Goal: Task Accomplishment & Management: Complete application form

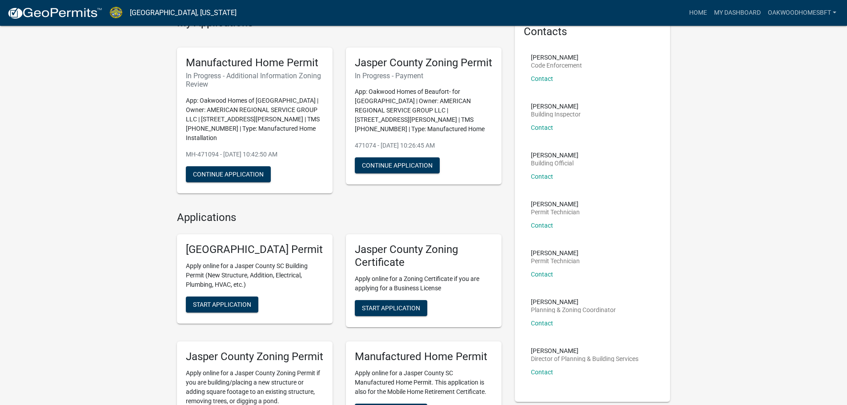
scroll to position [133, 0]
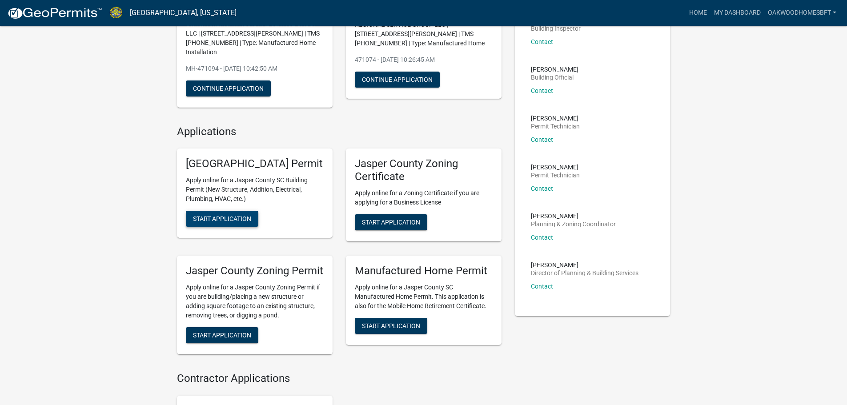
click at [247, 221] on button "Start Application" at bounding box center [222, 219] width 72 height 16
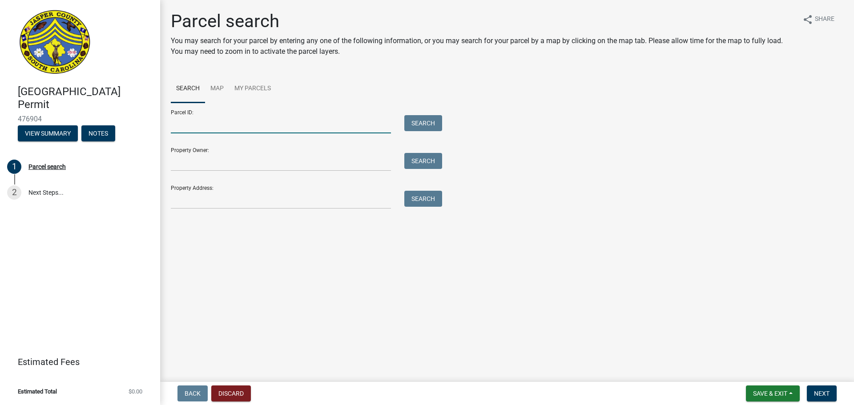
click at [222, 120] on input "Parcel ID:" at bounding box center [281, 124] width 220 height 18
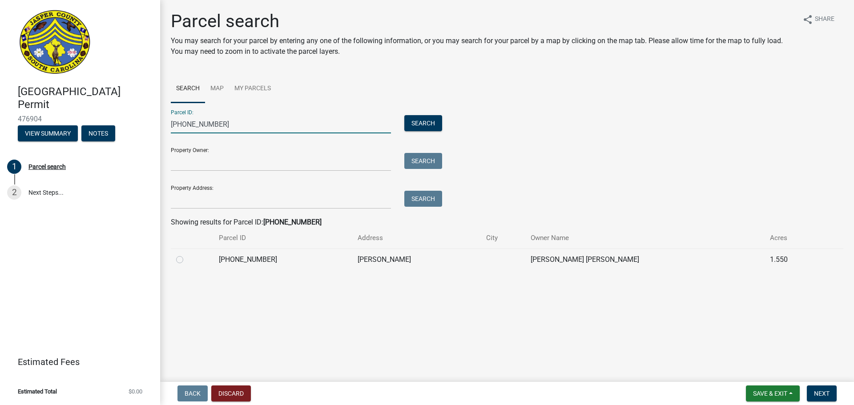
type input "[PHONE_NUMBER]"
click at [289, 258] on td "[PHONE_NUMBER]" at bounding box center [282, 260] width 138 height 22
click at [187, 254] on label at bounding box center [187, 254] width 0 height 0
click at [187, 260] on input "radio" at bounding box center [190, 257] width 6 height 6
radio input "true"
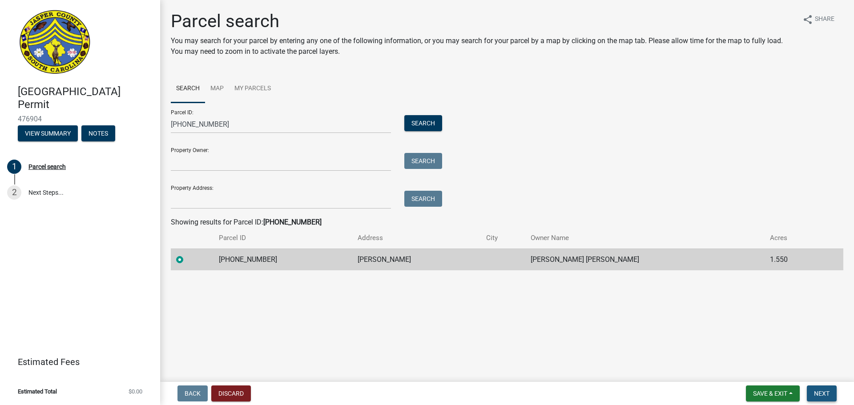
click at [824, 390] on span "Next" at bounding box center [822, 393] width 16 height 7
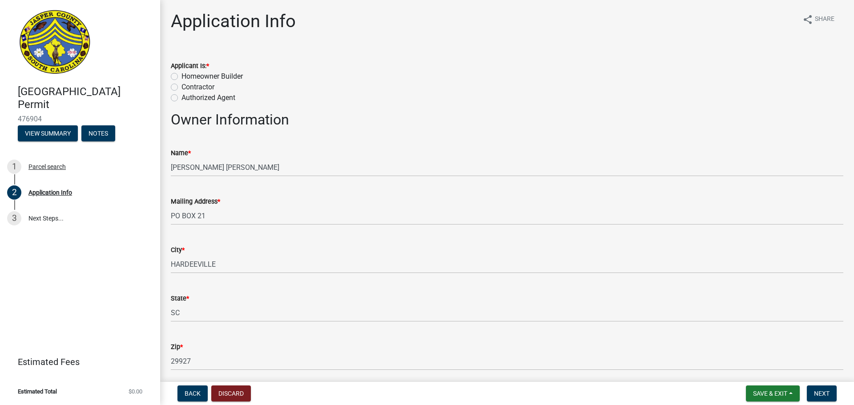
click at [205, 88] on label "Contractor" at bounding box center [197, 87] width 33 height 11
click at [187, 88] on input "Contractor" at bounding box center [184, 85] width 6 height 6
radio input "true"
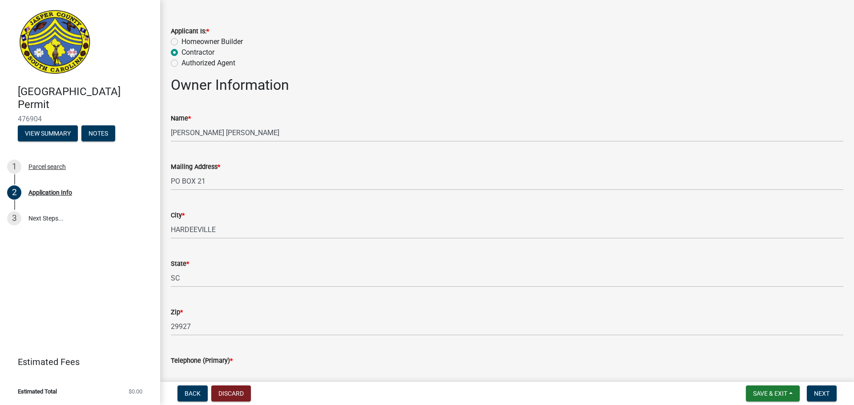
scroll to position [89, 0]
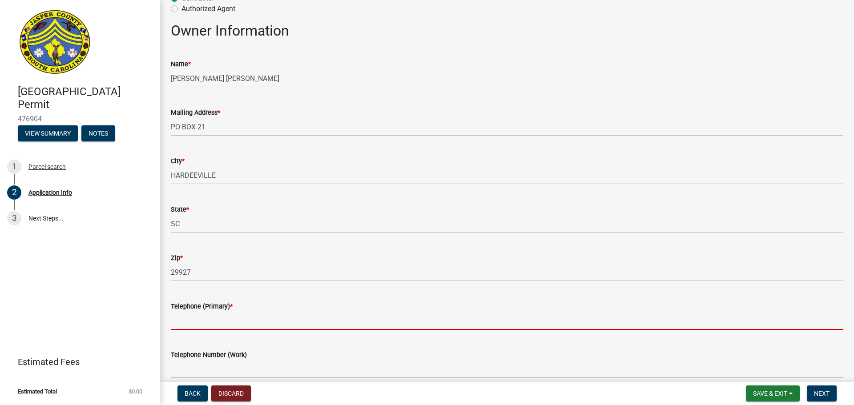
click at [281, 317] on input "Telephone (Primary) *" at bounding box center [507, 321] width 672 height 18
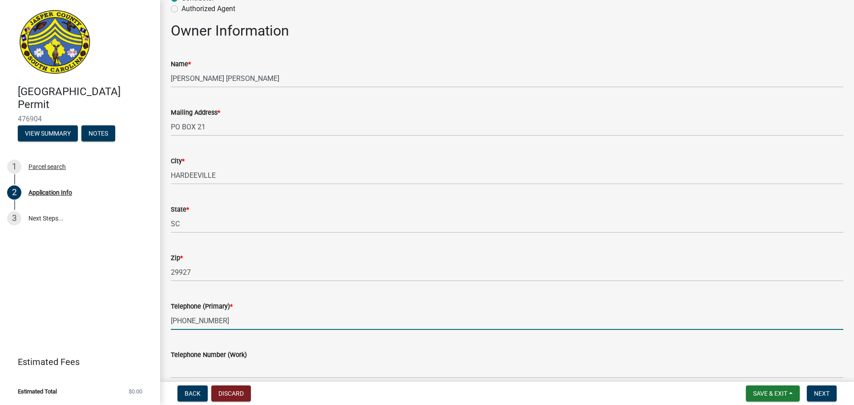
type input "[PHONE_NUMBER]"
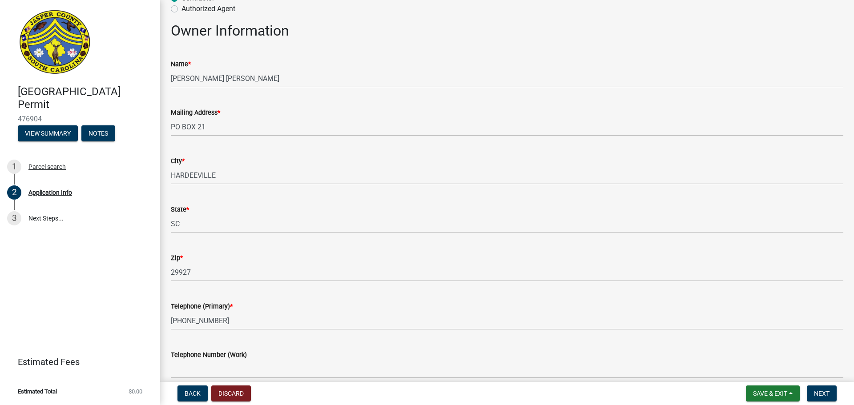
click at [385, 29] on h2 "Owner Information" at bounding box center [507, 30] width 672 height 17
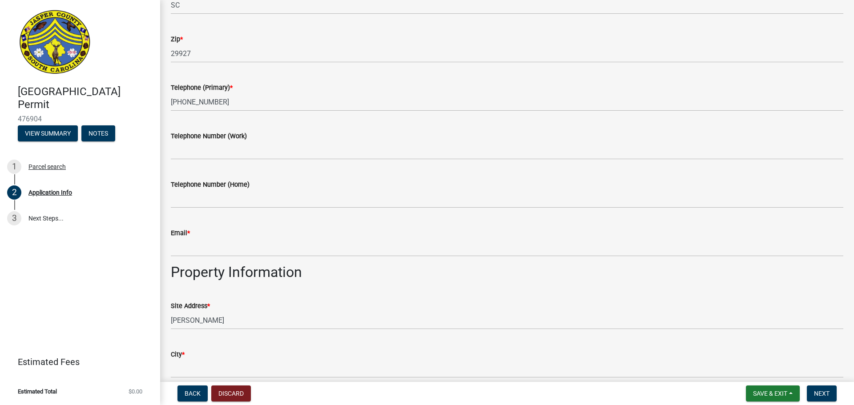
scroll to position [400, 0]
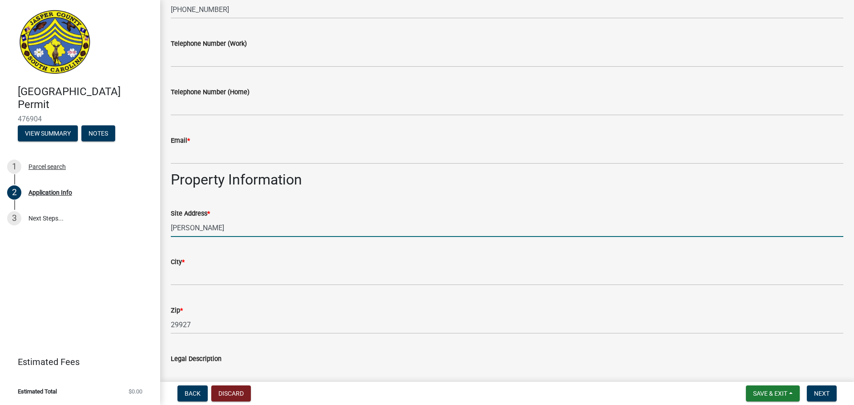
click at [171, 226] on input "[PERSON_NAME]" at bounding box center [507, 228] width 672 height 18
type input "[STREET_ADDRESS][PERSON_NAME]"
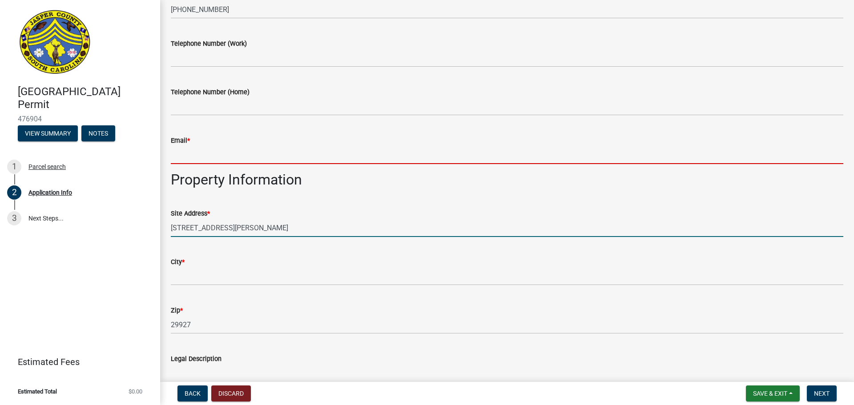
click at [255, 153] on input "Email *" at bounding box center [507, 155] width 672 height 18
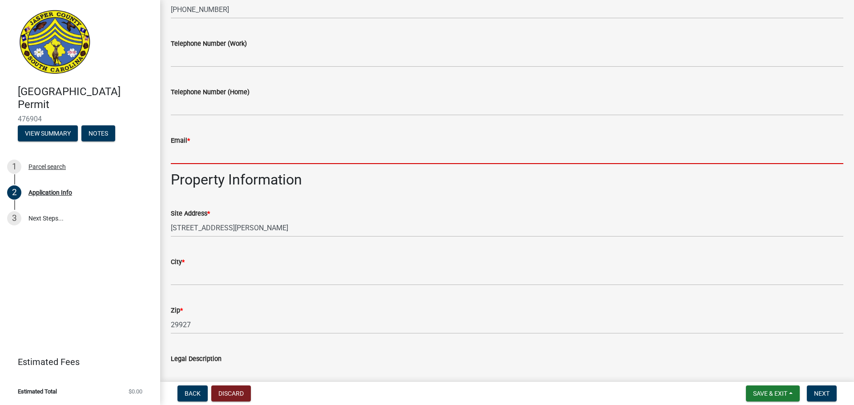
type input "[EMAIL_ADDRESS][DOMAIN_NAME]"
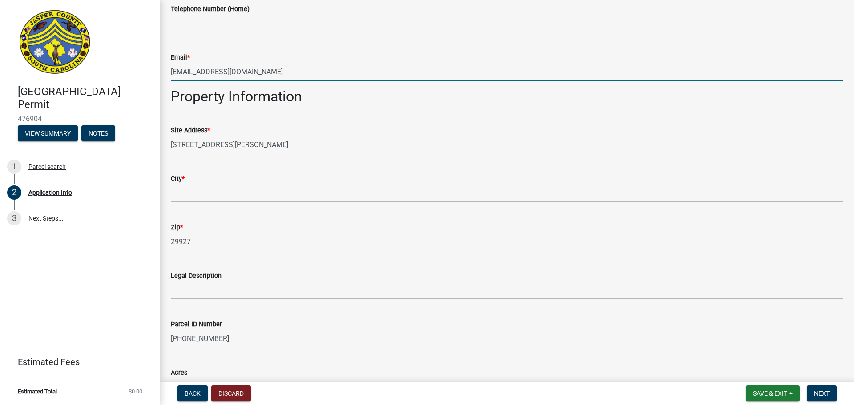
scroll to position [489, 0]
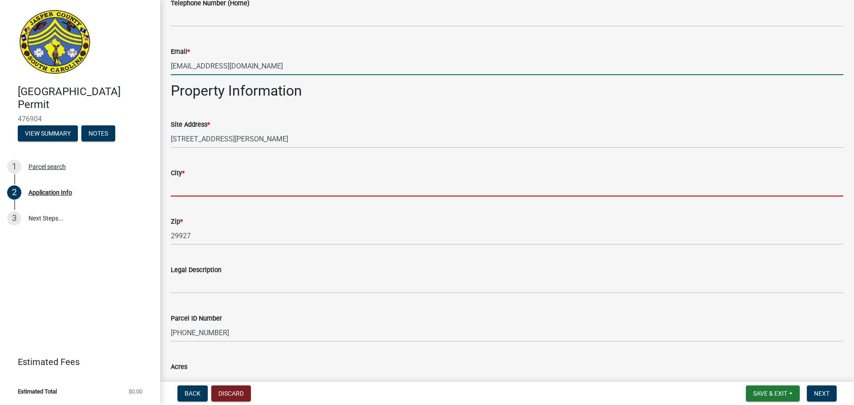
click at [261, 189] on input "City *" at bounding box center [507, 187] width 672 height 18
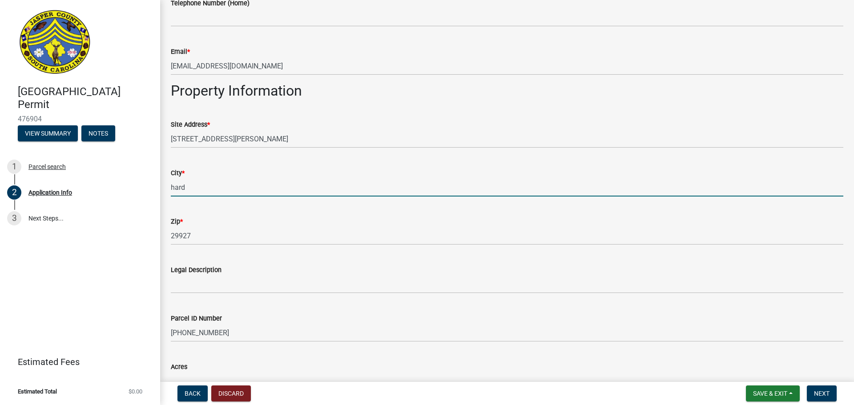
type input "[GEOGRAPHIC_DATA]"
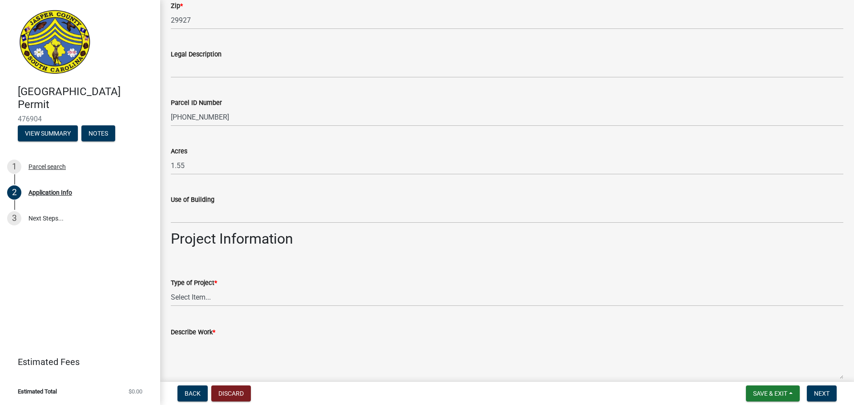
scroll to position [756, 0]
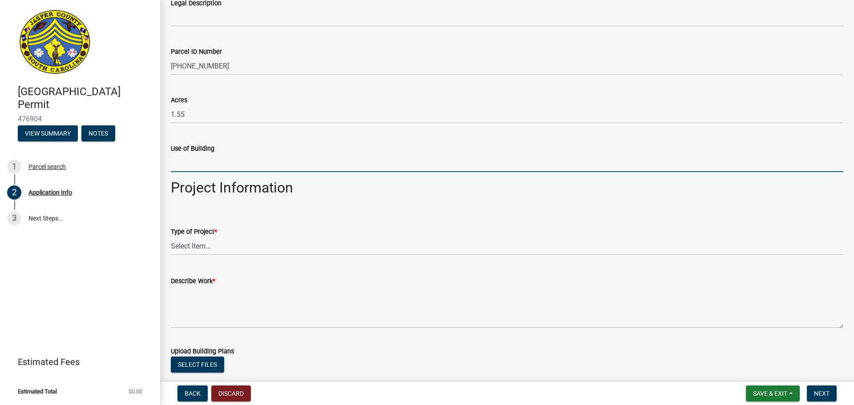
click at [243, 164] on input "Use of Building" at bounding box center [507, 163] width 672 height 18
type input "Residential"
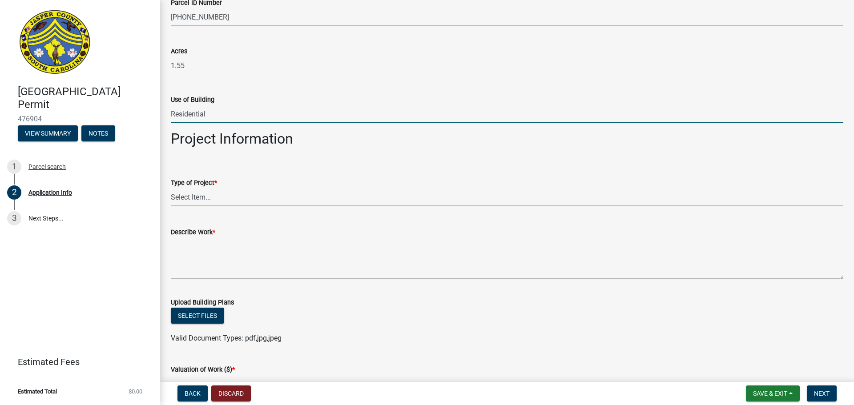
scroll to position [889, 0]
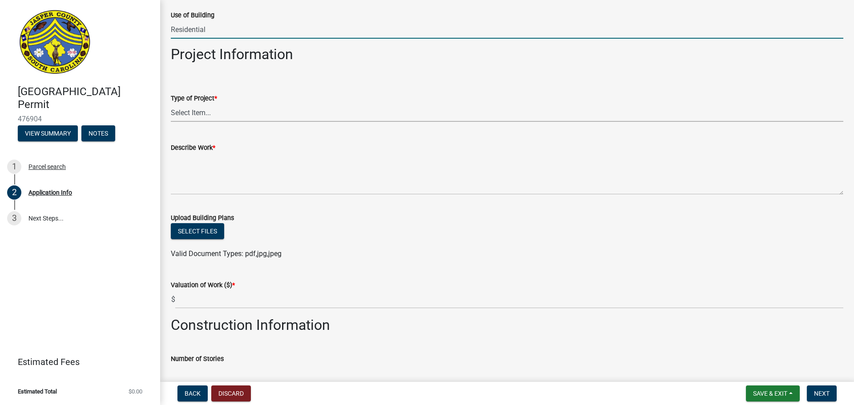
click at [213, 112] on select "Select Item... Construction Trailer/Shipping Container Residential Demolition C…" at bounding box center [507, 113] width 672 height 18
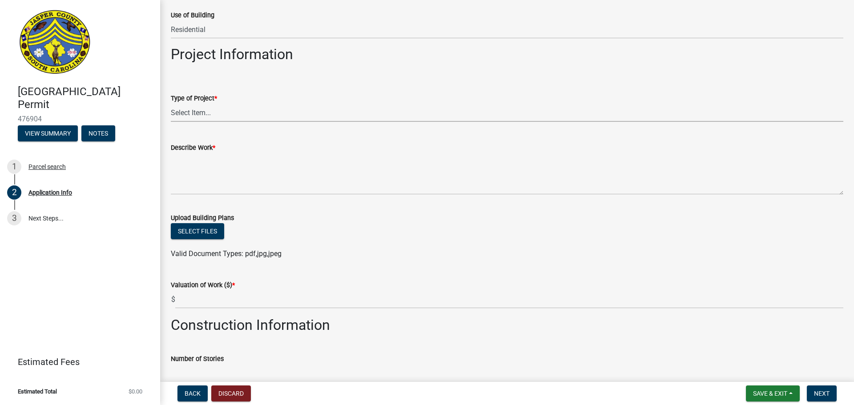
click at [87, 255] on div "[GEOGRAPHIC_DATA] Permit 476904 View Summary Notes 1 Parcel search 2 Applicatio…" at bounding box center [80, 202] width 160 height 405
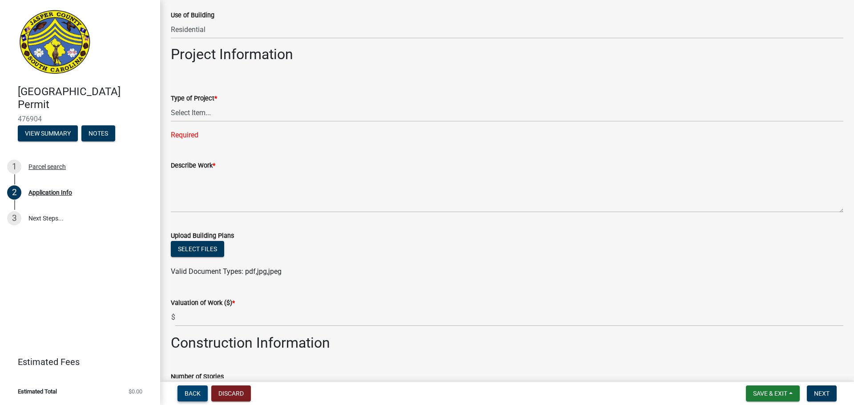
click at [194, 393] on span "Back" at bounding box center [193, 393] width 16 height 7
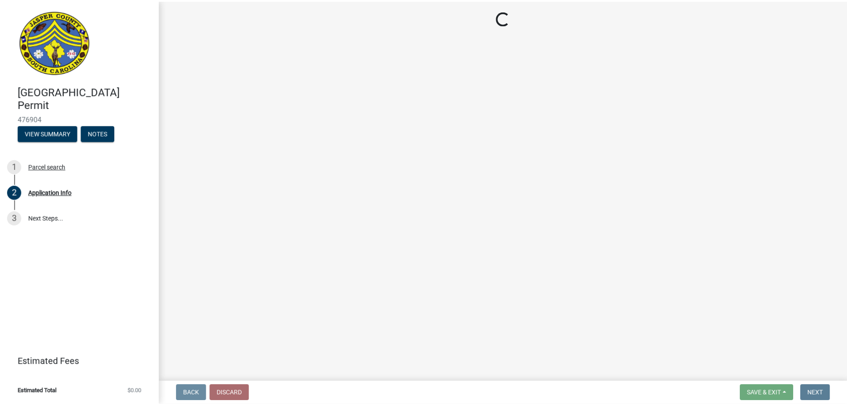
scroll to position [0, 0]
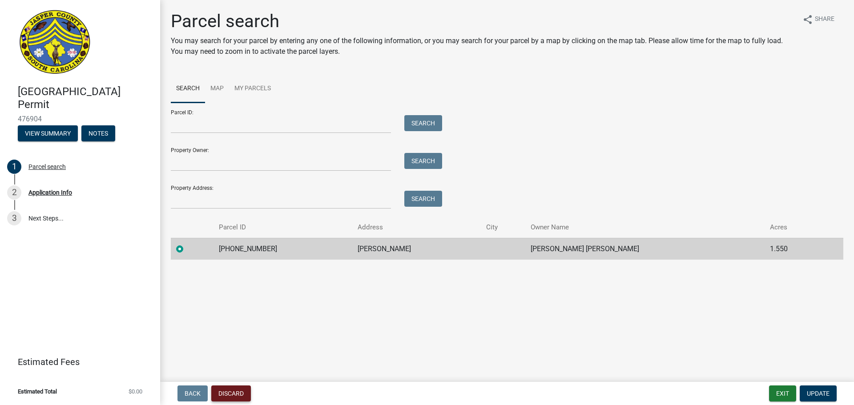
click at [233, 399] on button "Discard" at bounding box center [231, 393] width 40 height 16
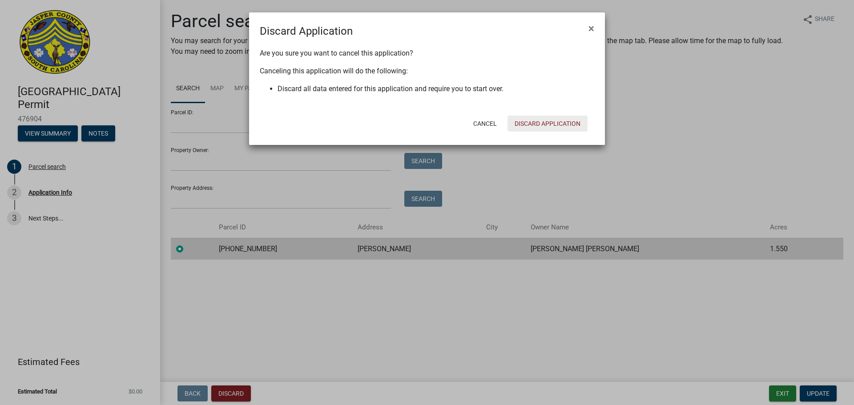
click at [547, 122] on button "Discard Application" at bounding box center [547, 124] width 80 height 16
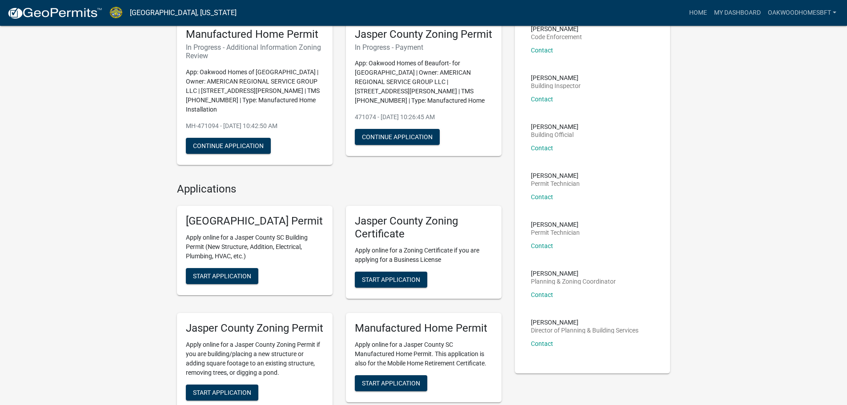
scroll to position [267, 0]
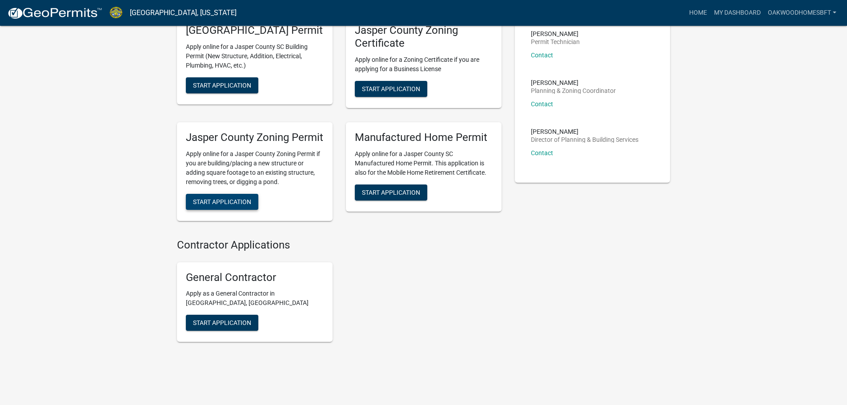
click at [222, 210] on button "Start Application" at bounding box center [222, 202] width 72 height 16
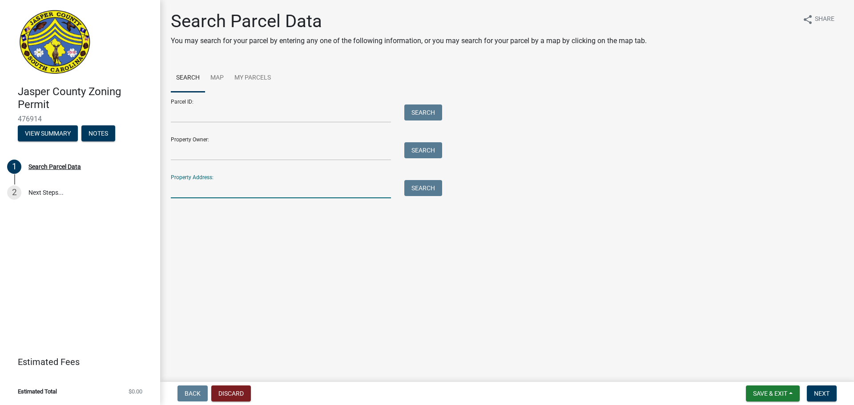
click at [216, 185] on input "Property Address:" at bounding box center [281, 189] width 220 height 18
drag, startPoint x: 221, startPoint y: 112, endPoint x: 215, endPoint y: 123, distance: 11.7
click at [221, 112] on input "Parcel ID:" at bounding box center [281, 113] width 220 height 18
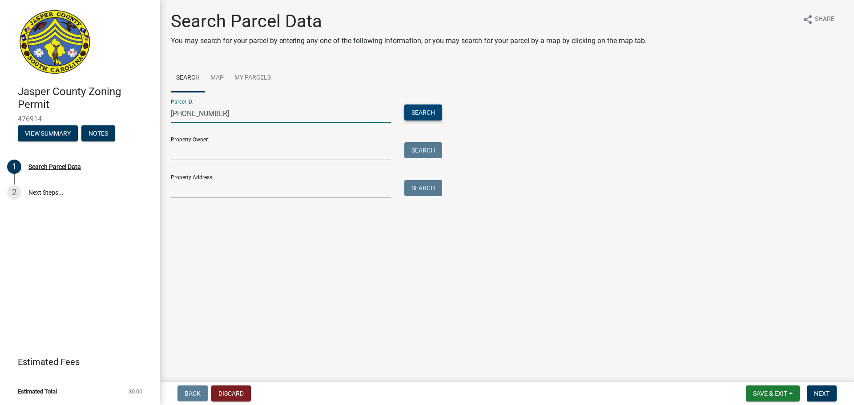
type input "[PHONE_NUMBER]"
click at [429, 116] on button "Search" at bounding box center [423, 112] width 38 height 16
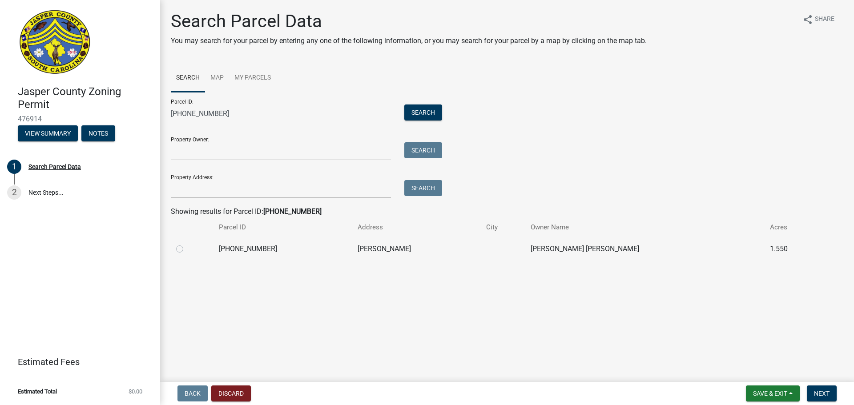
click at [274, 248] on td "[PHONE_NUMBER]" at bounding box center [282, 249] width 138 height 22
click at [187, 244] on label at bounding box center [187, 244] width 0 height 0
click at [187, 249] on input "radio" at bounding box center [190, 247] width 6 height 6
radio input "true"
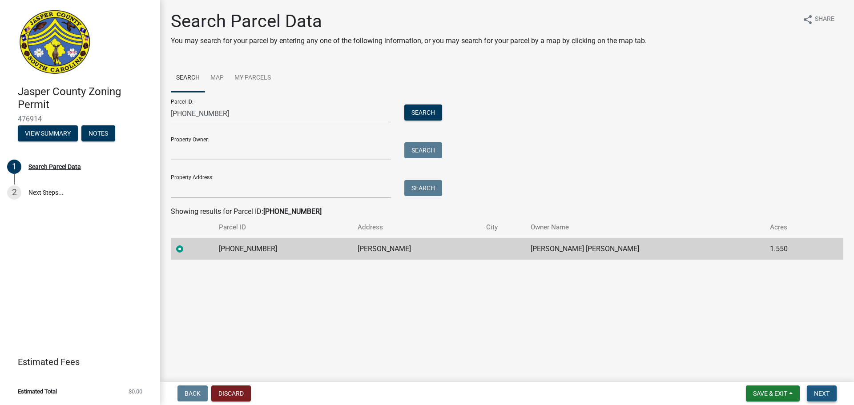
click at [823, 398] on button "Next" at bounding box center [821, 393] width 30 height 16
click at [820, 392] on span "Next" at bounding box center [822, 393] width 16 height 7
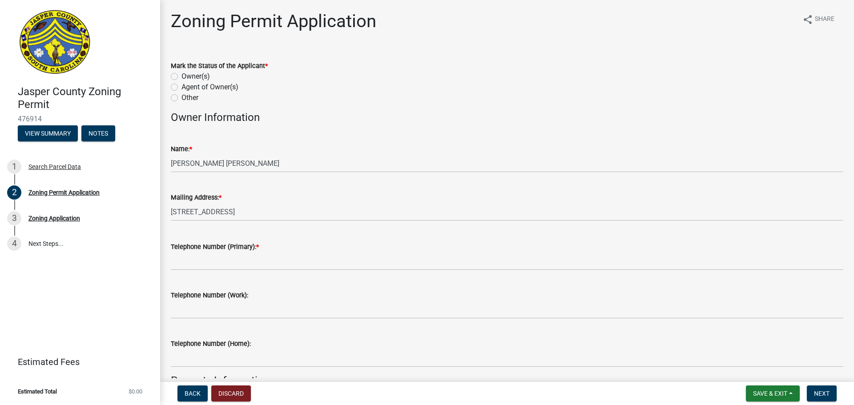
click at [185, 98] on label "Other" at bounding box center [189, 97] width 17 height 11
click at [185, 98] on input "Other" at bounding box center [184, 95] width 6 height 6
radio input "true"
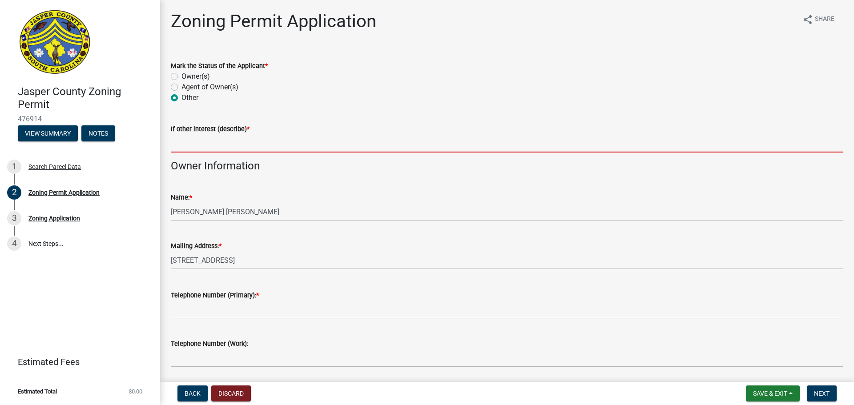
click at [202, 139] on input "If other interest (describe) *" at bounding box center [507, 143] width 672 height 18
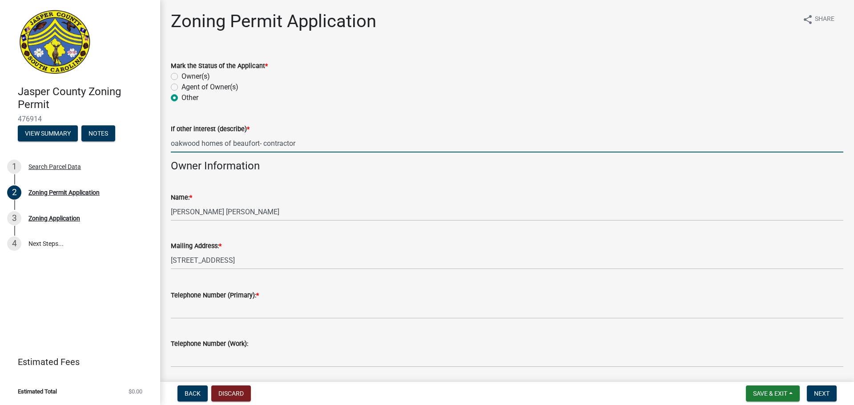
type input "oakwood homes of beaufort- contractor"
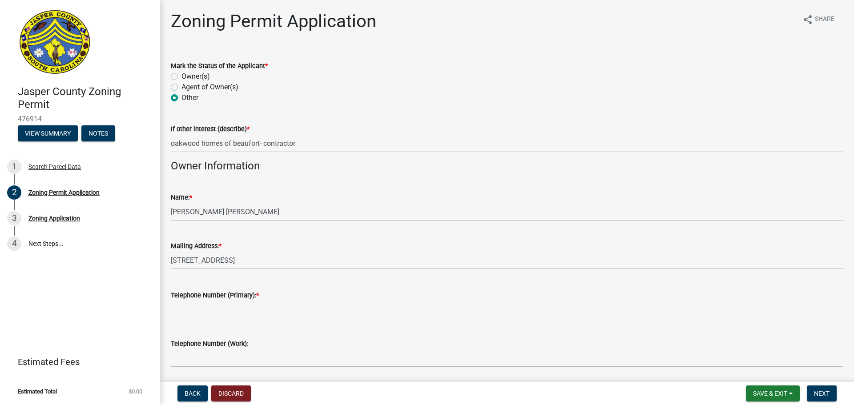
click at [342, 56] on form "Mark the Status of the Applicant * Owner(s) Agent of Owner(s) Other" at bounding box center [507, 76] width 672 height 53
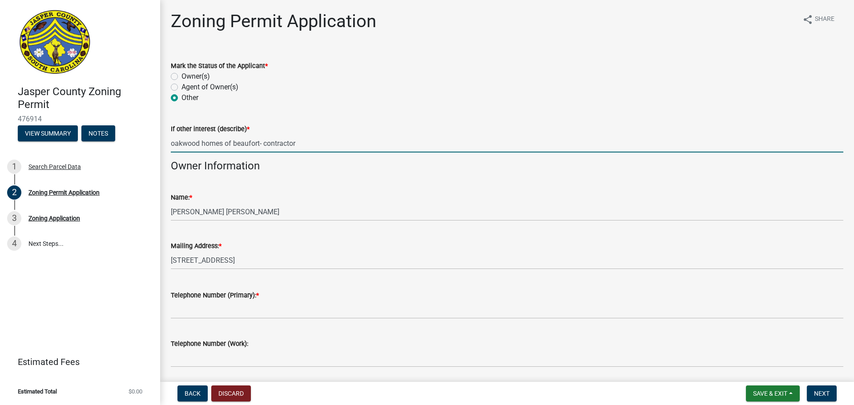
click at [237, 140] on input "oakwood homes of beaufort- contractor" at bounding box center [507, 143] width 672 height 18
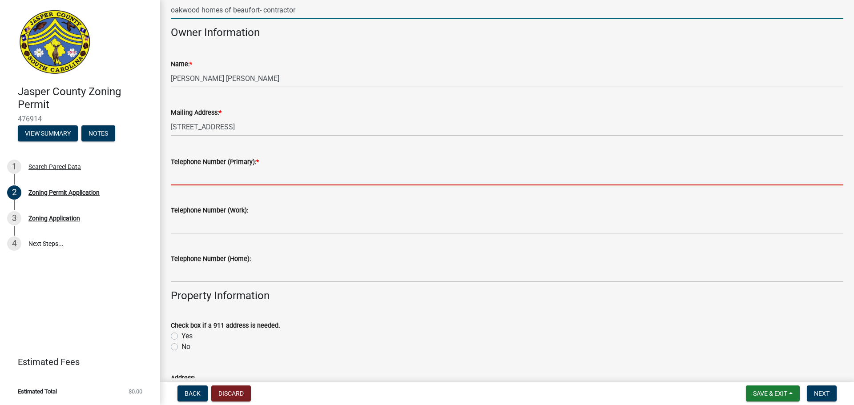
click at [320, 173] on input "Telephone Number (Primary): *" at bounding box center [507, 176] width 672 height 18
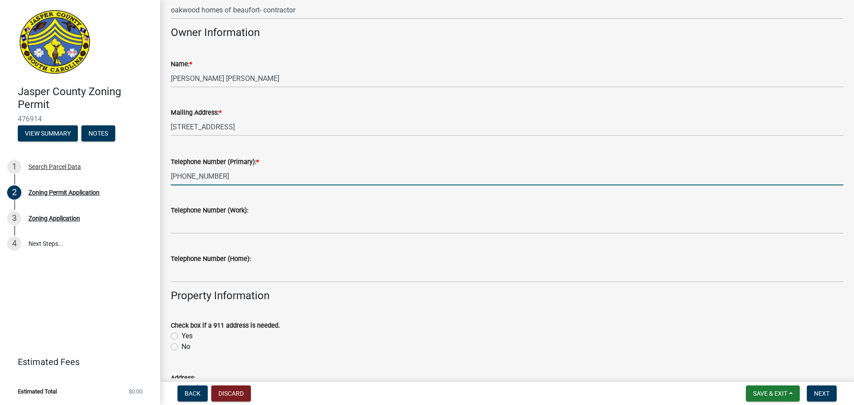
type input "[PHONE_NUMBER]"
click at [297, 297] on h4 "Property Information" at bounding box center [507, 295] width 672 height 13
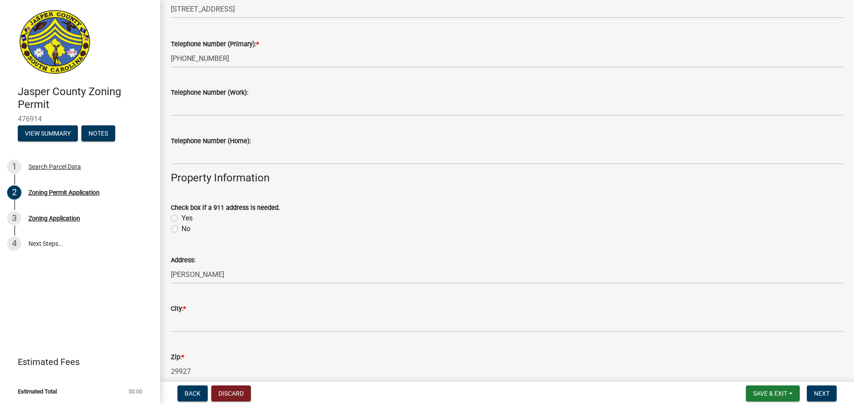
scroll to position [267, 0]
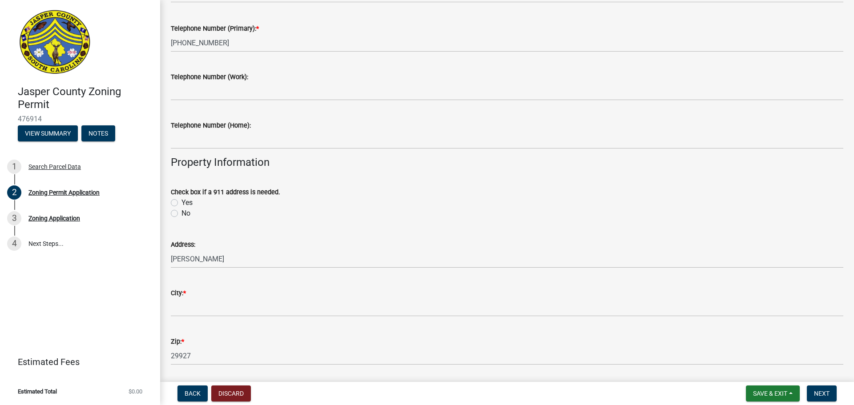
click at [179, 213] on div "No" at bounding box center [507, 213] width 672 height 11
click at [181, 213] on label "No" at bounding box center [185, 213] width 9 height 11
click at [181, 213] on input "No" at bounding box center [184, 211] width 6 height 6
radio input "true"
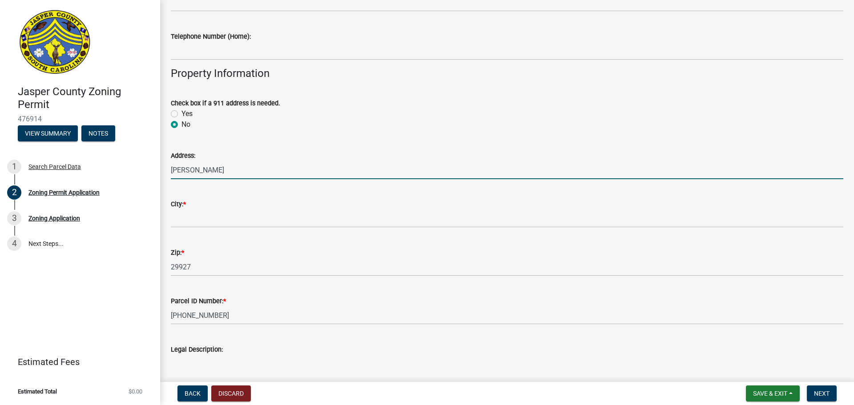
click at [172, 168] on input "[PERSON_NAME]" at bounding box center [507, 170] width 672 height 18
type input "[STREET_ADDRESS][PERSON_NAME]"
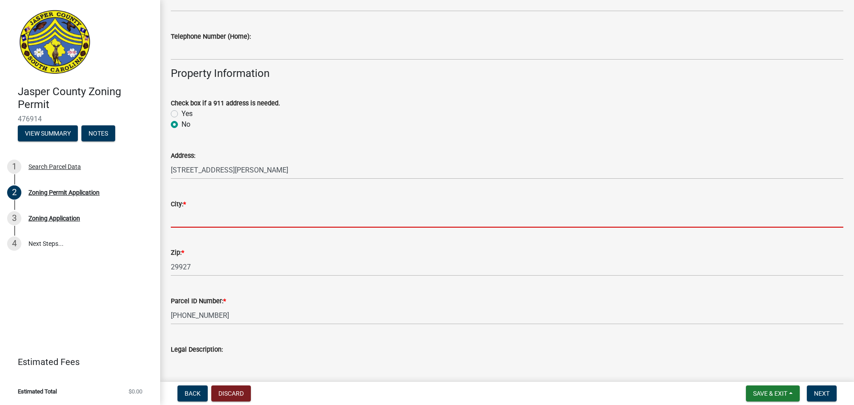
click at [189, 224] on input "City: *" at bounding box center [507, 218] width 672 height 18
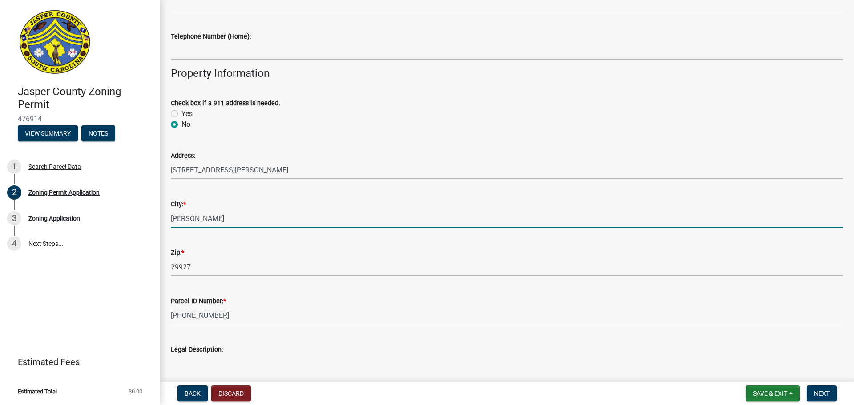
type input "[GEOGRAPHIC_DATA]"
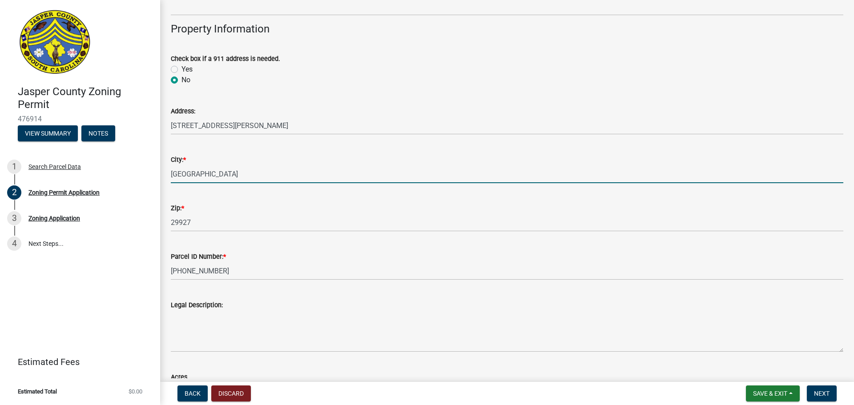
click at [88, 280] on div "Jasper County Zoning Permit 476914 View Summary Notes 1 Search Parcel Data 2 Zo…" at bounding box center [80, 202] width 160 height 405
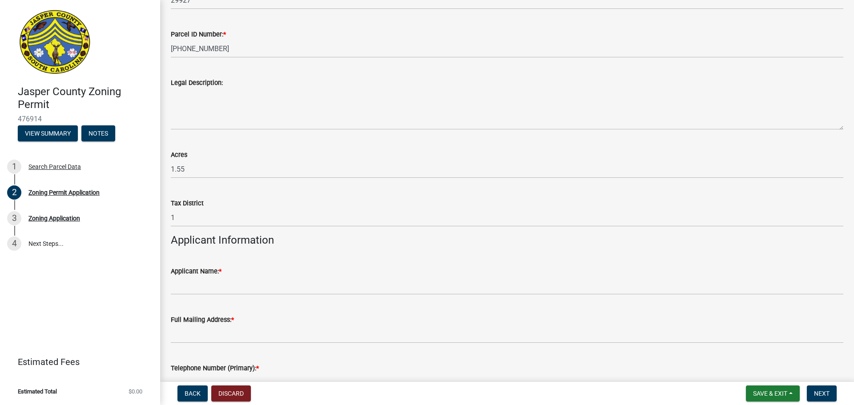
scroll to position [756, 0]
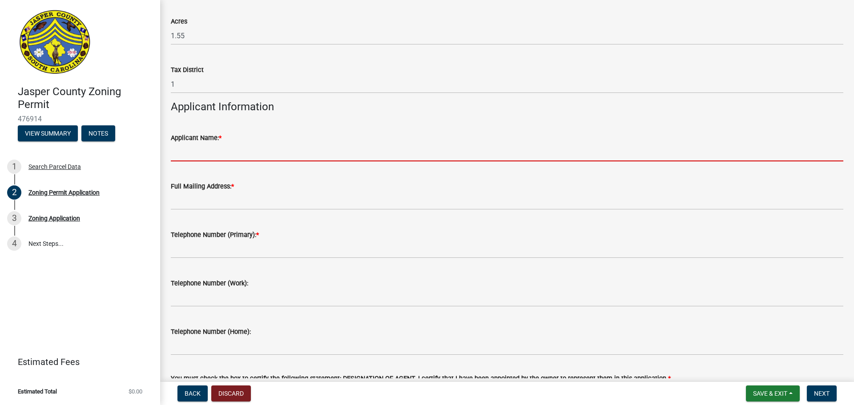
click at [227, 152] on input "Applicant Name: *" at bounding box center [507, 152] width 672 height 18
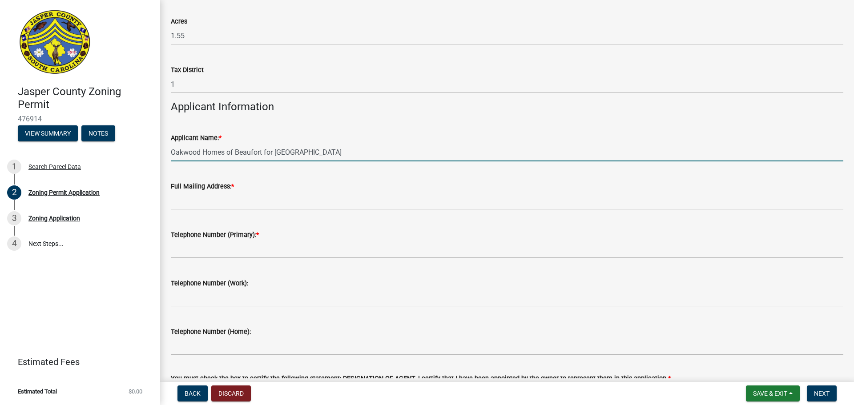
type input "Oakwood Homes of Beaufort for [GEOGRAPHIC_DATA]"
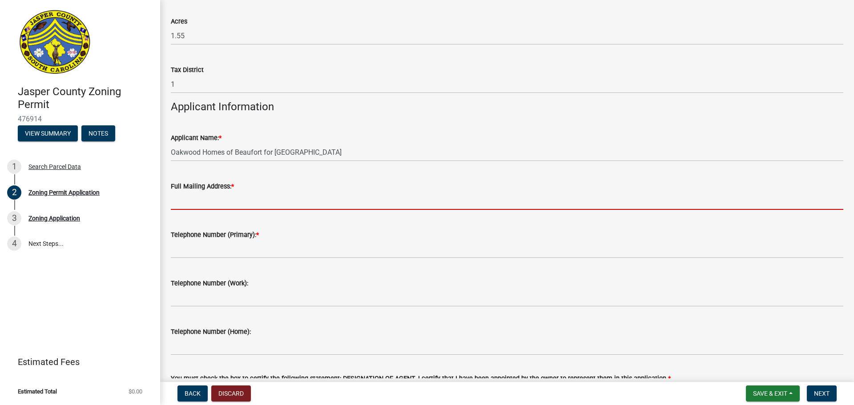
click at [243, 193] on input "Full Mailing Address: *" at bounding box center [507, 201] width 672 height 18
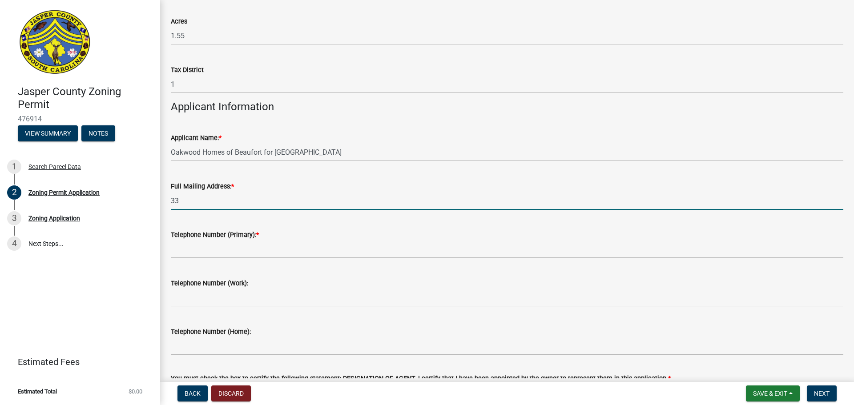
type input "3"
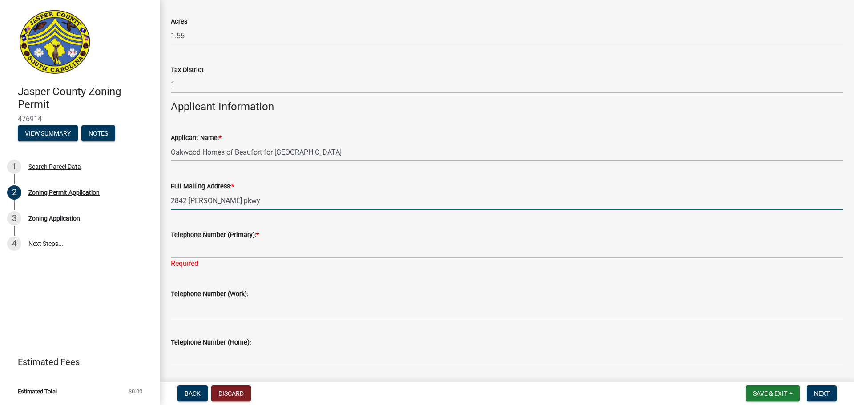
click at [226, 197] on input "2842 [PERSON_NAME] pkwy" at bounding box center [507, 201] width 672 height 18
type input "2842 [PERSON_NAME] pkwy beaufort"
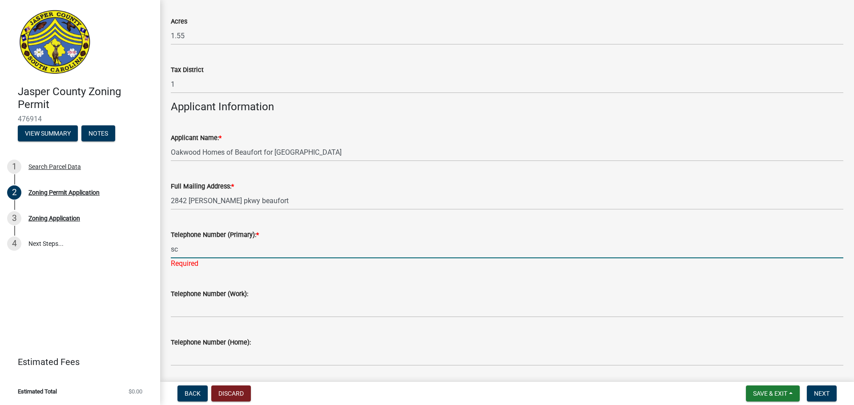
type input "s"
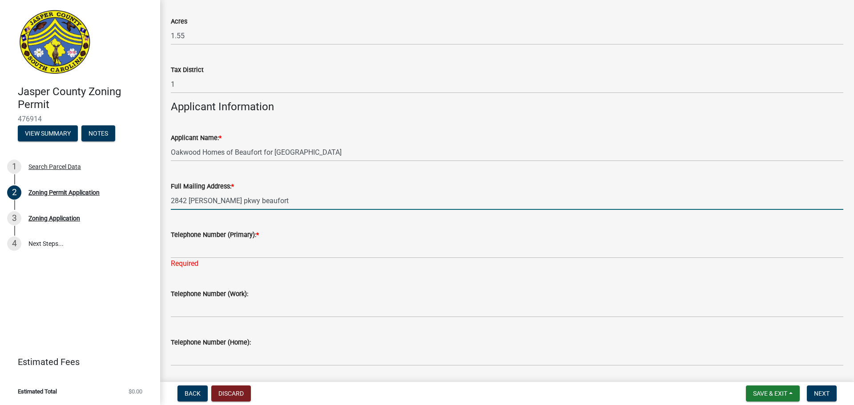
click at [323, 205] on input "2842 [PERSON_NAME] pkwy beaufort" at bounding box center [507, 201] width 672 height 18
type input "[STREET_ADDRESS][PERSON_NAME]"
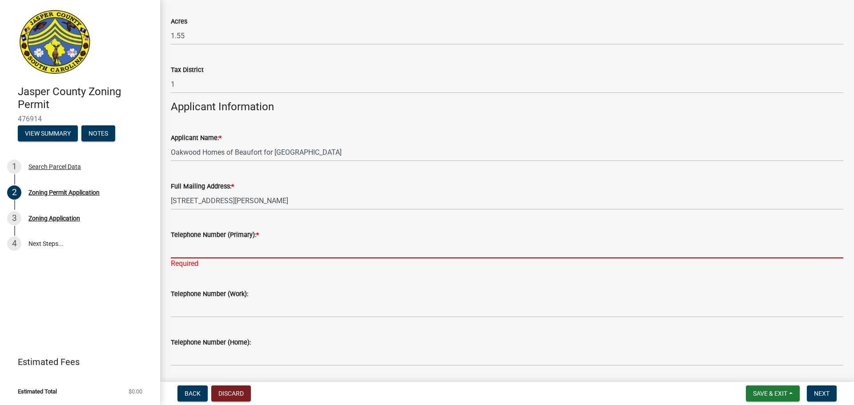
click at [297, 246] on input "Telephone Number (Primary): *" at bounding box center [507, 249] width 672 height 18
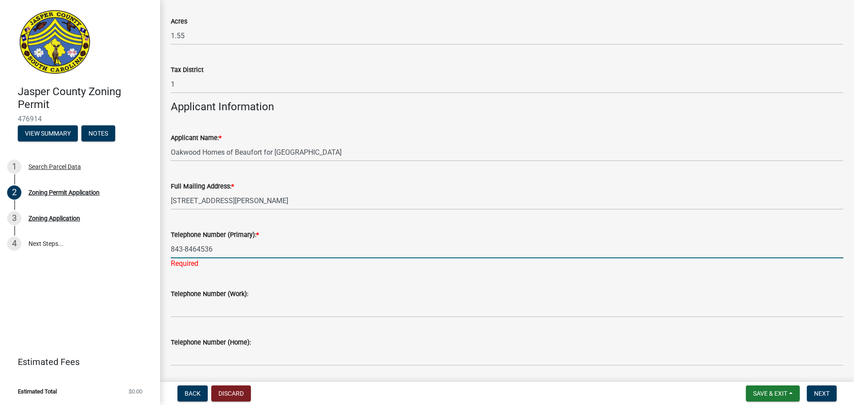
click at [198, 249] on input "843-8464536" at bounding box center [507, 249] width 672 height 18
type input "[PHONE_NUMBER]"
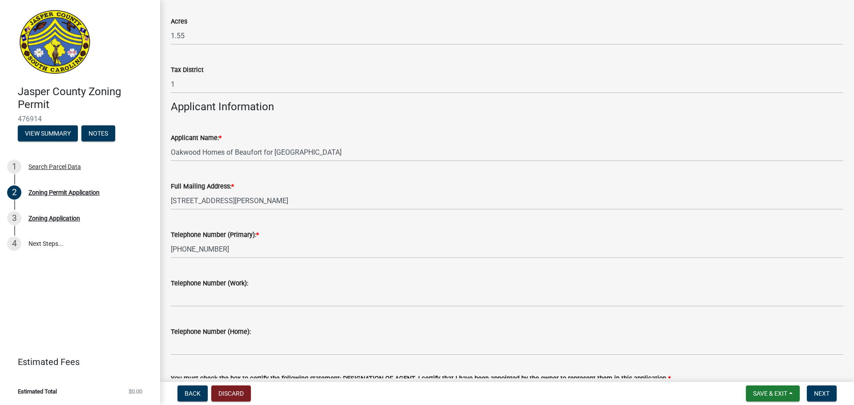
click at [297, 225] on div "Telephone Number (Primary): * [PHONE_NUMBER]" at bounding box center [507, 237] width 672 height 41
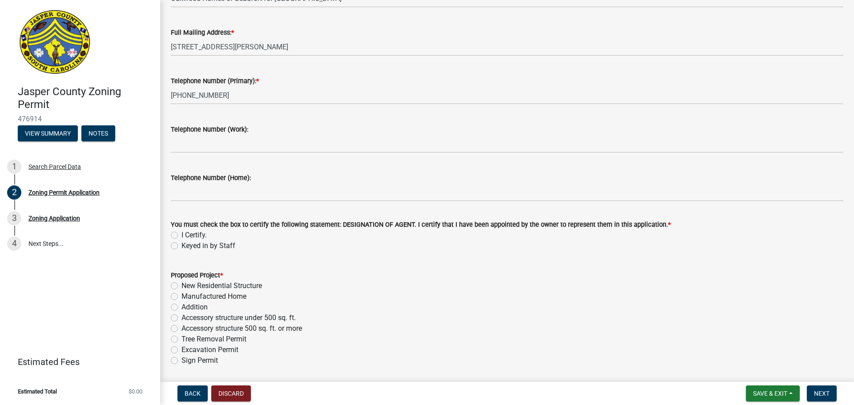
scroll to position [978, 0]
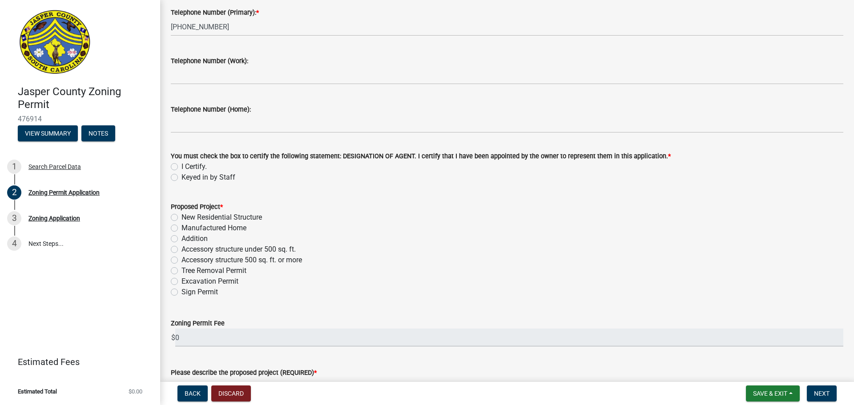
click at [197, 166] on label "I Certify." at bounding box center [193, 166] width 25 height 11
click at [187, 166] on input "I Certify." at bounding box center [184, 164] width 6 height 6
radio input "true"
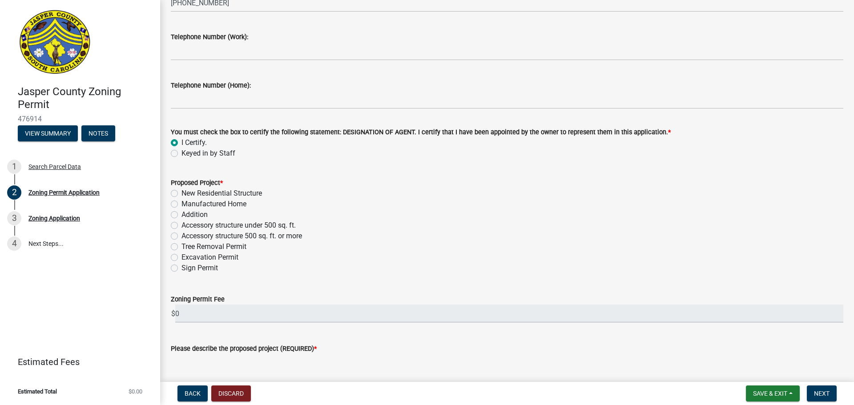
scroll to position [1023, 0]
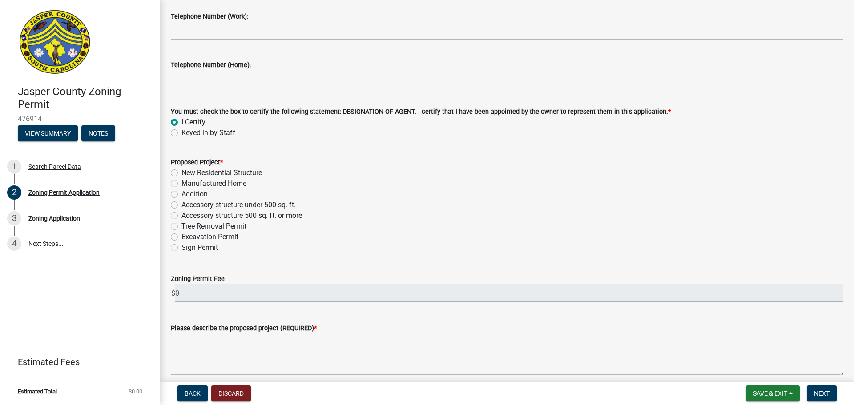
click at [251, 184] on div "Manufactured Home" at bounding box center [507, 183] width 672 height 11
click at [241, 186] on label "Manufactured Home" at bounding box center [213, 183] width 65 height 11
click at [187, 184] on input "Manufactured Home" at bounding box center [184, 181] width 6 height 6
radio input "true"
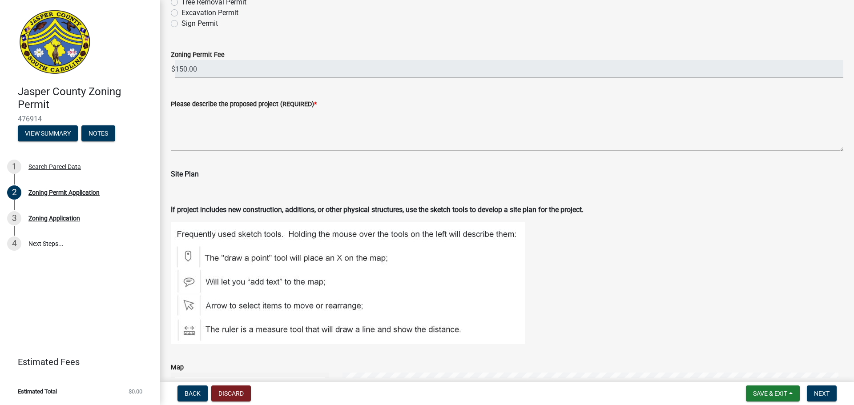
scroll to position [1245, 0]
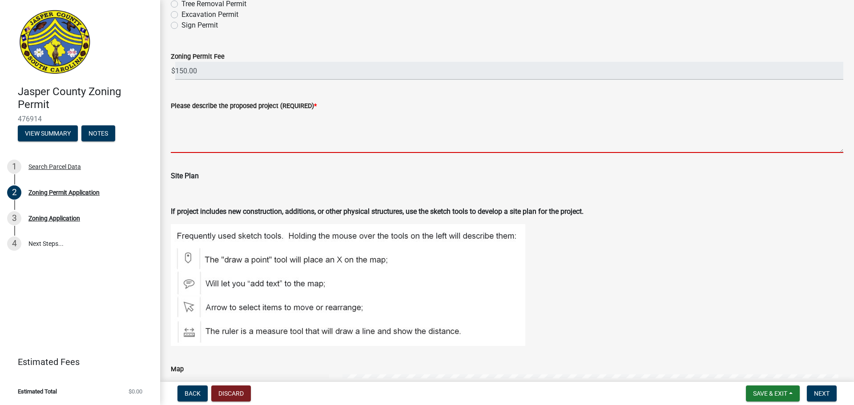
click at [224, 140] on textarea "Please describe the proposed project (REQUIRED) *" at bounding box center [507, 132] width 672 height 42
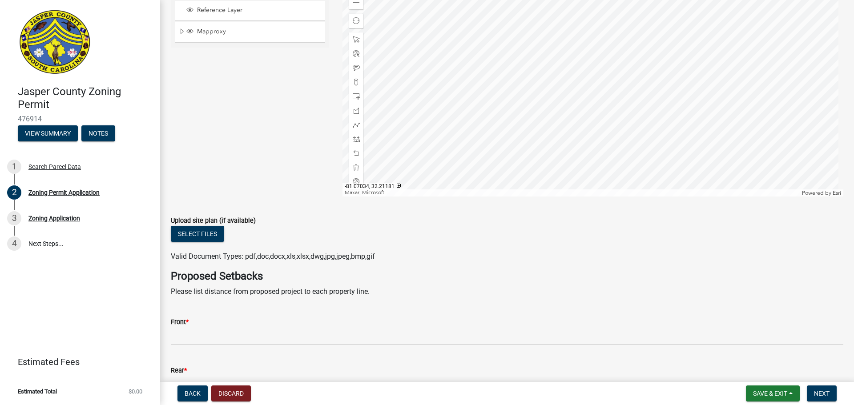
click at [205, 218] on label "Upload site plan (if available)" at bounding box center [213, 221] width 85 height 6
click at [205, 232] on button "Select files" at bounding box center [197, 234] width 53 height 16
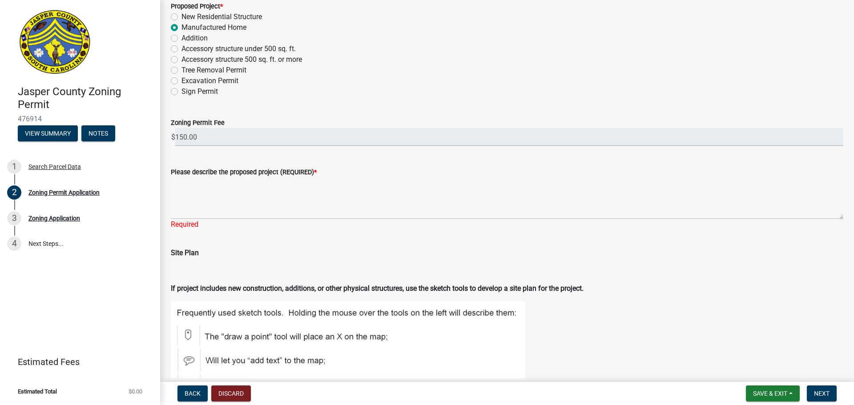
scroll to position [1167, 0]
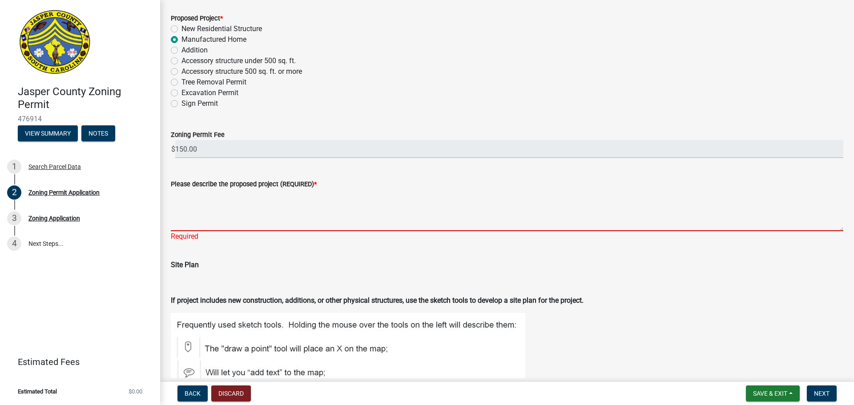
click at [224, 206] on textarea "Please describe the proposed project (REQUIRED) *" at bounding box center [507, 210] width 672 height 42
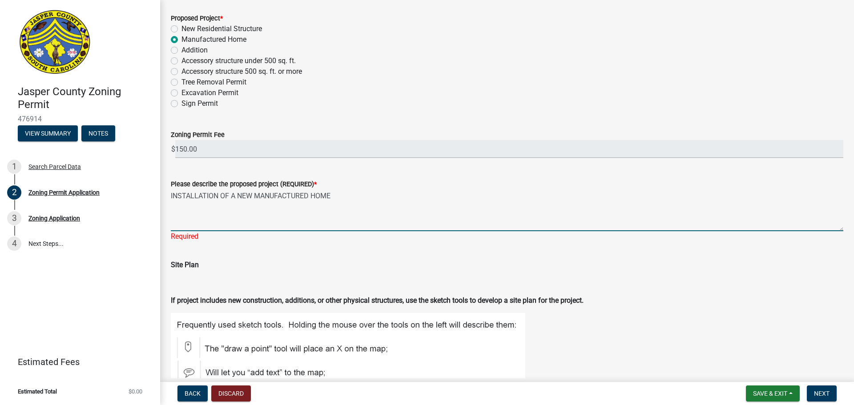
type textarea "INSTALLATION OF A NEW MANUFACTURED HOME"
click at [280, 275] on div "Site Plan" at bounding box center [507, 268] width 672 height 39
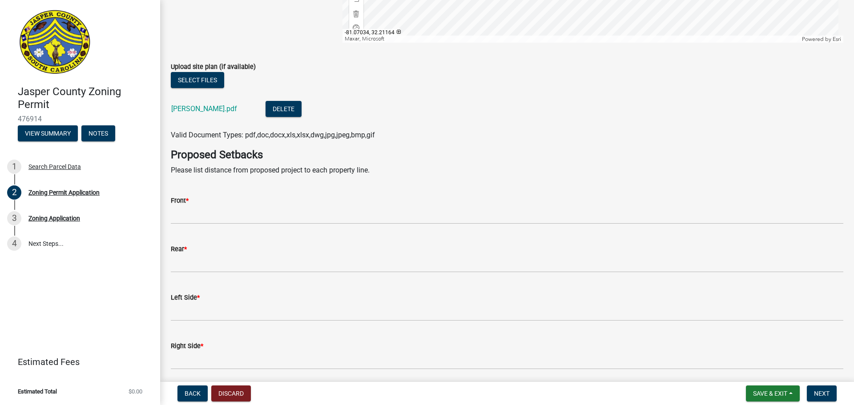
scroll to position [1833, 0]
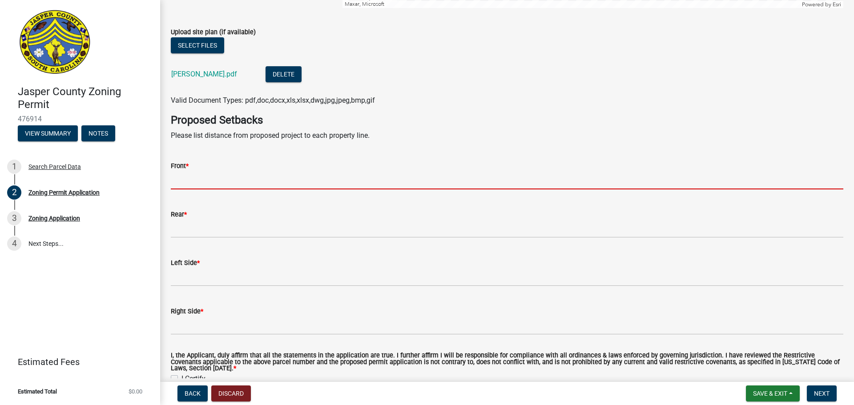
click at [221, 176] on input "Front *" at bounding box center [507, 180] width 672 height 18
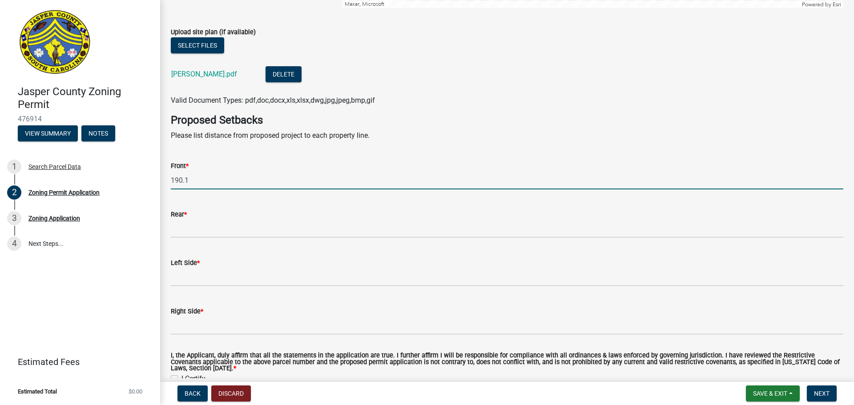
type input "190.1"
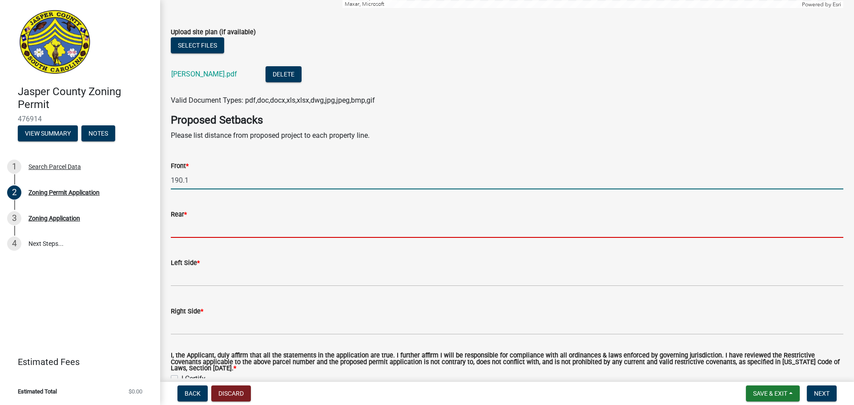
click at [222, 233] on input "Rear *" at bounding box center [507, 229] width 672 height 18
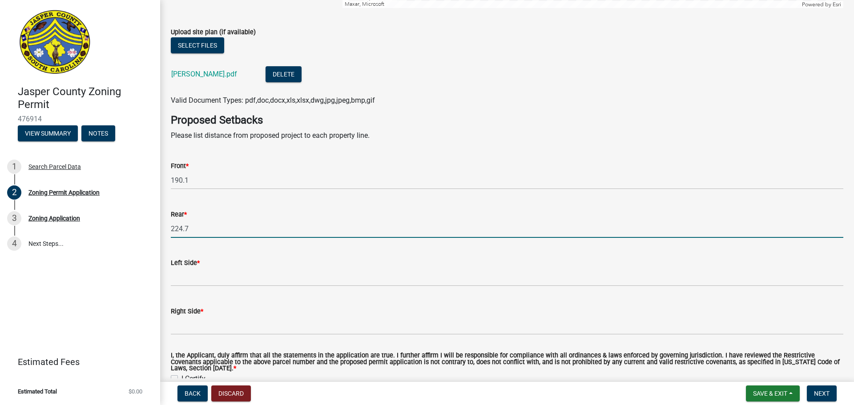
type input "224.7"
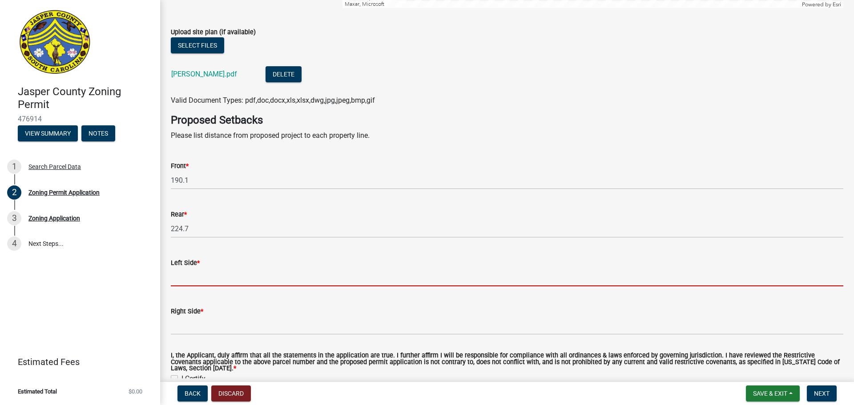
click at [227, 276] on input "Left Side *" at bounding box center [507, 277] width 672 height 18
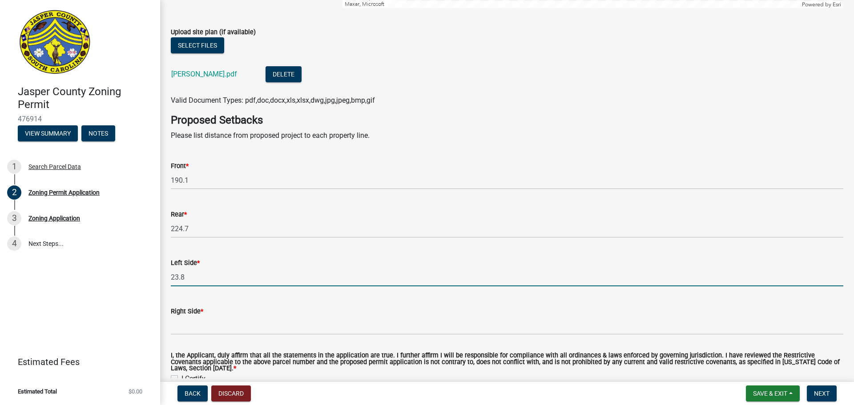
drag, startPoint x: 221, startPoint y: 271, endPoint x: 112, endPoint y: 272, distance: 108.9
click at [114, 272] on div "Jasper County Zoning Permit 476914 View Summary Notes 1 Search Parcel Data 2 Zo…" at bounding box center [427, 202] width 854 height 405
type input "61.71"
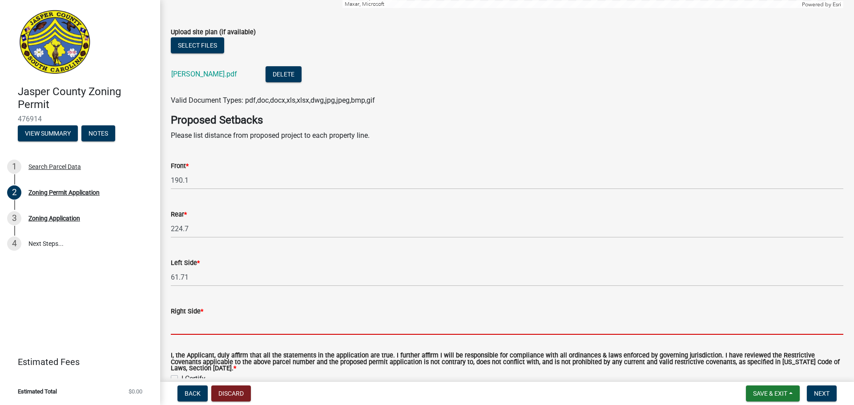
click at [202, 324] on input "Right Side *" at bounding box center [507, 326] width 672 height 18
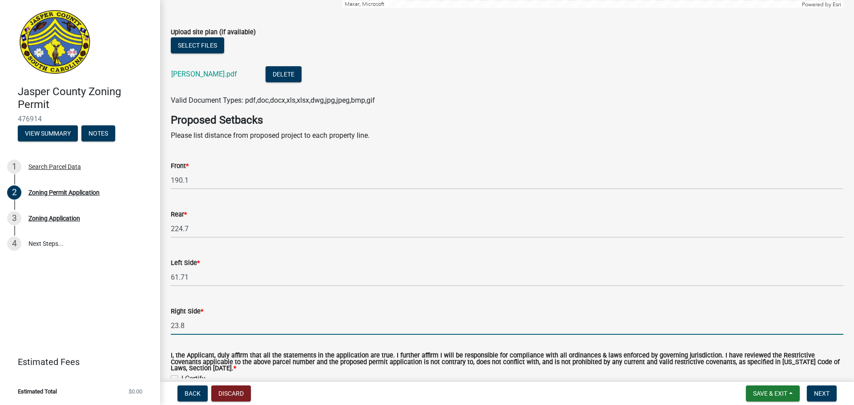
type input "23.8"
click at [425, 124] on h4 "Proposed Setbacks" at bounding box center [507, 120] width 672 height 13
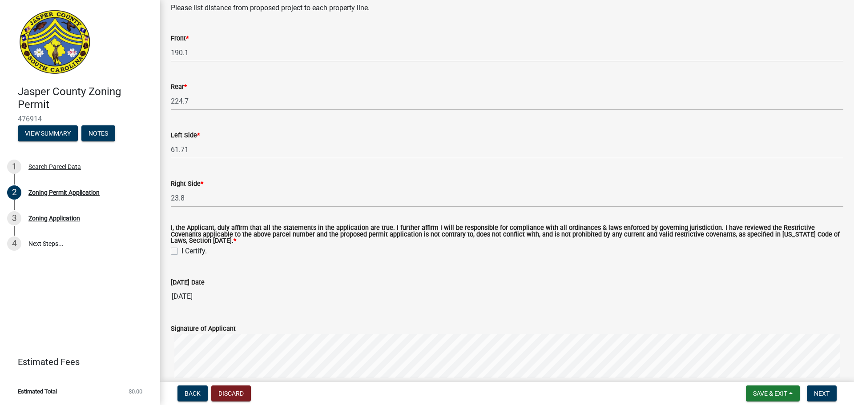
scroll to position [1967, 0]
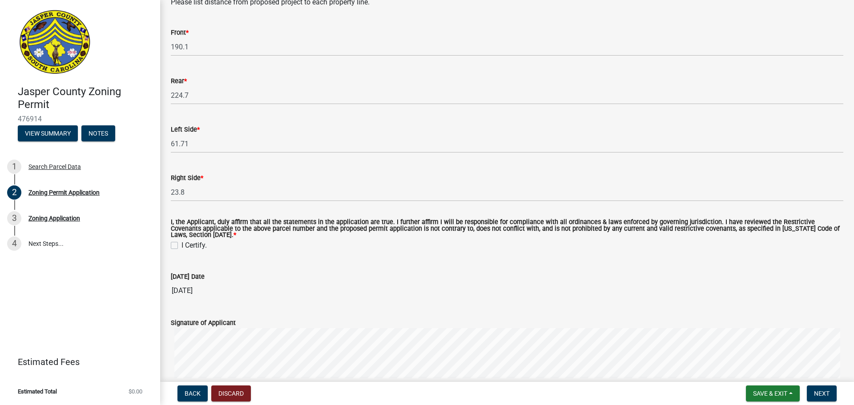
click at [190, 242] on label "I Certify." at bounding box center [193, 245] width 25 height 11
click at [187, 242] on input "I Certify." at bounding box center [184, 243] width 6 height 6
checkbox input "true"
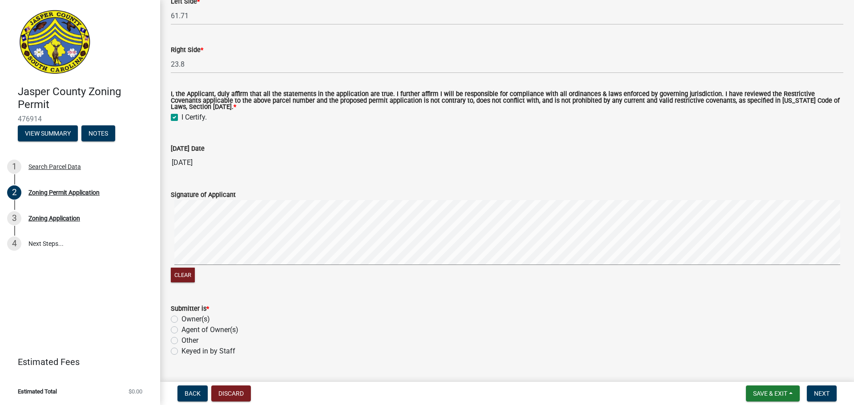
scroll to position [2116, 0]
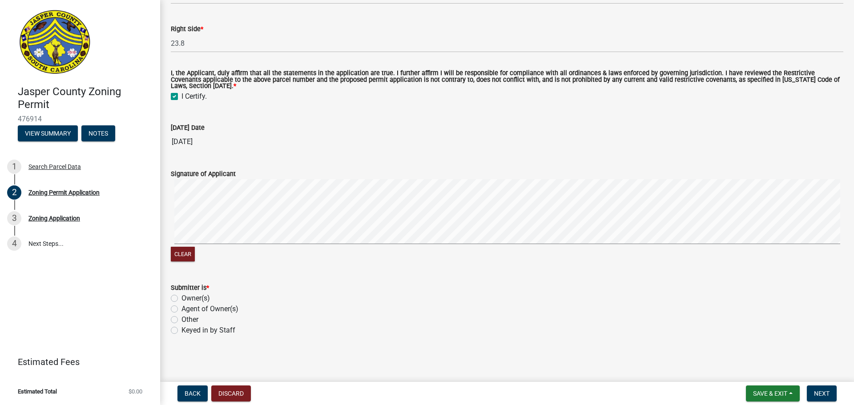
click at [196, 319] on label "Other" at bounding box center [189, 319] width 17 height 11
click at [187, 319] on input "Other" at bounding box center [184, 317] width 6 height 6
radio input "true"
click at [828, 392] on span "Next" at bounding box center [822, 393] width 16 height 7
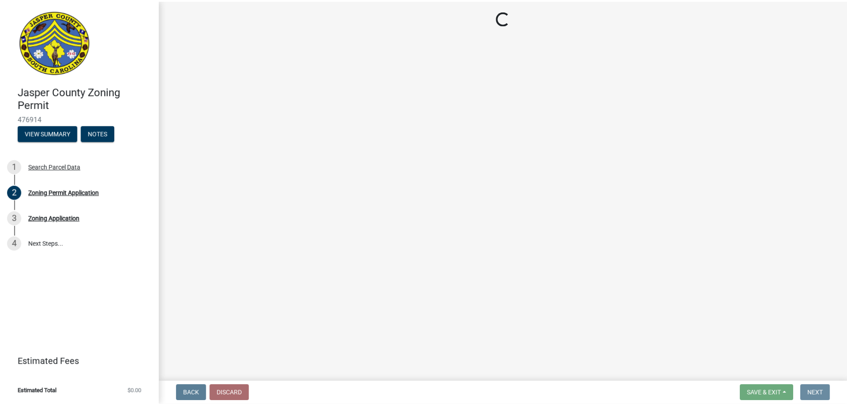
scroll to position [0, 0]
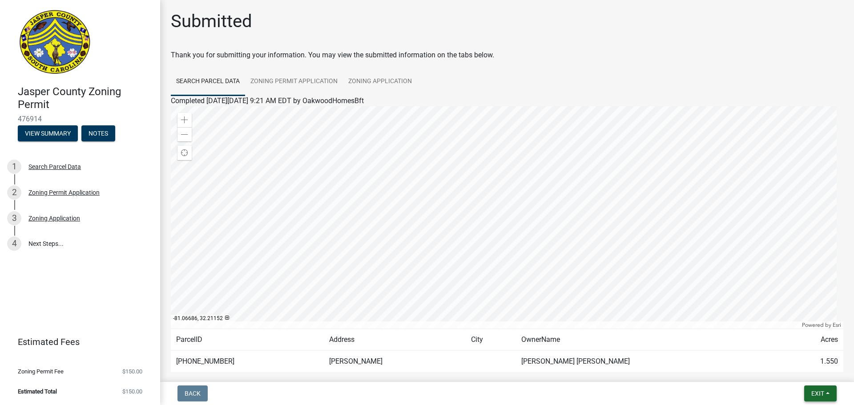
click at [828, 396] on button "Exit" at bounding box center [820, 393] width 32 height 16
click at [803, 377] on button "Save & Exit" at bounding box center [800, 370] width 71 height 21
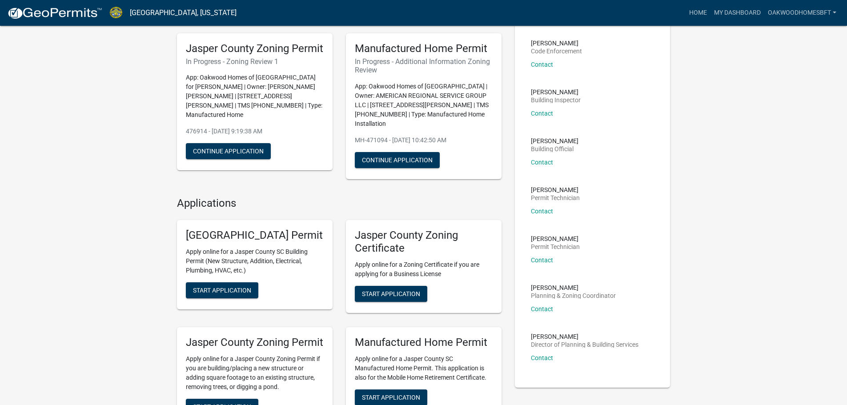
scroll to position [178, 0]
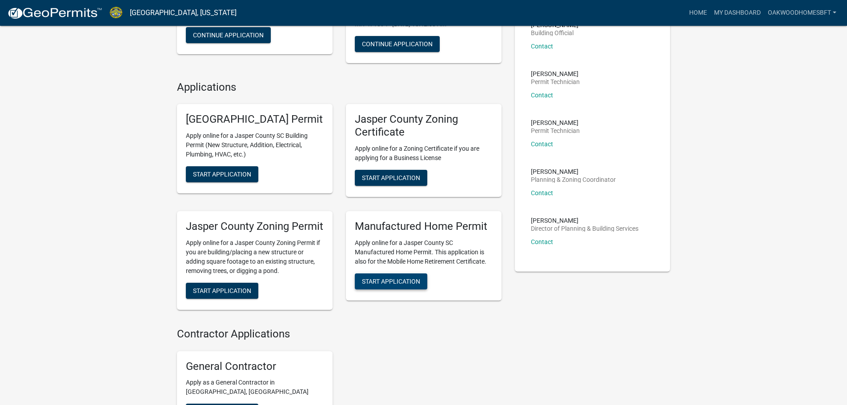
click at [406, 285] on span "Start Application" at bounding box center [391, 280] width 58 height 7
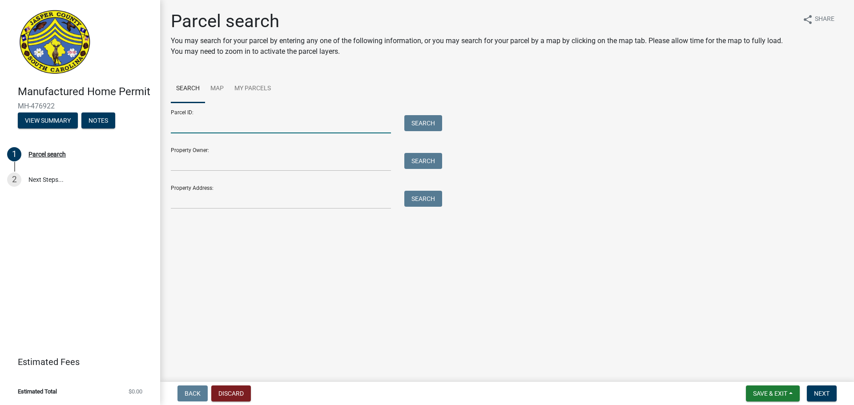
click at [261, 127] on input "Parcel ID:" at bounding box center [281, 124] width 220 height 18
type input "[PHONE_NUMBER]"
click at [413, 121] on button "Search" at bounding box center [423, 123] width 38 height 16
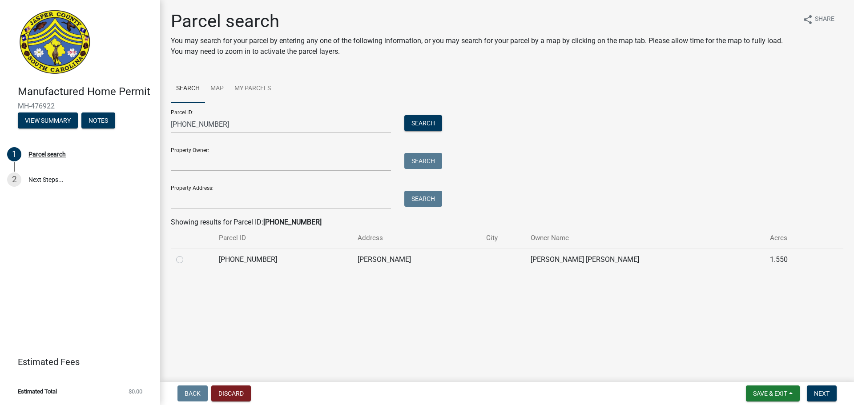
click at [338, 254] on td "[PHONE_NUMBER]" at bounding box center [282, 260] width 138 height 22
click at [187, 254] on label at bounding box center [187, 254] width 0 height 0
click at [187, 260] on input "radio" at bounding box center [190, 257] width 6 height 6
radio input "true"
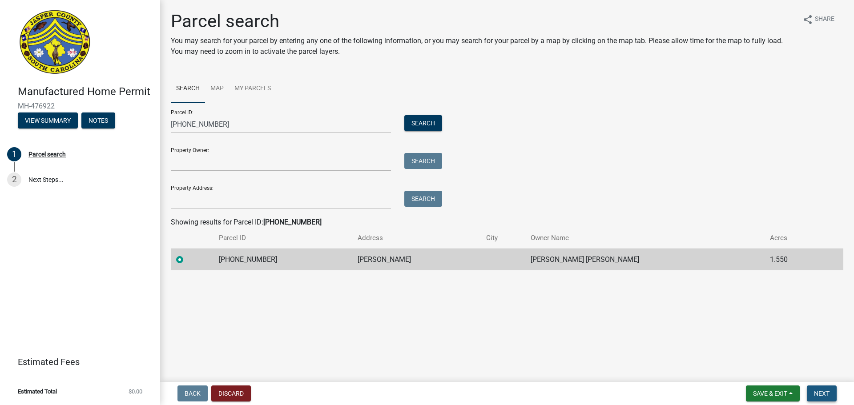
click at [818, 395] on span "Next" at bounding box center [822, 393] width 16 height 7
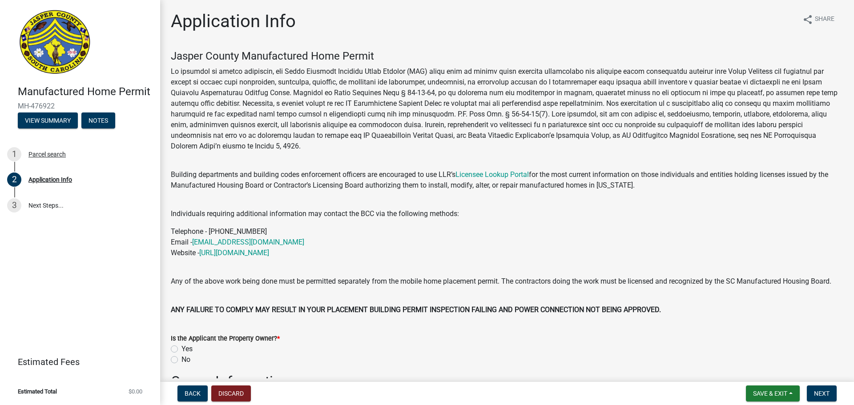
scroll to position [178, 0]
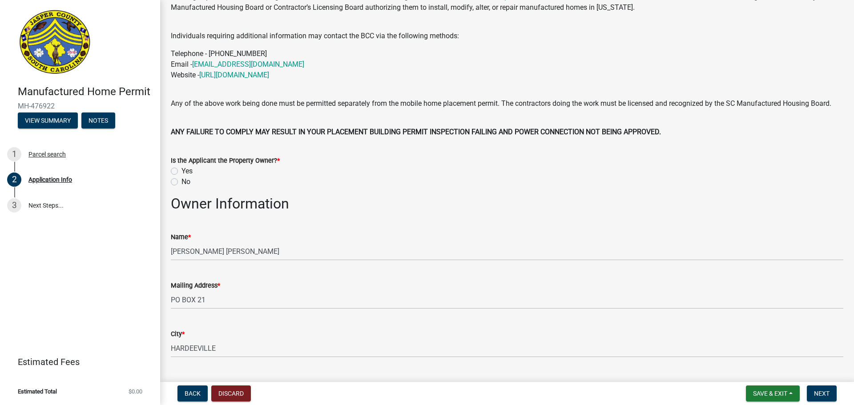
click at [189, 187] on label "No" at bounding box center [185, 181] width 9 height 11
click at [187, 182] on input "No" at bounding box center [184, 179] width 6 height 6
radio input "true"
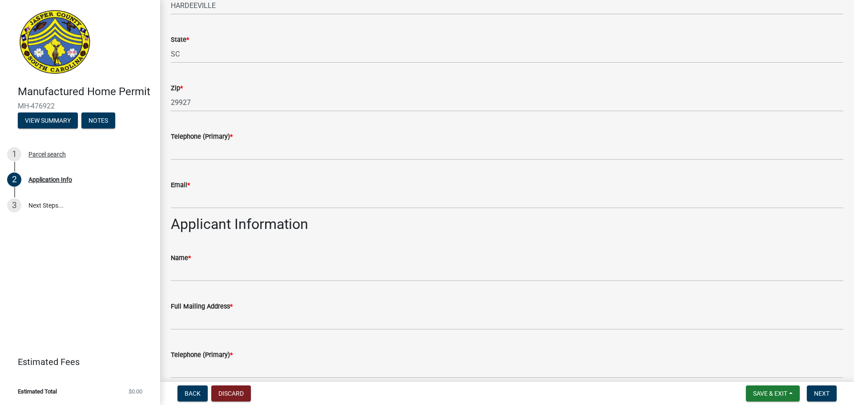
scroll to position [533, 0]
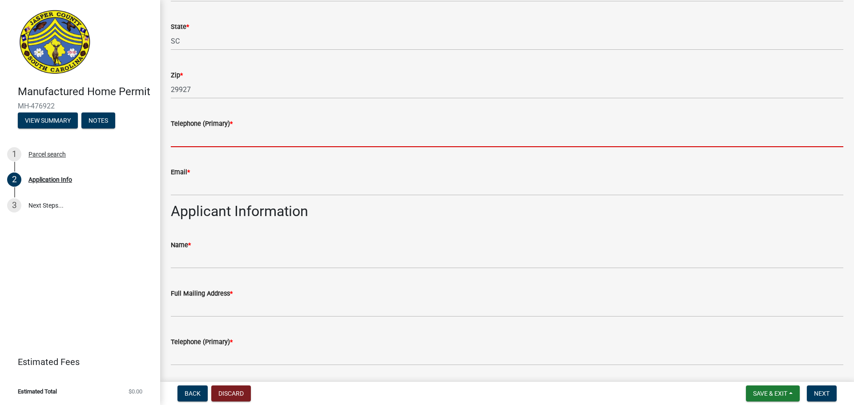
click at [246, 147] on input "Telephone (Primary) *" at bounding box center [507, 138] width 672 height 18
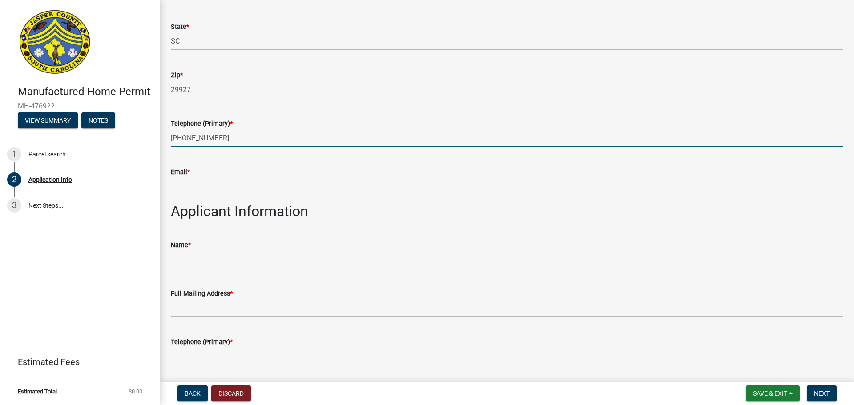
type input "[PHONE_NUMBER]"
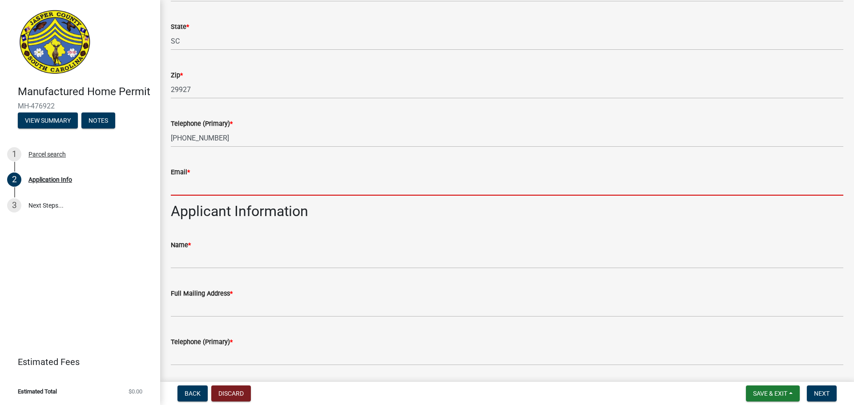
click at [244, 196] on input "Email *" at bounding box center [507, 186] width 672 height 18
type input "[EMAIL_ADDRESS][DOMAIN_NAME]"
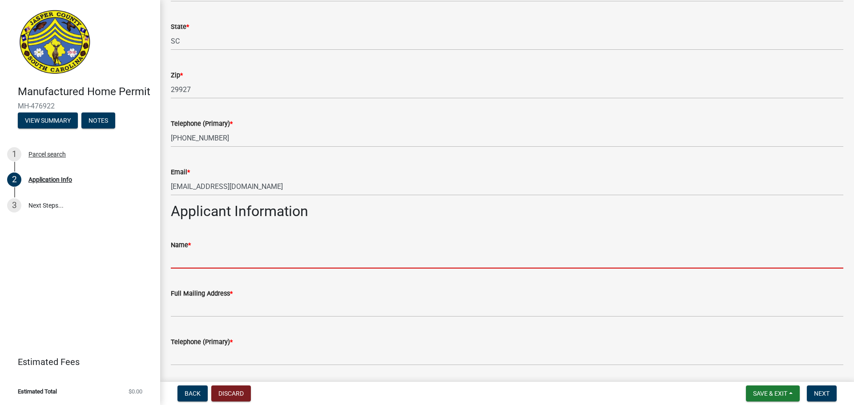
click at [253, 268] on input "Name *" at bounding box center [507, 259] width 672 height 18
type input "Oakwood Homes of [GEOGRAPHIC_DATA]"
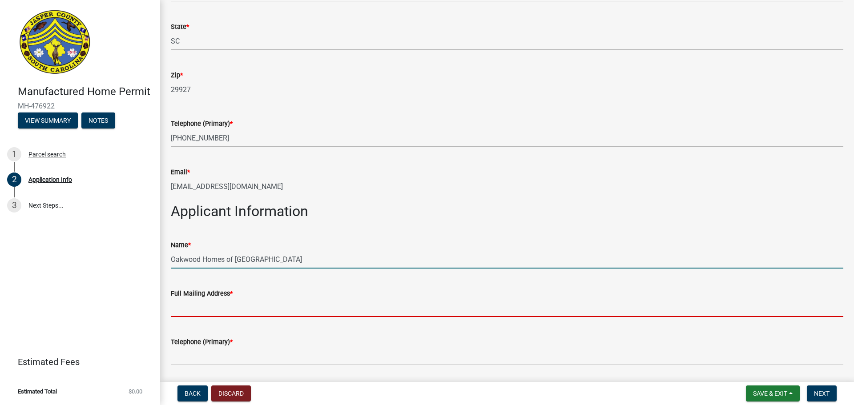
type input "[STREET_ADDRESS][PERSON_NAME]"
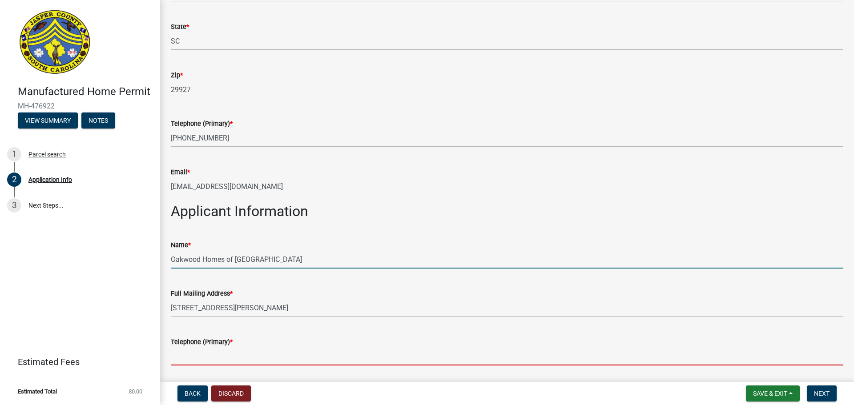
type input "8438464536"
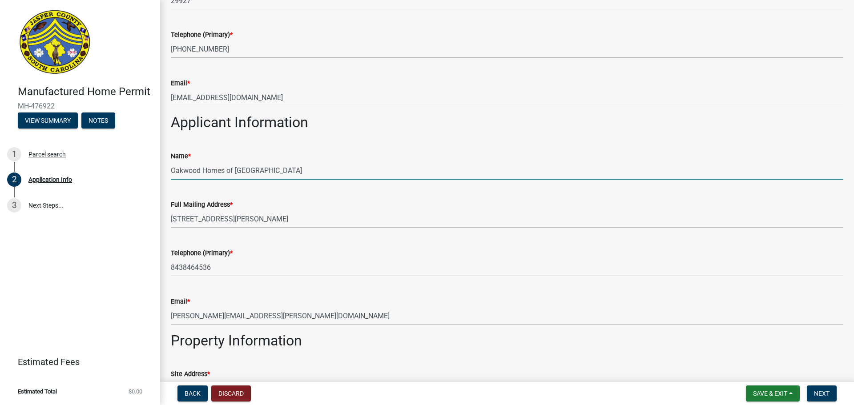
scroll to position [711, 0]
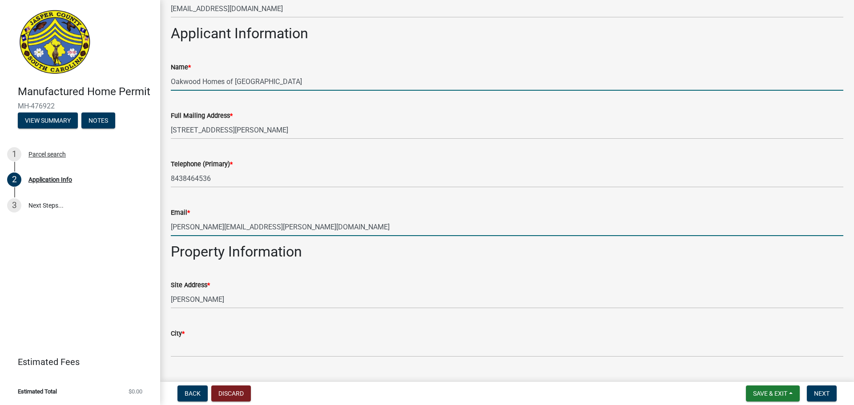
click at [236, 233] on input "[PERSON_NAME][EMAIL_ADDRESS][PERSON_NAME][DOMAIN_NAME]" at bounding box center [507, 227] width 672 height 18
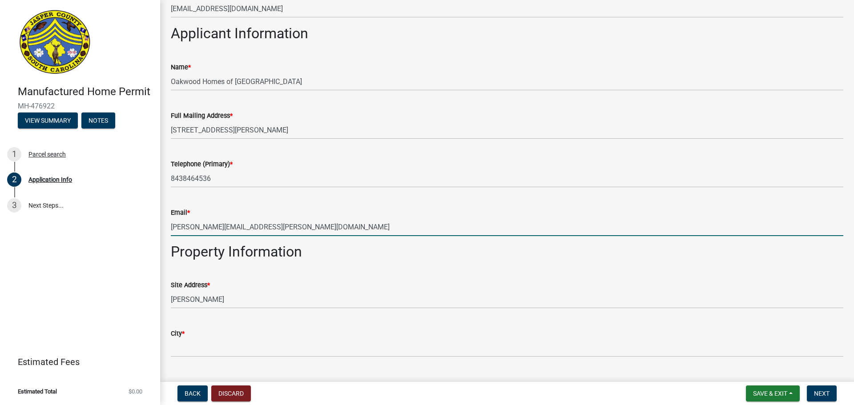
type input "[EMAIL_ADDRESS][DOMAIN_NAME]"
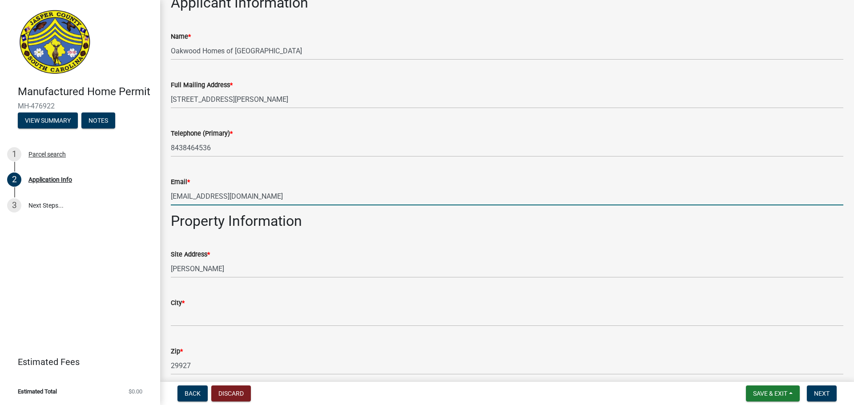
scroll to position [756, 0]
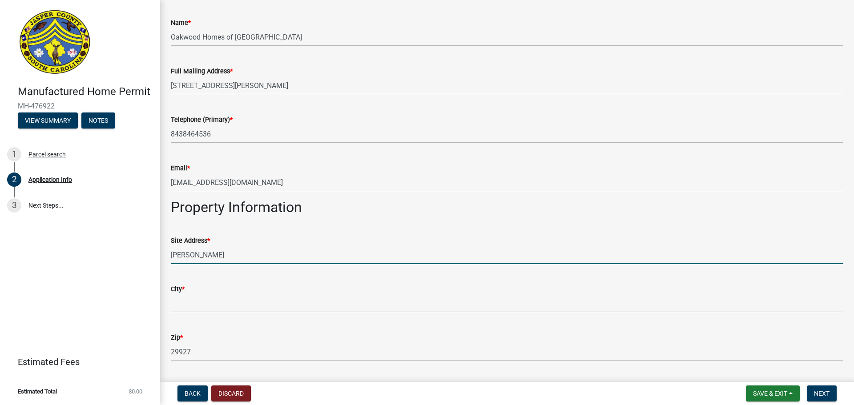
click at [171, 264] on input "[PERSON_NAME]" at bounding box center [507, 255] width 672 height 18
type input "[STREET_ADDRESS][PERSON_NAME]"
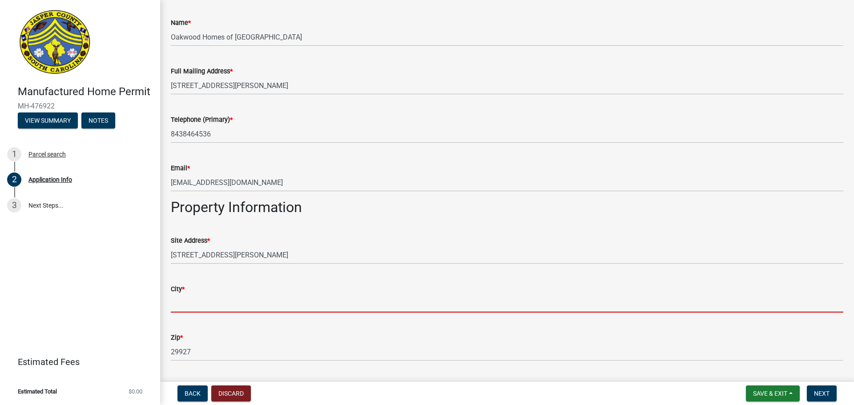
click at [201, 313] on input "City *" at bounding box center [507, 303] width 672 height 18
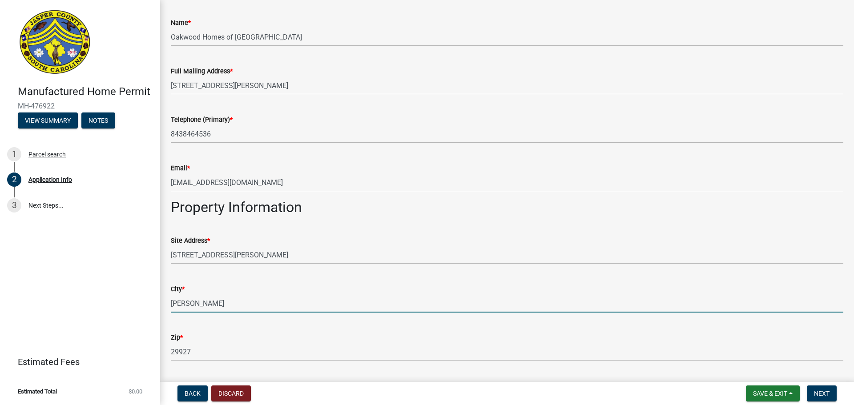
type input "[GEOGRAPHIC_DATA]"
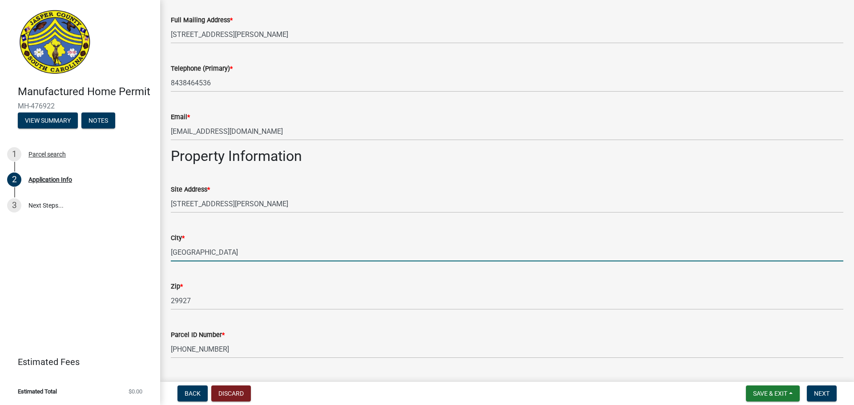
scroll to position [899, 0]
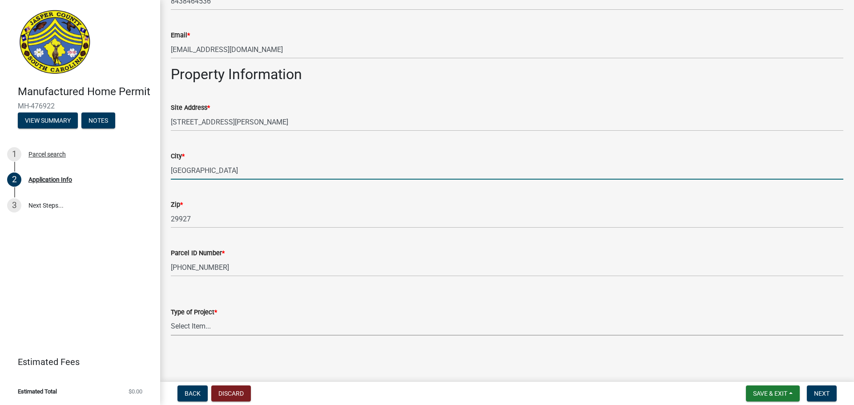
click at [245, 320] on select "Select Item... Manufactured Home Installation Mobile Home Retirement - Certific…" at bounding box center [507, 326] width 672 height 18
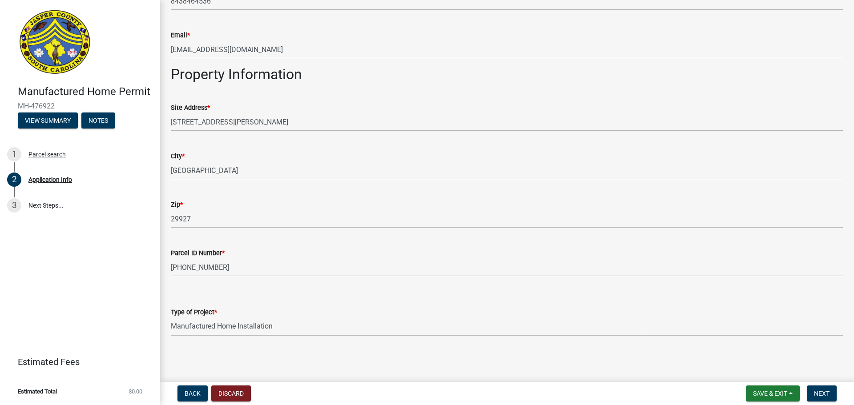
click at [171, 317] on select "Select Item... Manufactured Home Installation Mobile Home Retirement - Certific…" at bounding box center [507, 326] width 672 height 18
select select "00748aa1-56c2-4786-b7ff-9b3cb1d8d455"
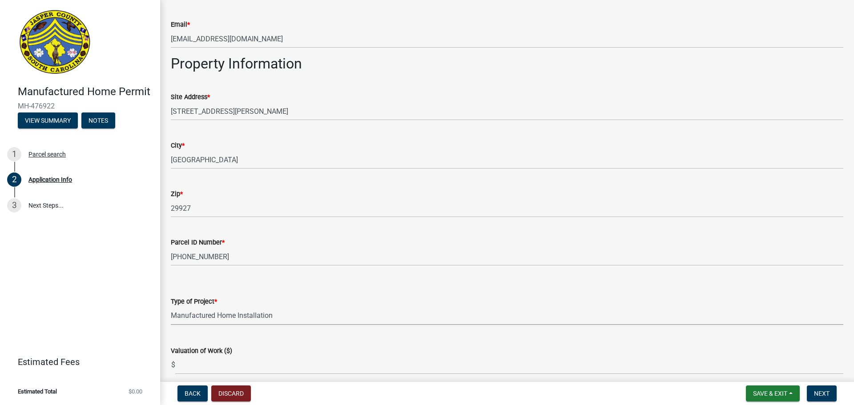
click at [325, 285] on div "Type of Project * Select Item... Manufactured Home Installation Mobile Home Ret…" at bounding box center [507, 299] width 672 height 52
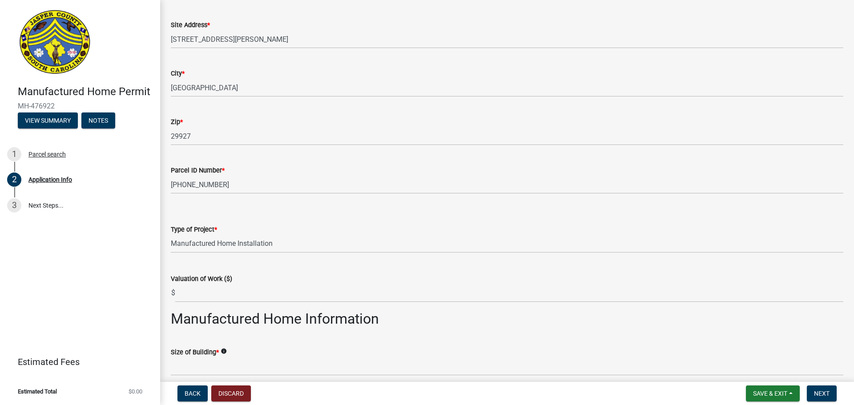
scroll to position [1122, 0]
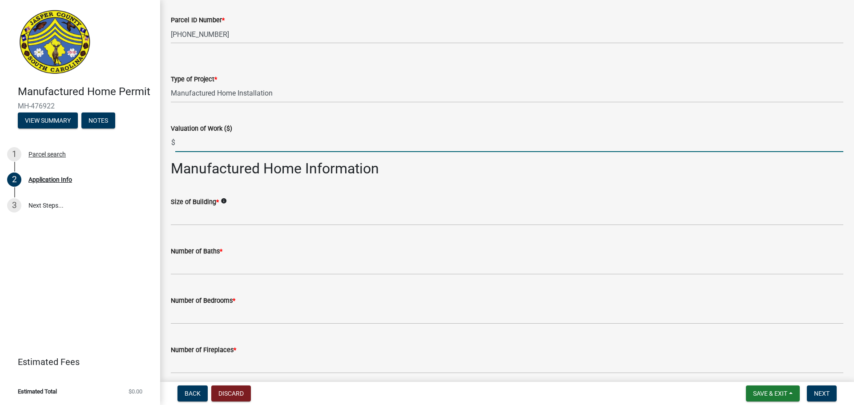
click at [259, 152] on input "text" at bounding box center [509, 143] width 668 height 18
type input "137338.74"
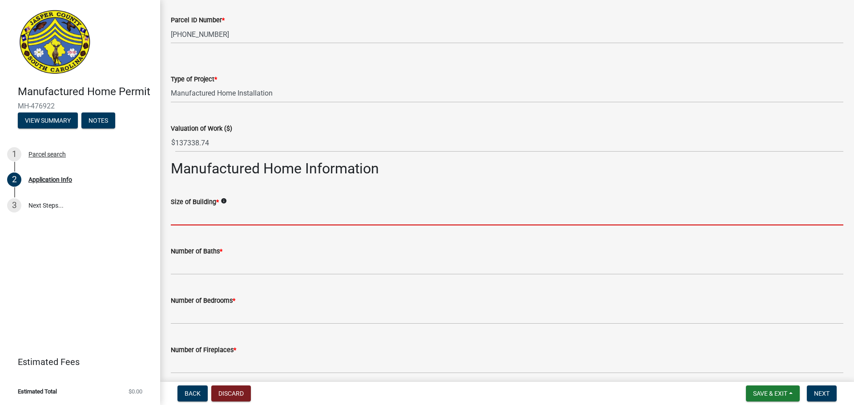
click at [258, 218] on input "text" at bounding box center [507, 216] width 672 height 18
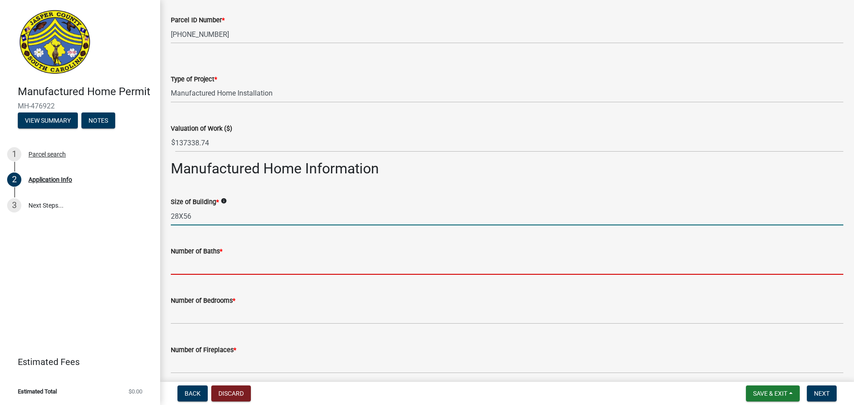
type input "2856"
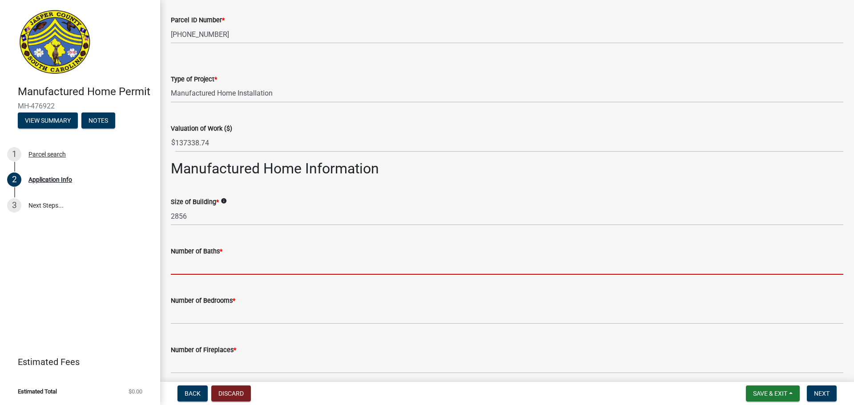
click at [269, 275] on input "text" at bounding box center [507, 266] width 672 height 18
type input "3"
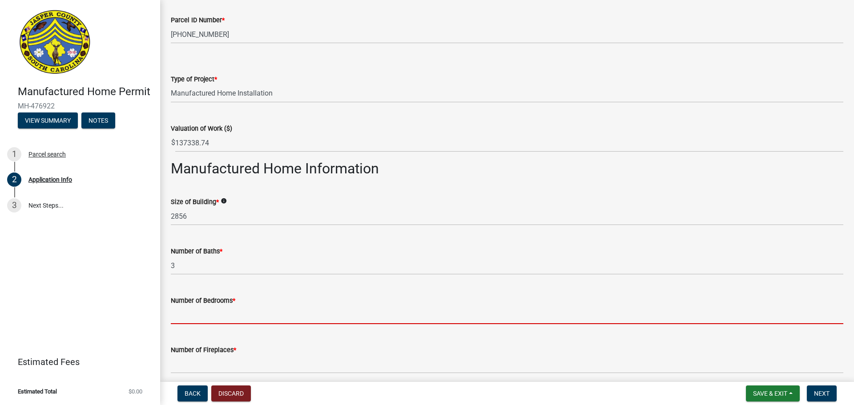
click at [237, 324] on input "text" at bounding box center [507, 315] width 672 height 18
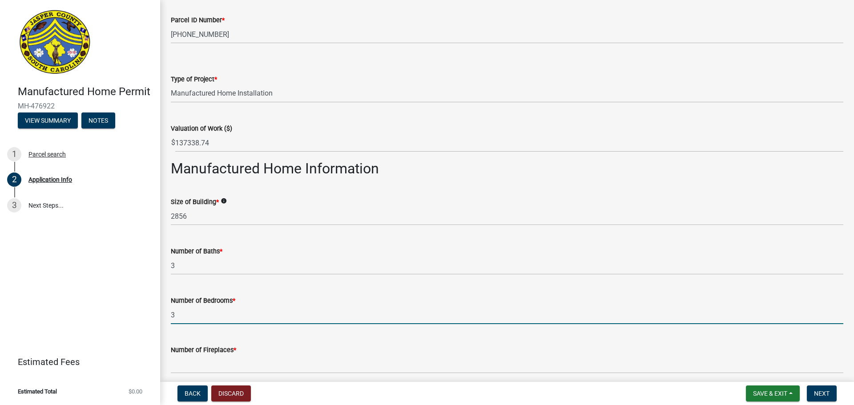
type input "3"
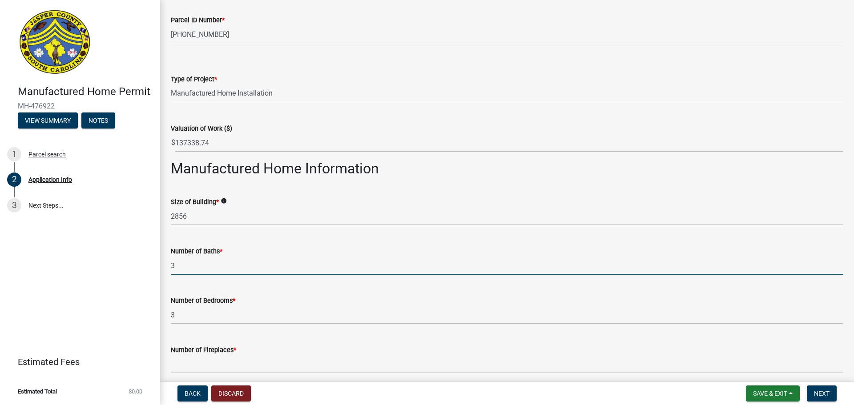
drag, startPoint x: 252, startPoint y: 270, endPoint x: 247, endPoint y: 291, distance: 21.9
click at [252, 272] on input "3" at bounding box center [507, 266] width 672 height 18
type input "2"
click at [276, 251] on div "Number of Baths * 2" at bounding box center [507, 253] width 672 height 41
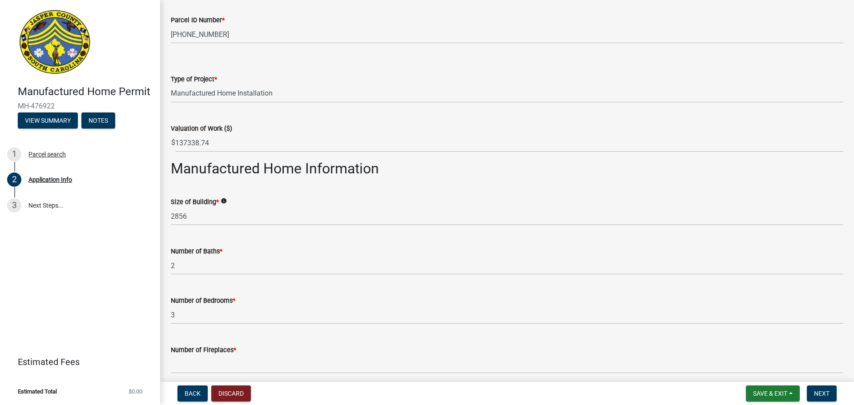
scroll to position [1255, 0]
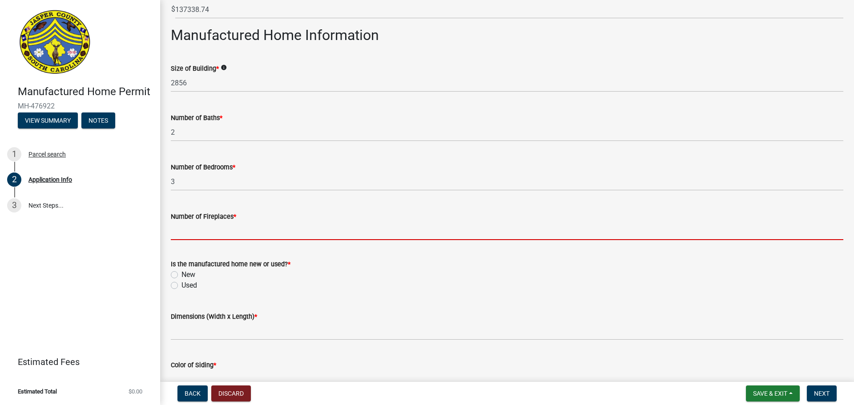
click at [267, 240] on input "text" at bounding box center [507, 231] width 672 height 18
type input "1"
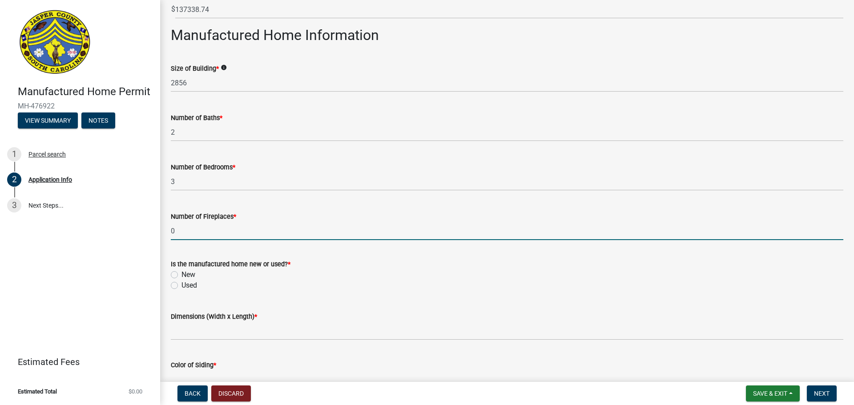
type input "0"
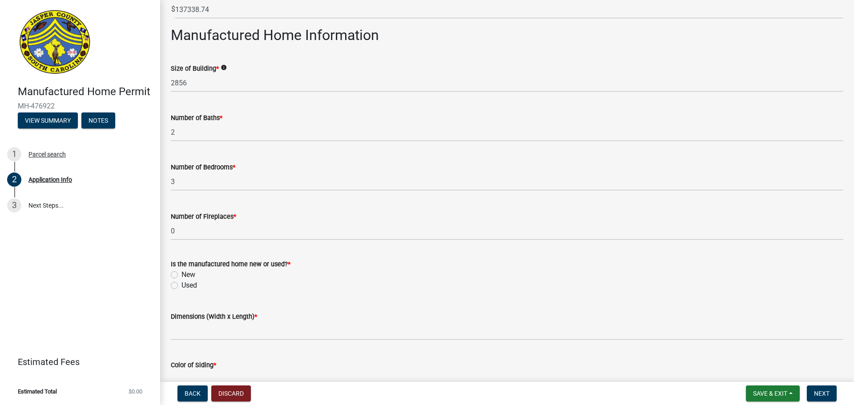
click at [194, 280] on label "New" at bounding box center [188, 274] width 14 height 11
click at [187, 275] on input "New" at bounding box center [184, 272] width 6 height 6
radio input "true"
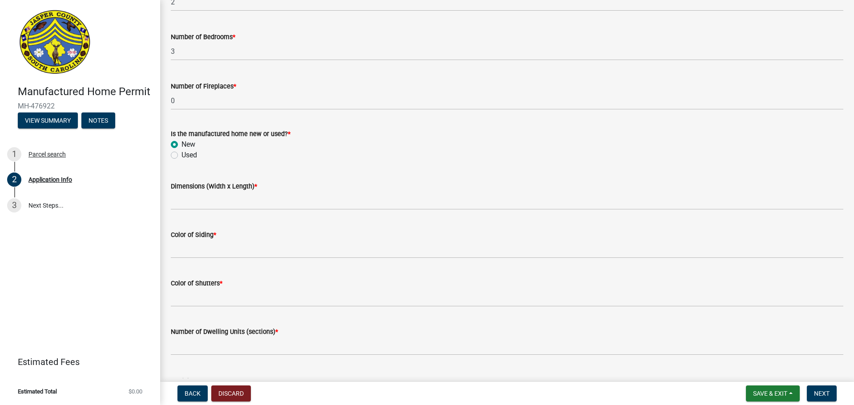
scroll to position [1388, 0]
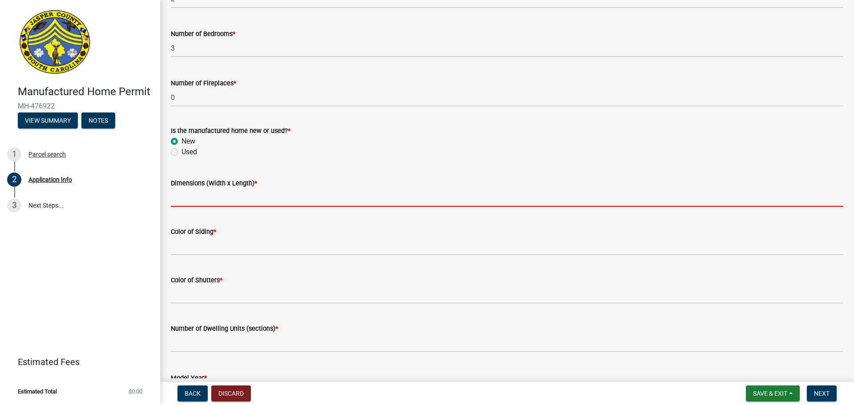
click at [336, 206] on input "Dimensions (Width x Length) *" at bounding box center [507, 198] width 672 height 18
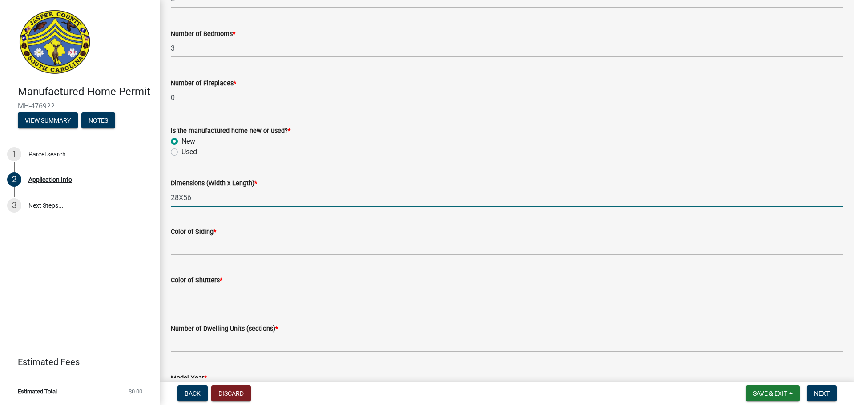
type input "28X56"
click at [342, 185] on div "Dimensions (Width x Length) * 28X56" at bounding box center [507, 185] width 672 height 41
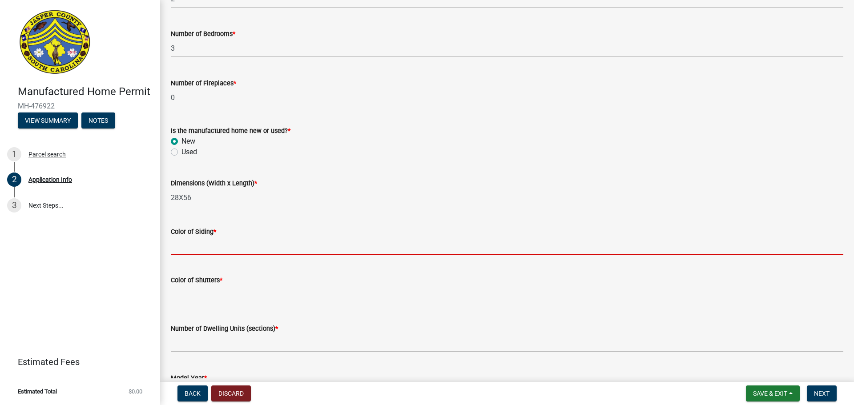
click at [310, 252] on input "Color of Siding *" at bounding box center [507, 246] width 672 height 18
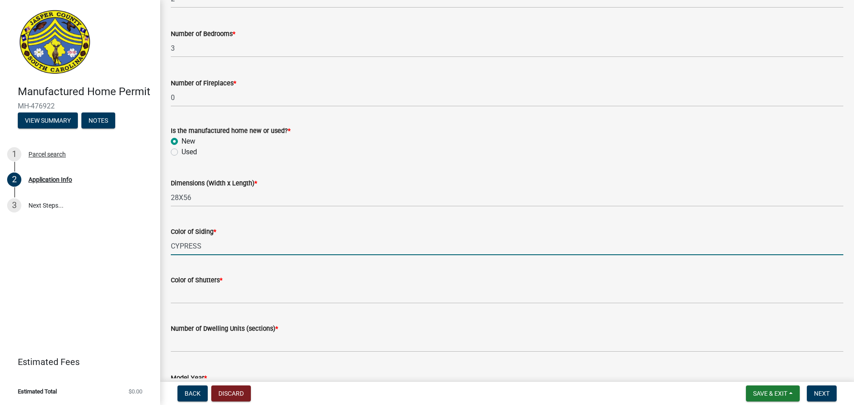
type input "CYPRESS"
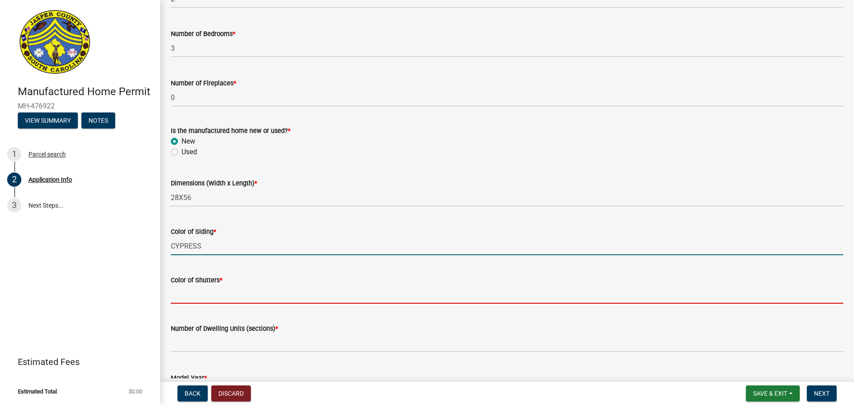
click at [268, 298] on input "Color of Shutters *" at bounding box center [507, 294] width 672 height 18
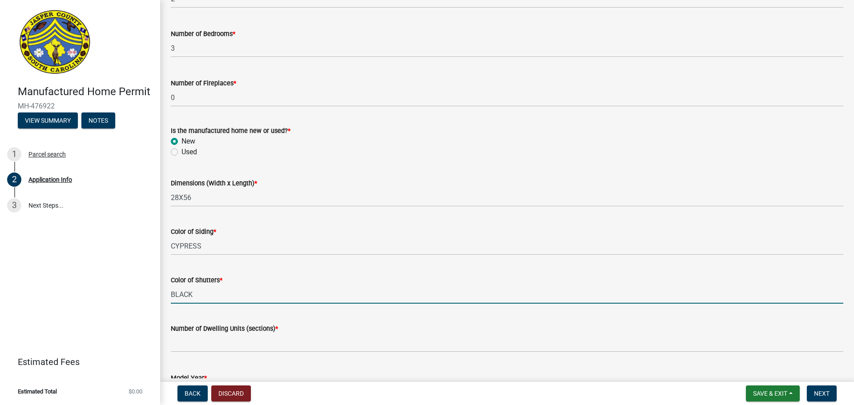
type input "BLACK"
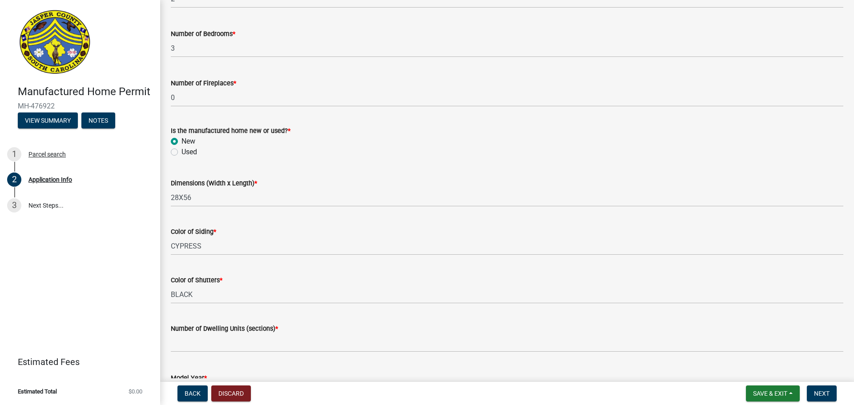
click at [331, 333] on div "Number of Dwelling Units (sections) *" at bounding box center [507, 331] width 672 height 41
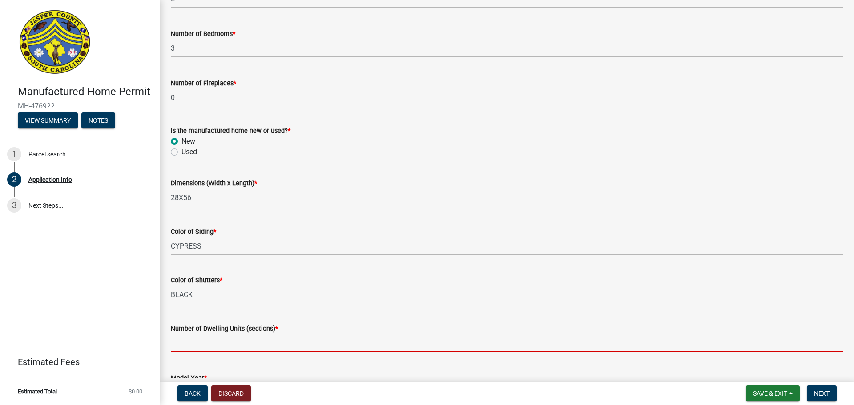
click at [319, 352] on input "text" at bounding box center [507, 343] width 672 height 18
type input "2"
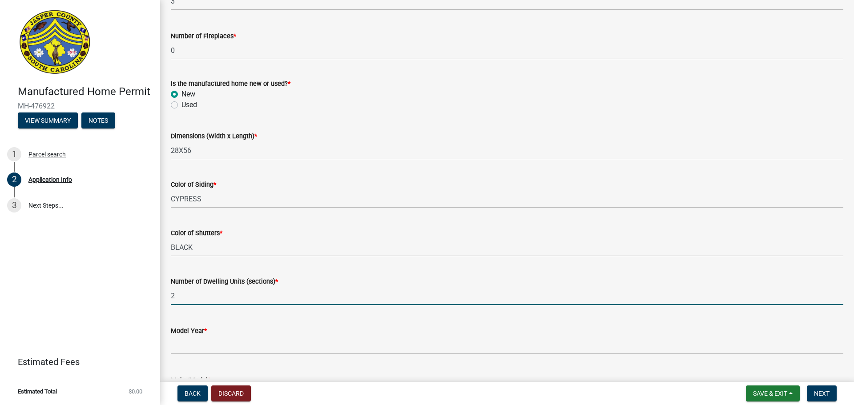
scroll to position [1522, 0]
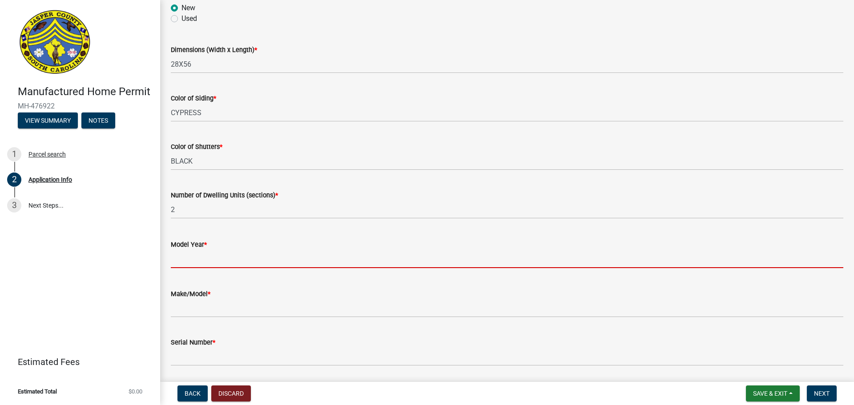
click at [241, 268] on input "text" at bounding box center [507, 259] width 672 height 18
type input "2025"
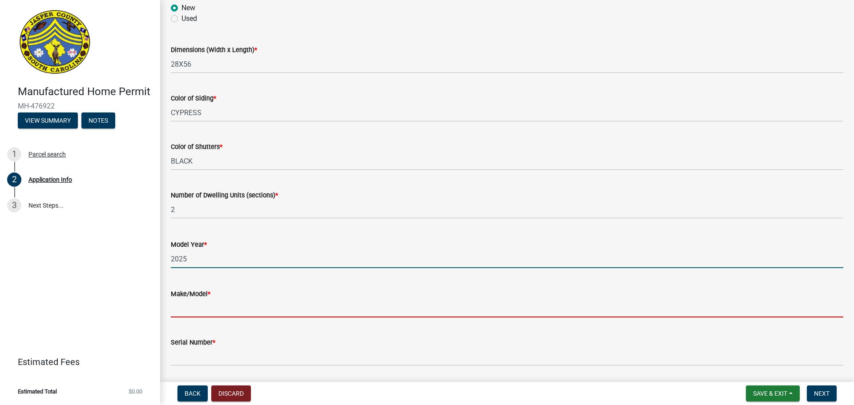
click at [241, 317] on input "Make/Model *" at bounding box center [507, 308] width 672 height 18
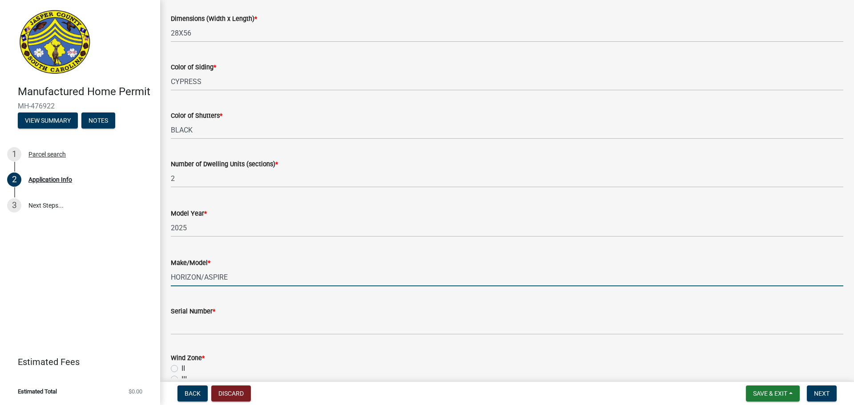
scroll to position [1566, 0]
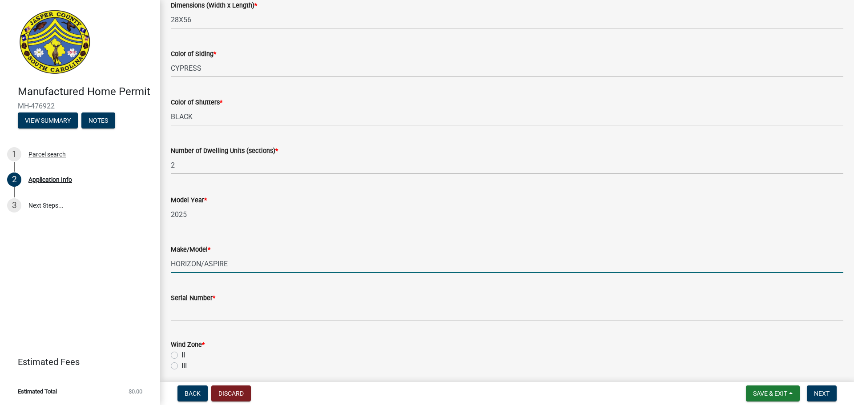
type input "HORIZON/ASPIRE"
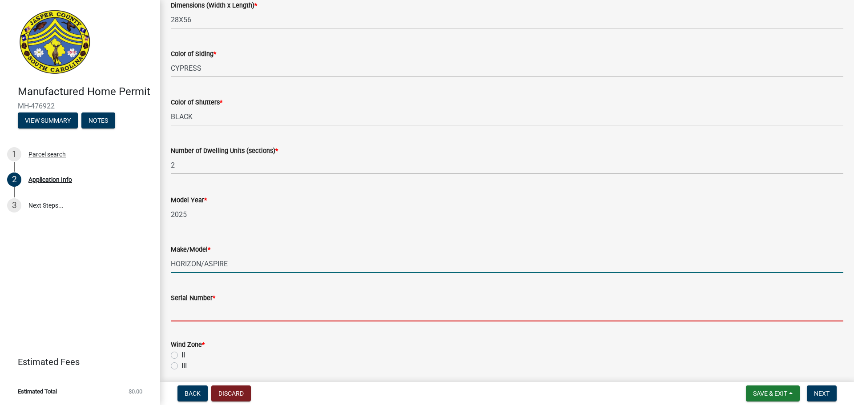
click at [355, 317] on input "Serial Number *" at bounding box center [507, 312] width 672 height 18
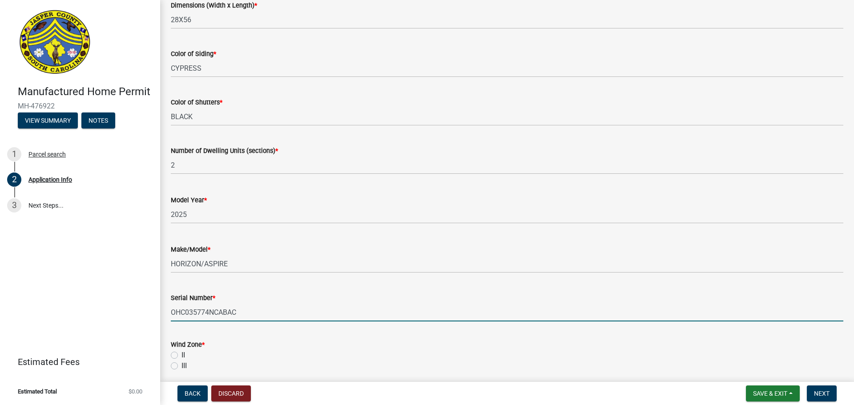
type input "OHC035774NCABAC"
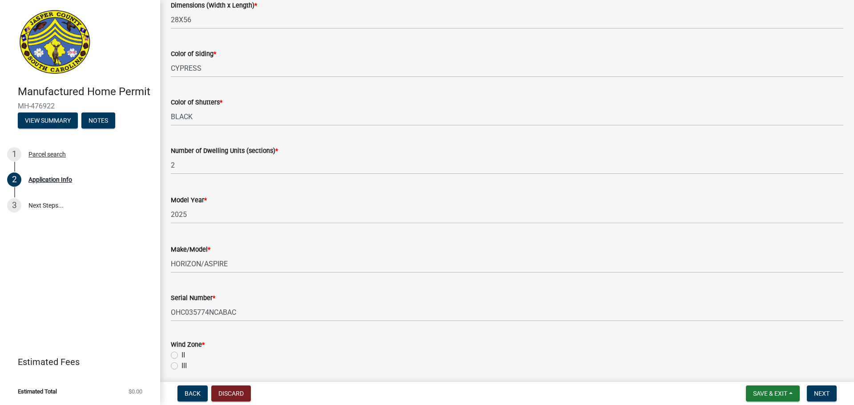
click at [139, 311] on div "Manufactured Home Permit MH-476922 View Summary Notes 1 Parcel search 2 Applica…" at bounding box center [80, 202] width 160 height 405
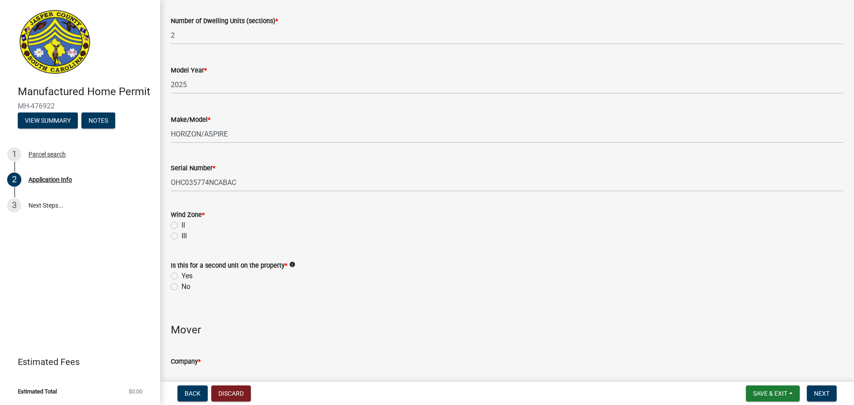
scroll to position [1700, 0]
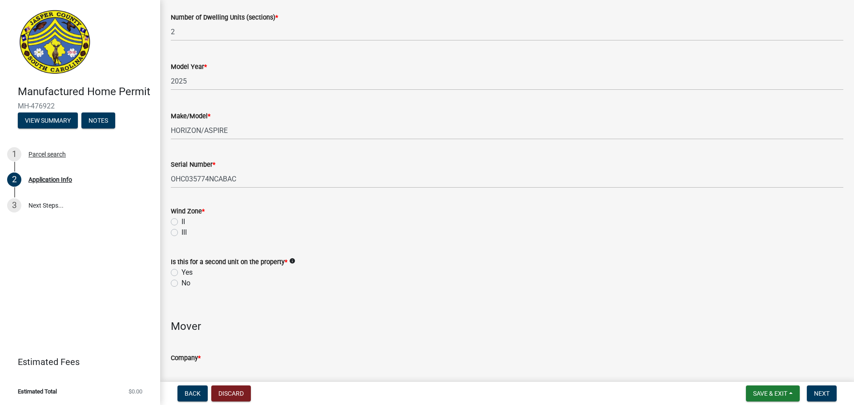
click at [174, 227] on div "II" at bounding box center [507, 222] width 672 height 11
click at [181, 227] on label "II" at bounding box center [183, 222] width 4 height 11
click at [181, 222] on input "II" at bounding box center [184, 220] width 6 height 6
radio input "true"
click at [181, 278] on label "Yes" at bounding box center [186, 272] width 11 height 11
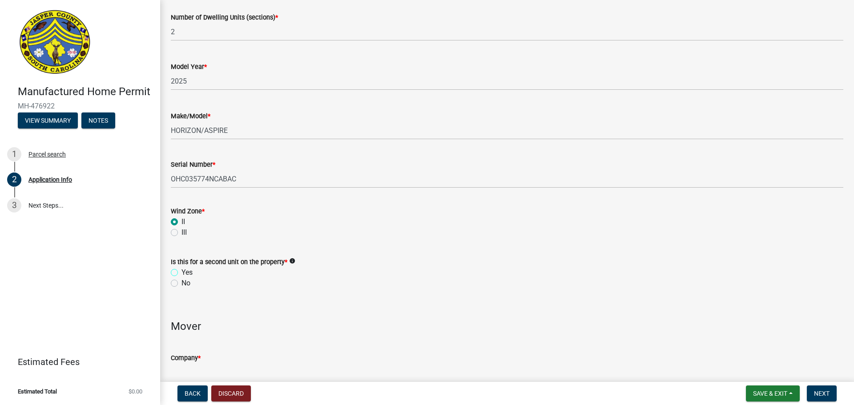
click at [181, 273] on input "Yes" at bounding box center [184, 270] width 6 height 6
radio input "true"
click at [180, 289] on div "No" at bounding box center [507, 283] width 672 height 11
click at [181, 289] on label "No" at bounding box center [185, 283] width 9 height 11
click at [181, 284] on input "No" at bounding box center [184, 281] width 6 height 6
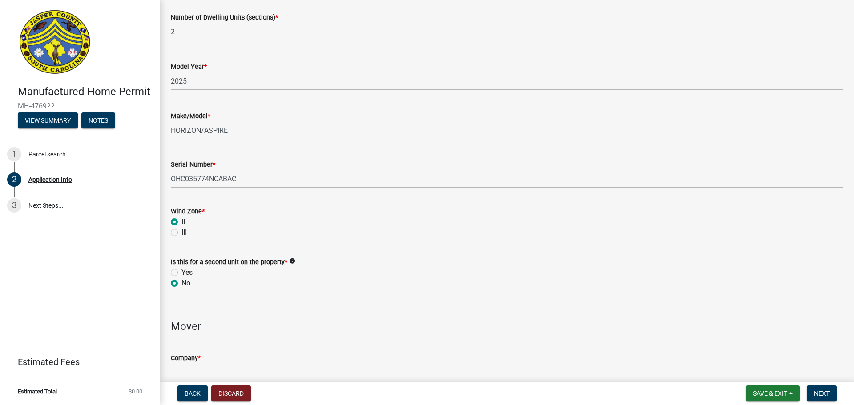
radio input "true"
click at [181, 278] on label "Yes" at bounding box center [186, 272] width 11 height 11
click at [181, 273] on input "Yes" at bounding box center [184, 270] width 6 height 6
radio input "true"
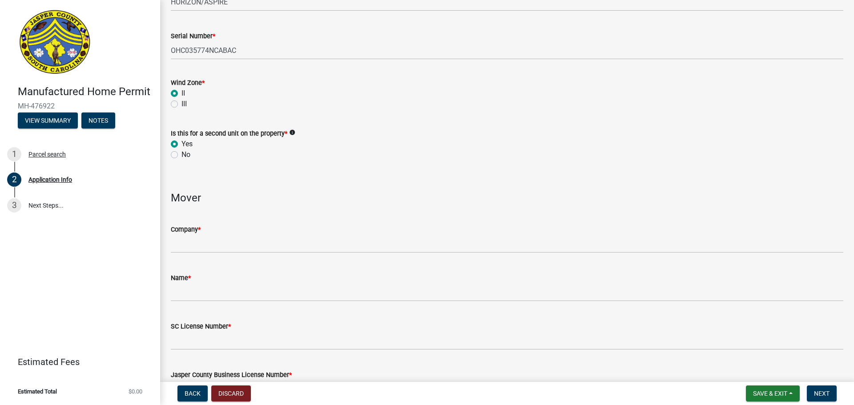
scroll to position [1833, 0]
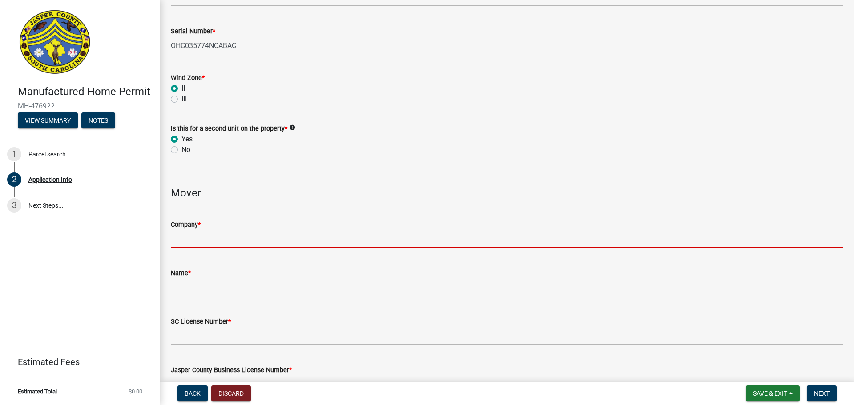
click at [283, 248] on input "Company *" at bounding box center [507, 239] width 672 height 18
type input "Oakwood Homes of [GEOGRAPHIC_DATA]"
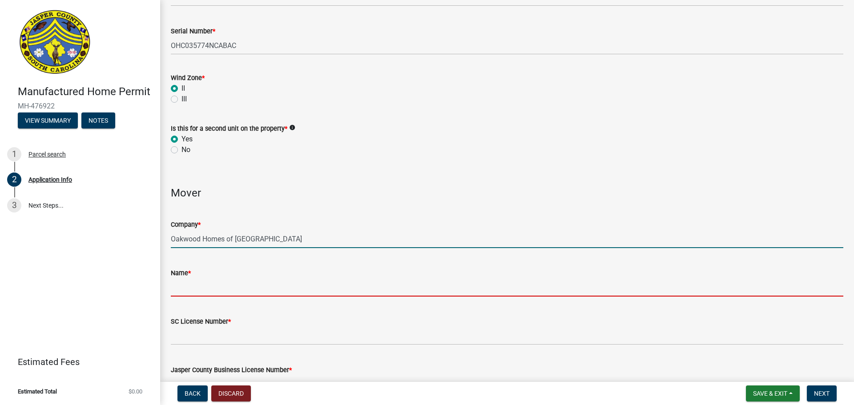
type input "Oakwood Homes of [GEOGRAPHIC_DATA]"
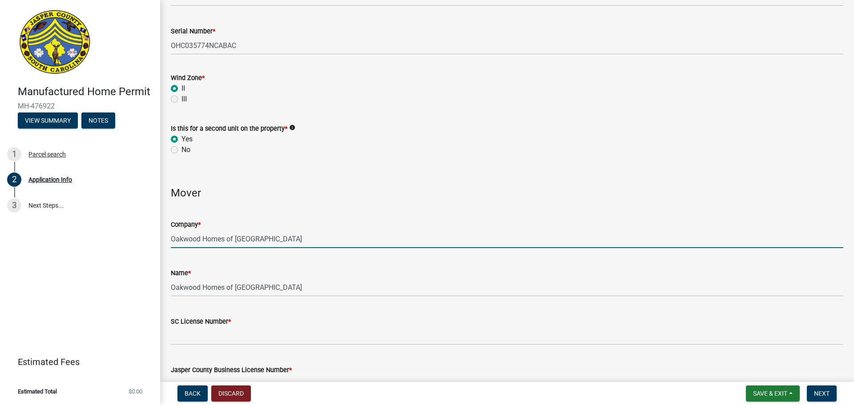
type input "SC"
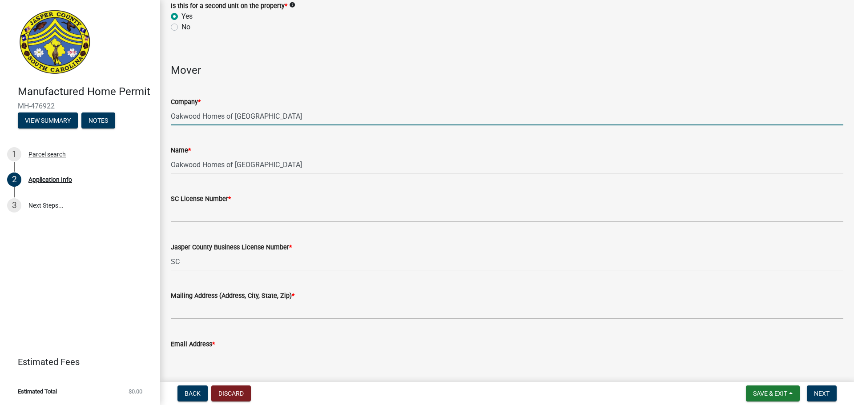
scroll to position [1966, 0]
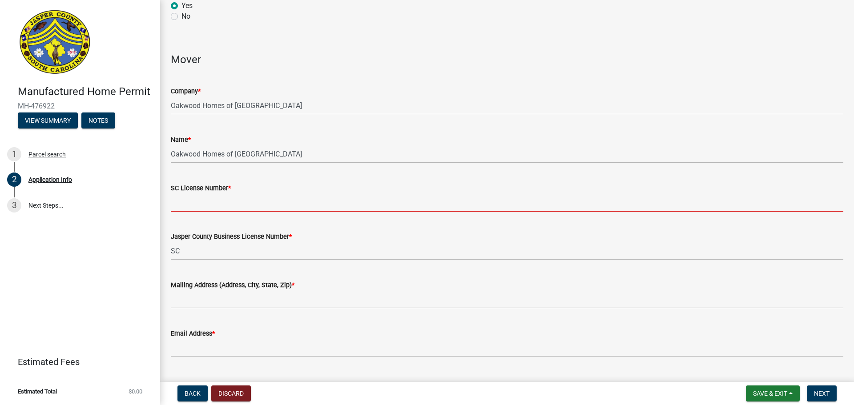
click at [261, 212] on input "SC License Number *" at bounding box center [507, 202] width 672 height 18
type input "11696"
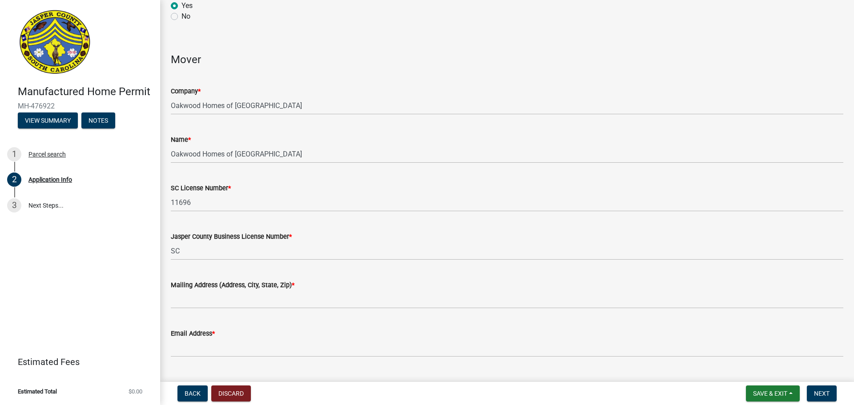
click at [311, 187] on div "SC License Number * 11696" at bounding box center [507, 190] width 672 height 41
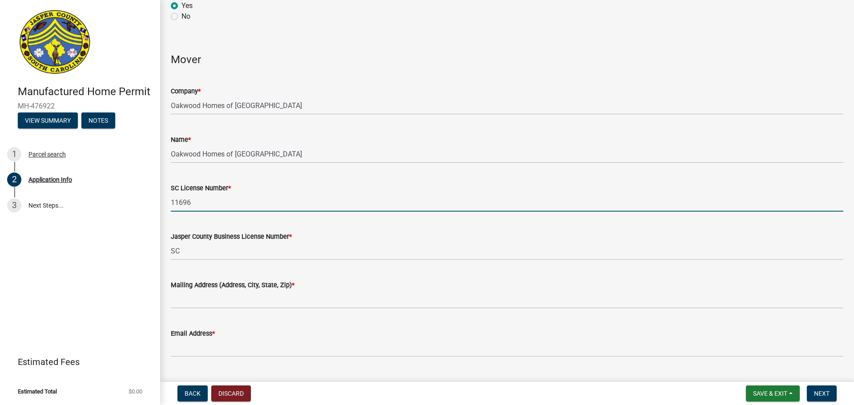
click at [281, 212] on input "11696" at bounding box center [507, 202] width 672 height 18
click at [288, 183] on div "SC License Number * 11696" at bounding box center [507, 190] width 672 height 41
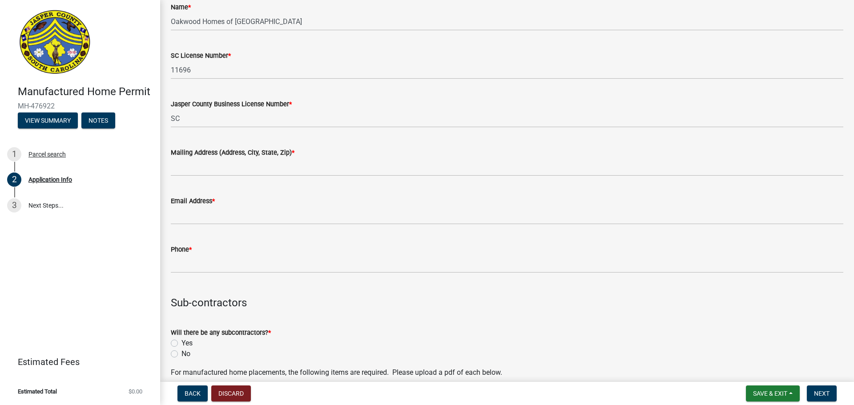
scroll to position [2100, 0]
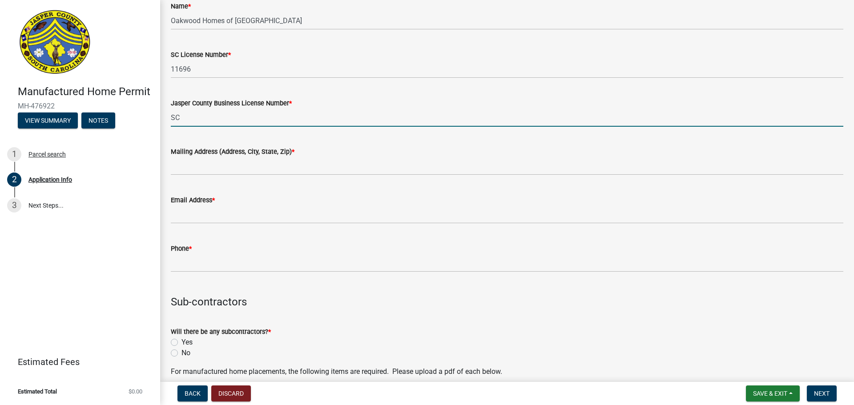
drag, startPoint x: 270, startPoint y: 119, endPoint x: 59, endPoint y: 111, distance: 210.9
click at [60, 111] on div "Manufactured Home Permit MH-476922 View Summary Notes 1 Parcel search 2 Applica…" at bounding box center [427, 202] width 854 height 405
type input "321991"
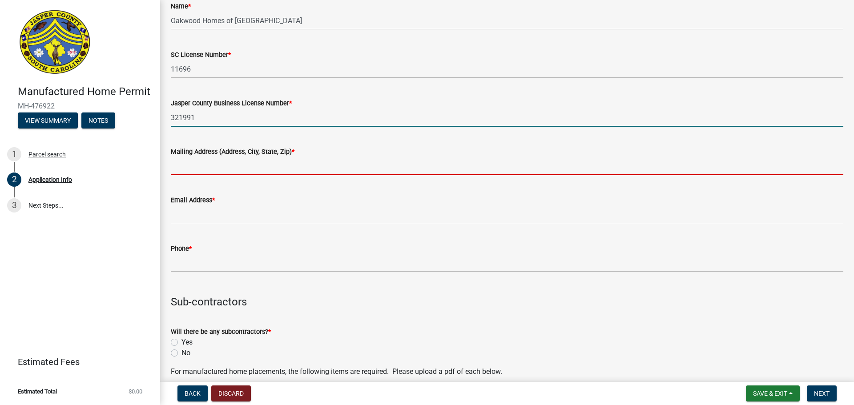
drag, startPoint x: 225, startPoint y: 172, endPoint x: 238, endPoint y: 168, distance: 14.4
click at [225, 172] on input "Mailing Address (Address, City, State, Zip) *" at bounding box center [507, 166] width 672 height 18
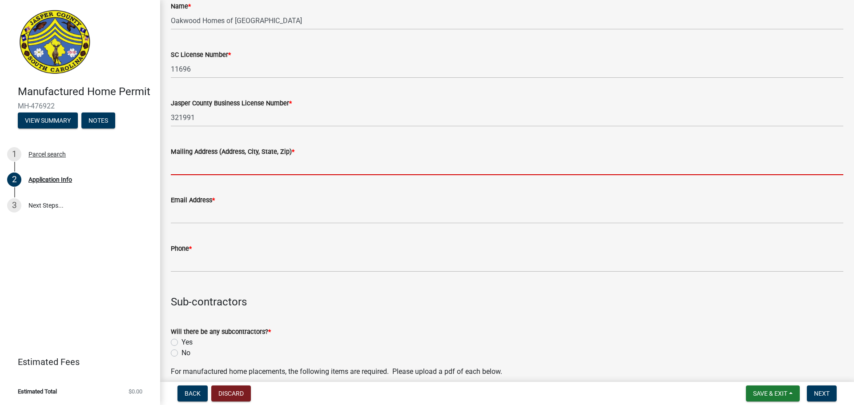
type input "[STREET_ADDRESS][PERSON_NAME]"
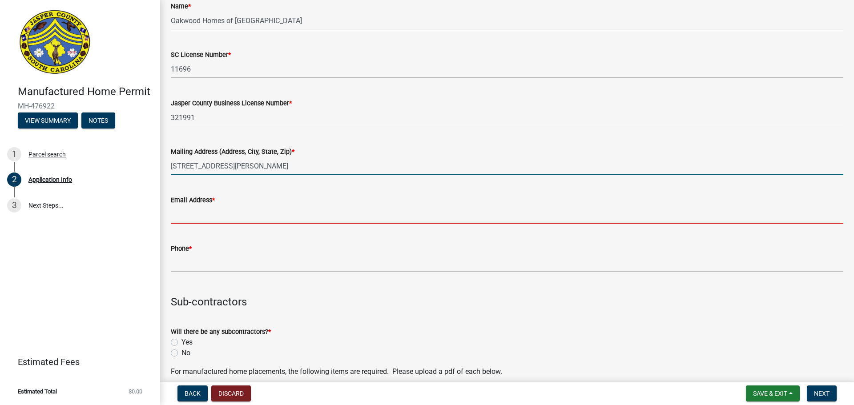
type input "[EMAIL_ADDRESS][DOMAIN_NAME]"
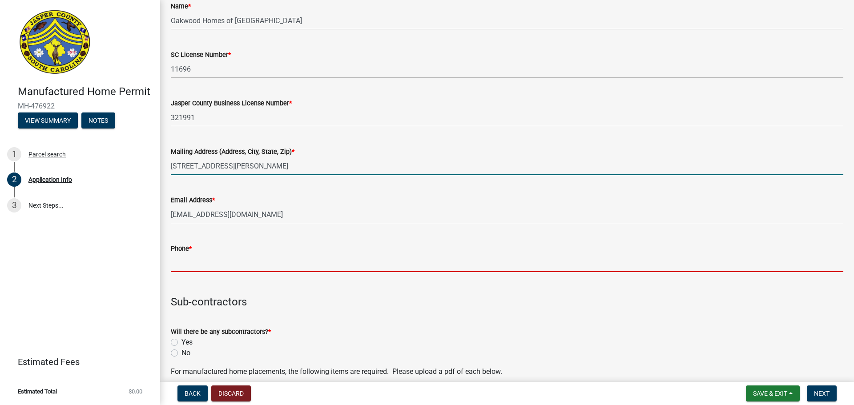
type input "8438464536"
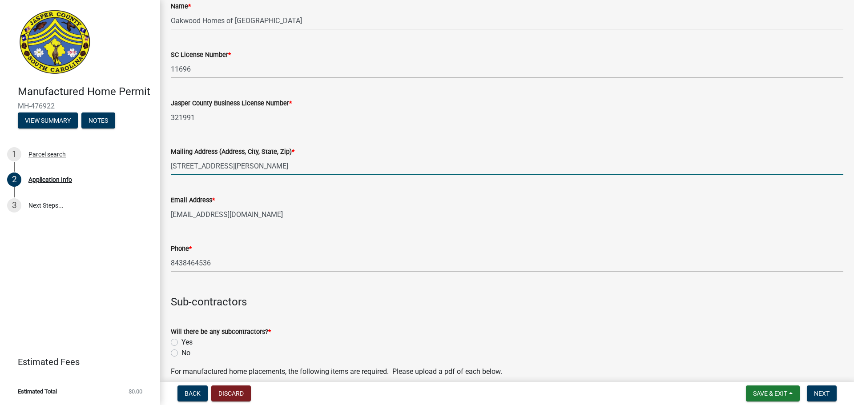
click at [266, 231] on wm-data-entity-input "Email Address * [EMAIL_ADDRESS][DOMAIN_NAME]" at bounding box center [507, 206] width 672 height 48
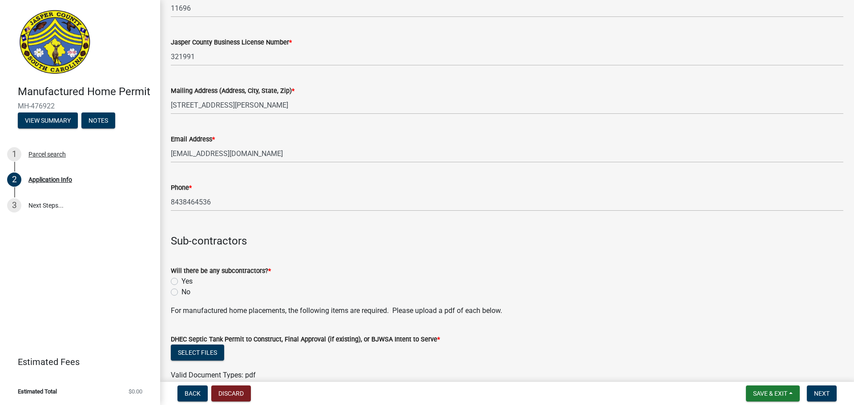
scroll to position [2189, 0]
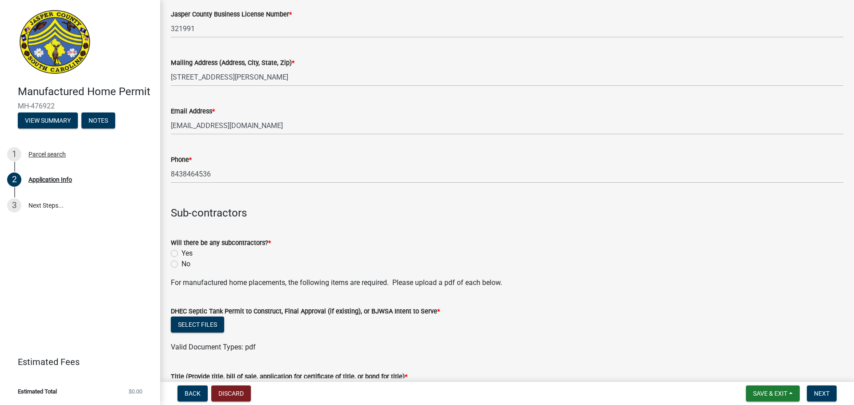
click at [181, 269] on div "No" at bounding box center [507, 264] width 672 height 11
click at [181, 269] on label "No" at bounding box center [185, 264] width 9 height 11
click at [181, 265] on input "No" at bounding box center [184, 262] width 6 height 6
radio input "true"
click at [384, 227] on wm-data-entity-input "Sub-contractors" at bounding box center [507, 208] width 672 height 36
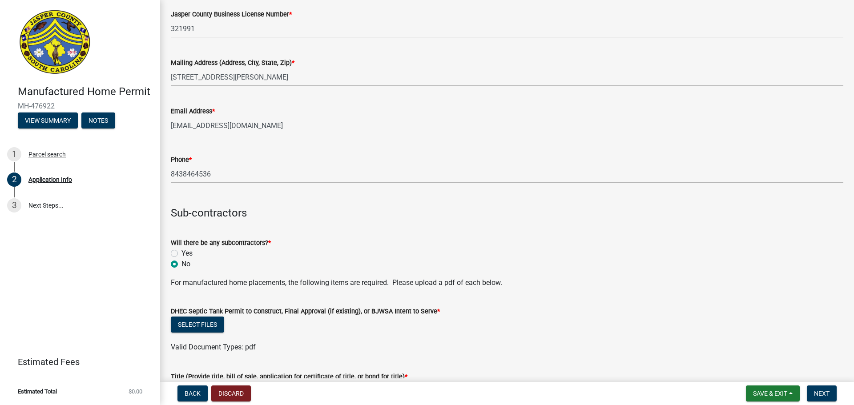
scroll to position [2278, 0]
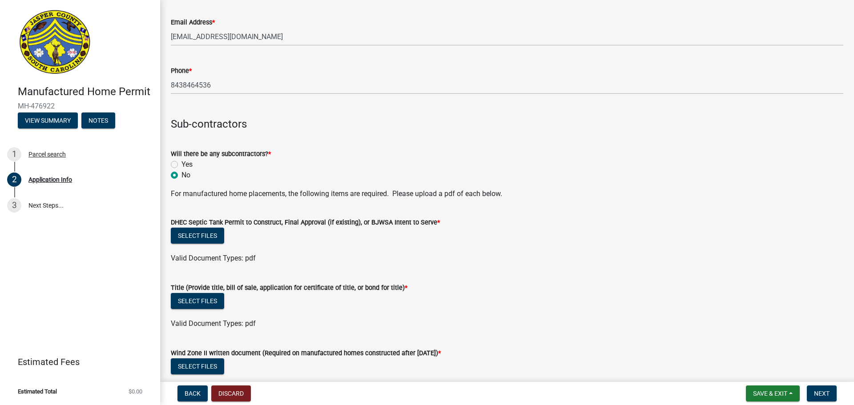
click at [178, 170] on div "Yes" at bounding box center [507, 164] width 672 height 11
click at [181, 170] on label "Yes" at bounding box center [186, 164] width 11 height 11
click at [181, 165] on input "Yes" at bounding box center [184, 162] width 6 height 6
radio input "true"
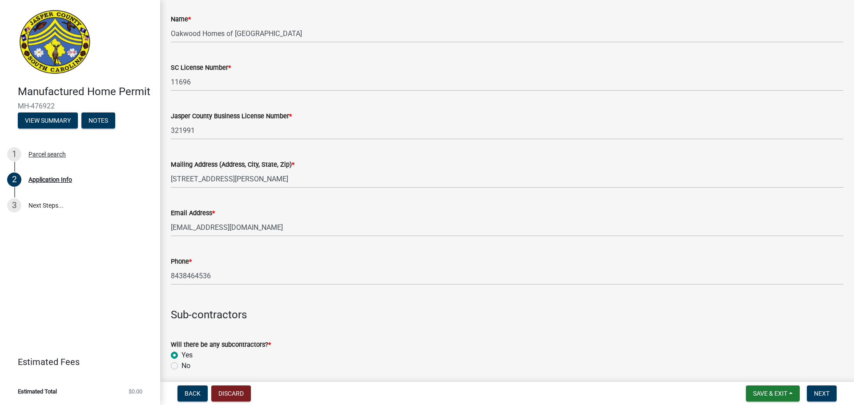
scroll to position [2100, 0]
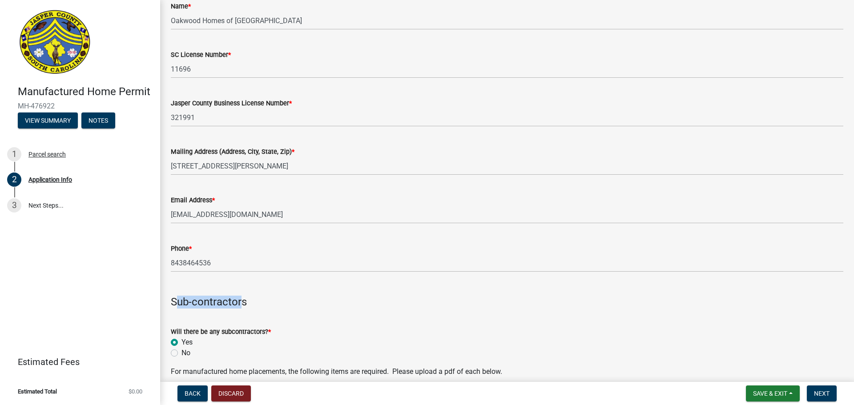
drag, startPoint x: 231, startPoint y: 315, endPoint x: 176, endPoint y: 309, distance: 54.5
click at [178, 309] on h4 "Sub-contractors" at bounding box center [507, 302] width 672 height 13
click at [176, 309] on h4 "Sub-contractors" at bounding box center [507, 302] width 672 height 13
drag, startPoint x: 170, startPoint y: 310, endPoint x: 273, endPoint y: 319, distance: 103.5
click at [273, 309] on div "Sub-contractors" at bounding box center [507, 293] width 686 height 29
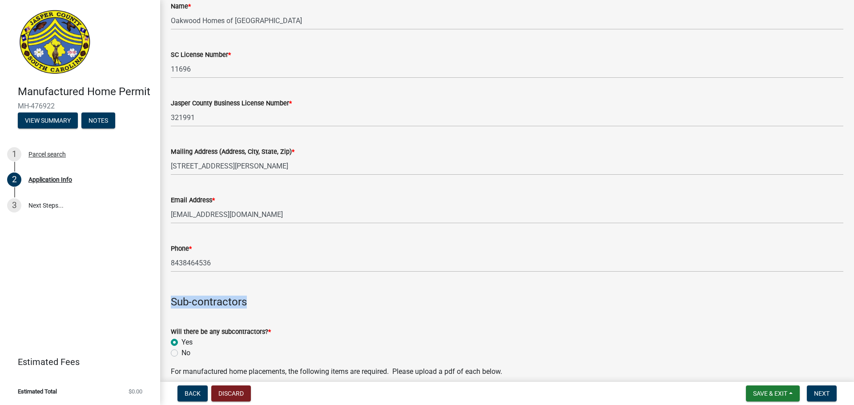
click at [264, 303] on div "Sub-contractors" at bounding box center [507, 293] width 672 height 29
drag, startPoint x: 259, startPoint y: 307, endPoint x: 171, endPoint y: 320, distance: 89.4
click at [172, 316] on wm-data-entity-input "Sub-contractors" at bounding box center [507, 297] width 672 height 36
drag, startPoint x: 169, startPoint y: 313, endPoint x: 321, endPoint y: 334, distance: 154.0
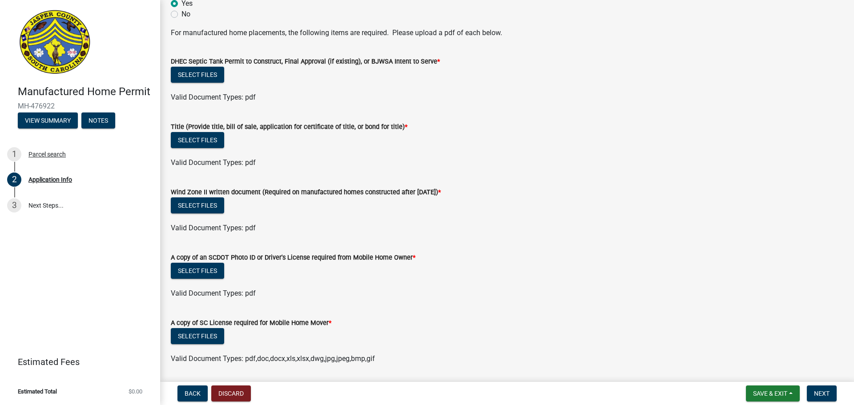
scroll to position [2455, 0]
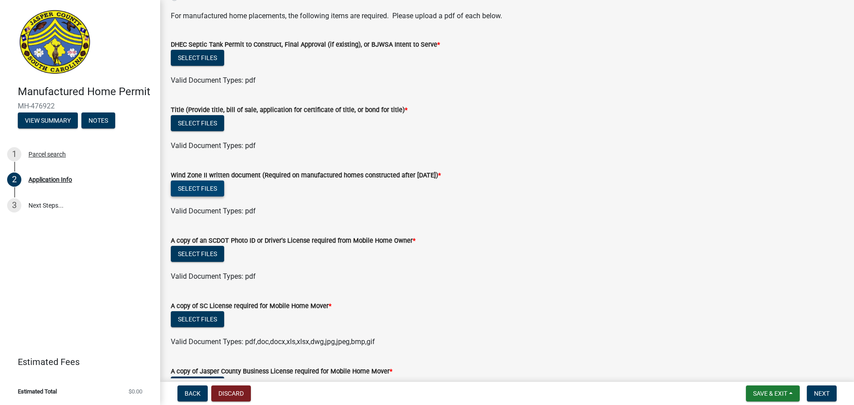
click at [217, 197] on button "Select files" at bounding box center [197, 189] width 53 height 16
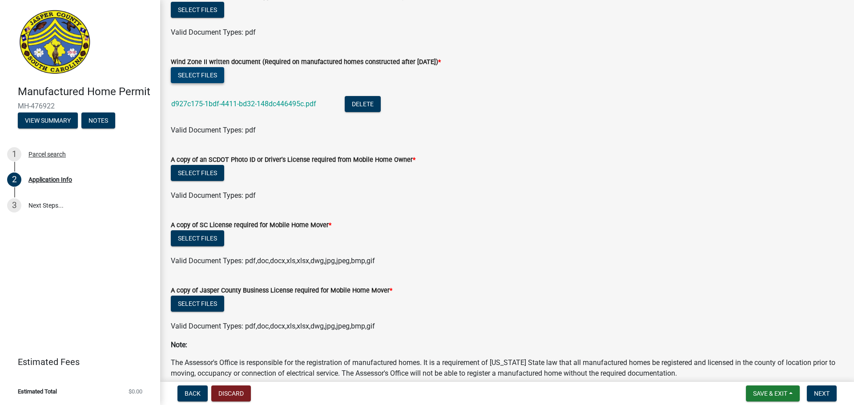
scroll to position [2589, 0]
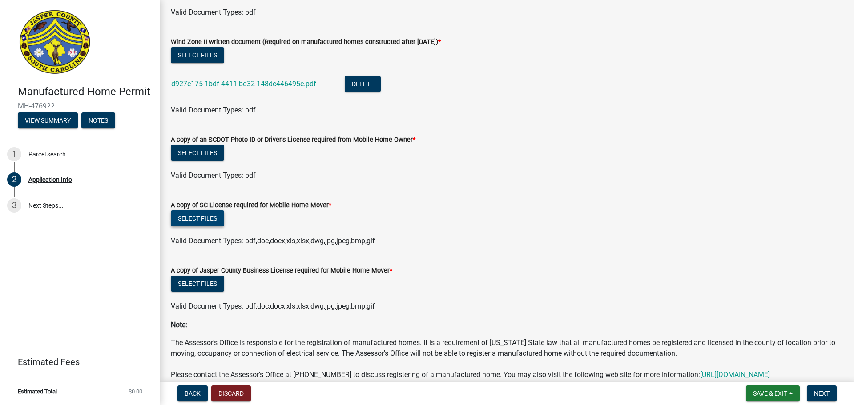
click at [209, 225] on button "Select files" at bounding box center [197, 218] width 53 height 16
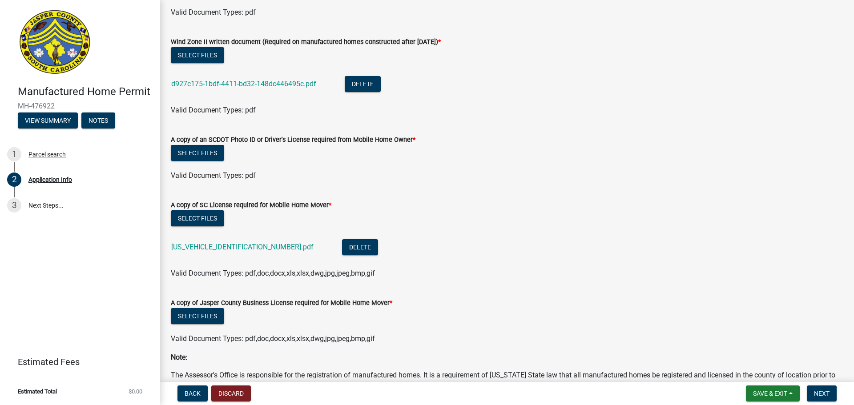
click at [211, 326] on div "Select files" at bounding box center [507, 317] width 672 height 18
click at [211, 324] on button "Select files" at bounding box center [197, 316] width 53 height 16
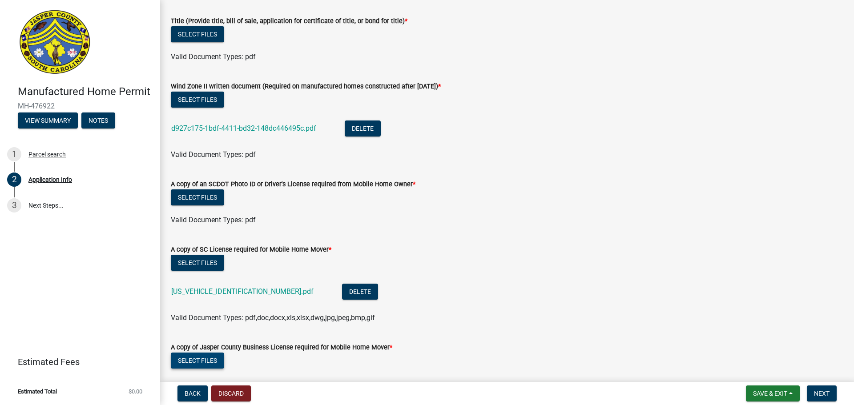
scroll to position [2367, 0]
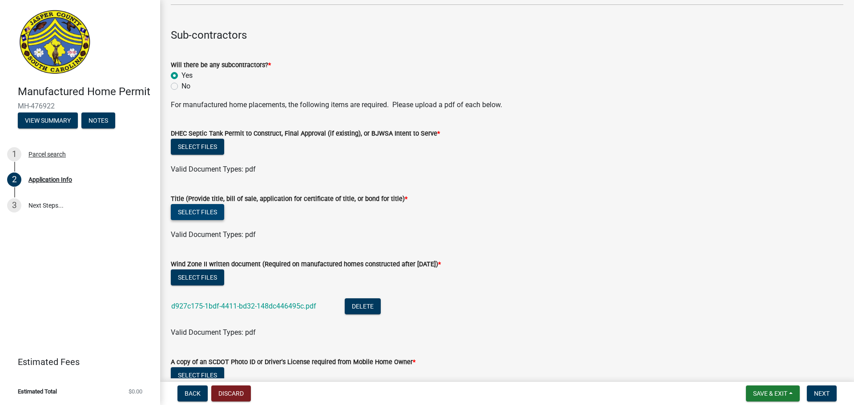
click at [198, 220] on button "Select files" at bounding box center [197, 212] width 53 height 16
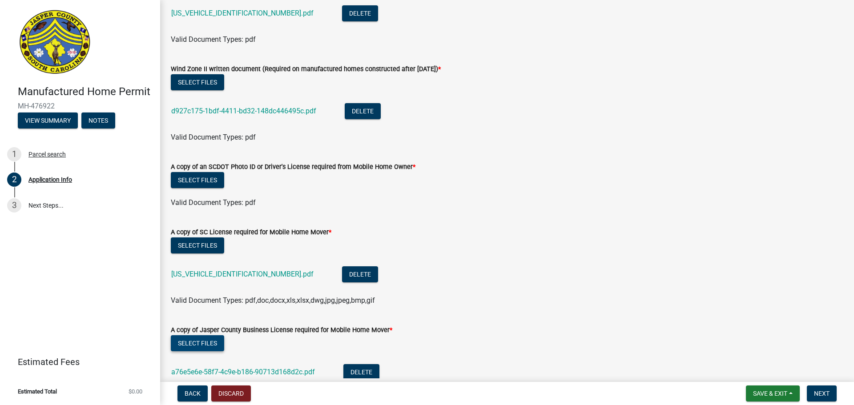
scroll to position [2589, 0]
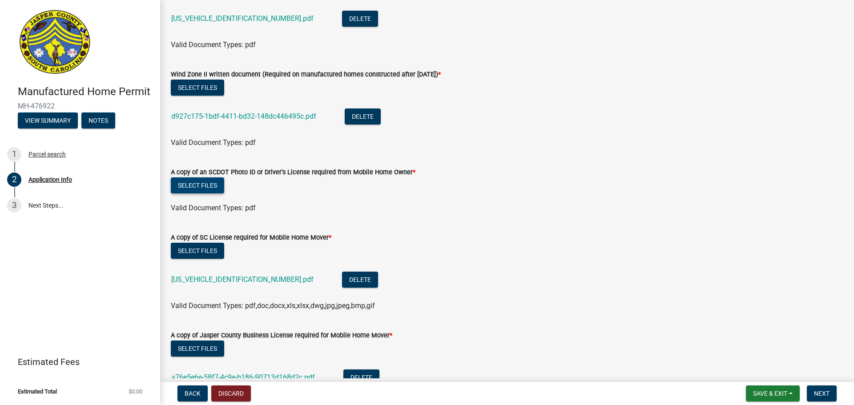
click at [212, 193] on button "Select files" at bounding box center [197, 185] width 53 height 16
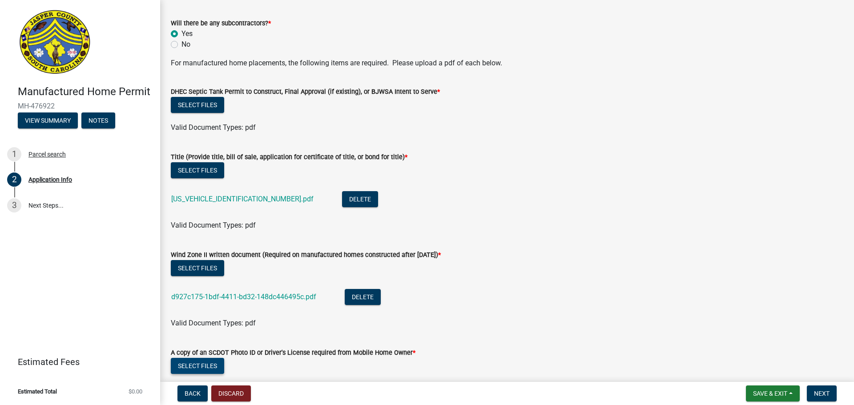
scroll to position [2411, 0]
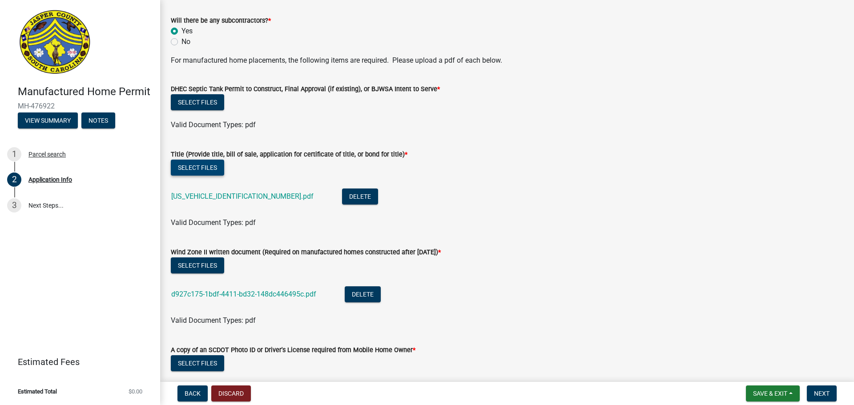
click at [215, 176] on button "Select files" at bounding box center [197, 168] width 53 height 16
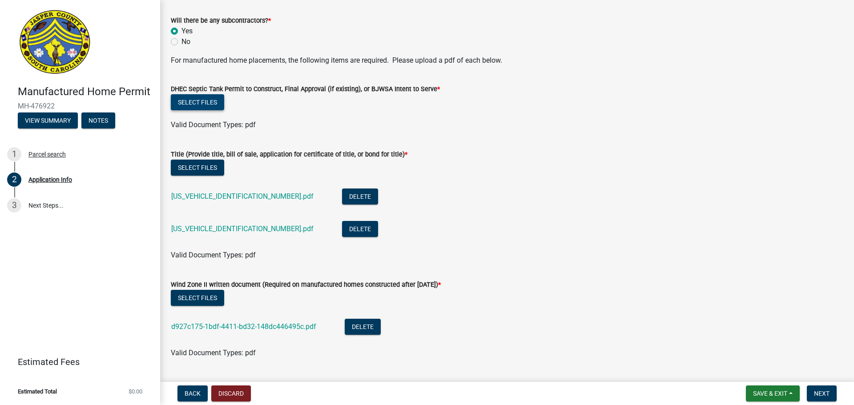
click at [211, 110] on button "Select files" at bounding box center [197, 102] width 53 height 16
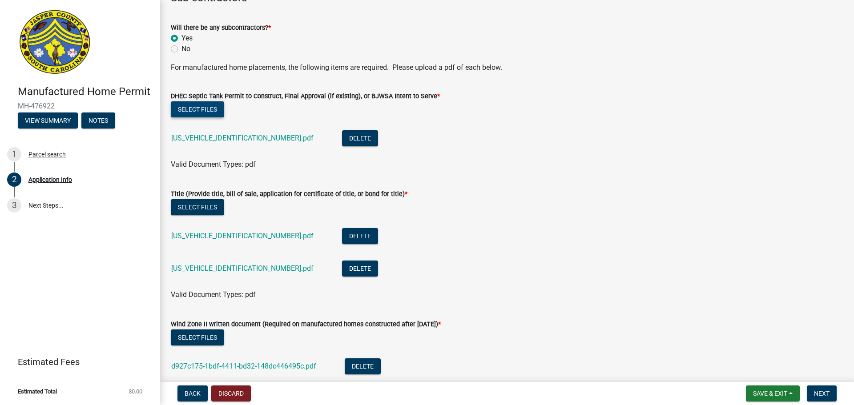
scroll to position [2182, 0]
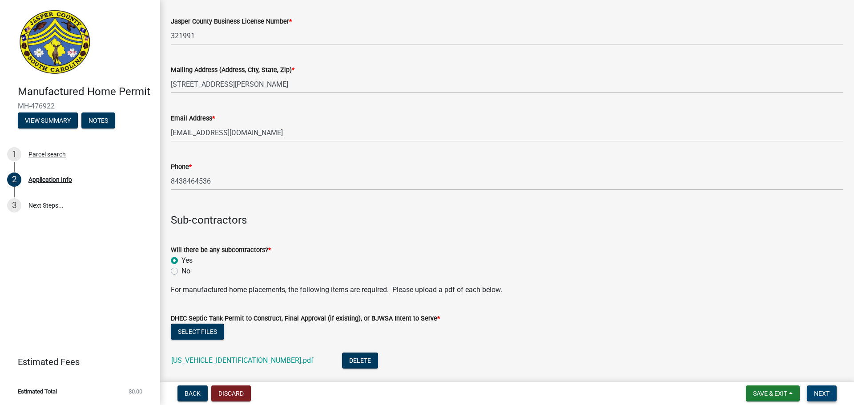
click at [813, 392] on button "Next" at bounding box center [821, 393] width 30 height 16
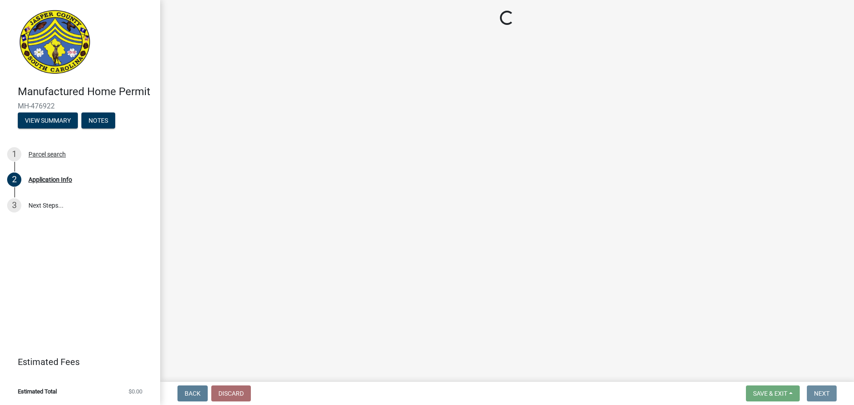
scroll to position [0, 0]
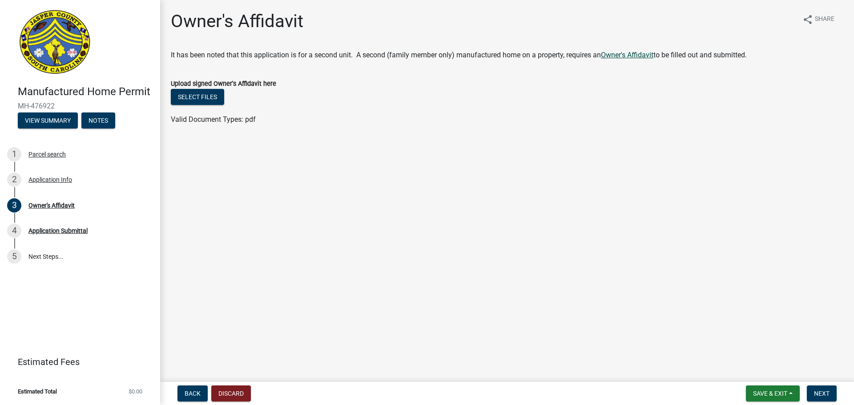
click at [636, 52] on link "Owner's Affidavit" at bounding box center [627, 55] width 52 height 8
click at [61, 181] on div "Application Info" at bounding box center [50, 179] width 44 height 6
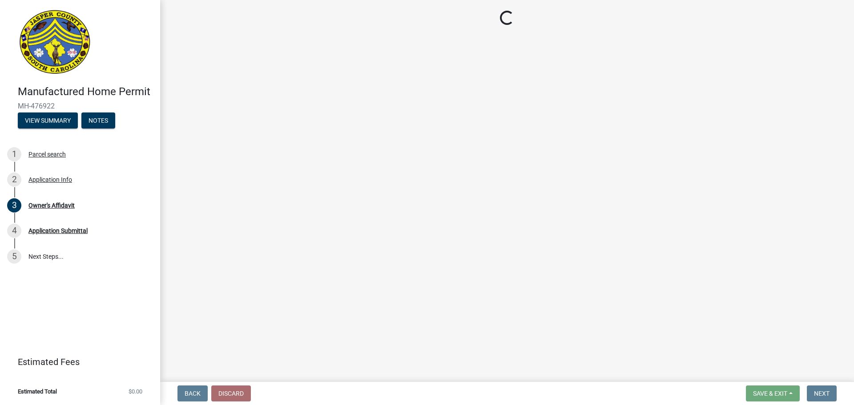
select select "00748aa1-56c2-4786-b7ff-9b3cb1d8d455"
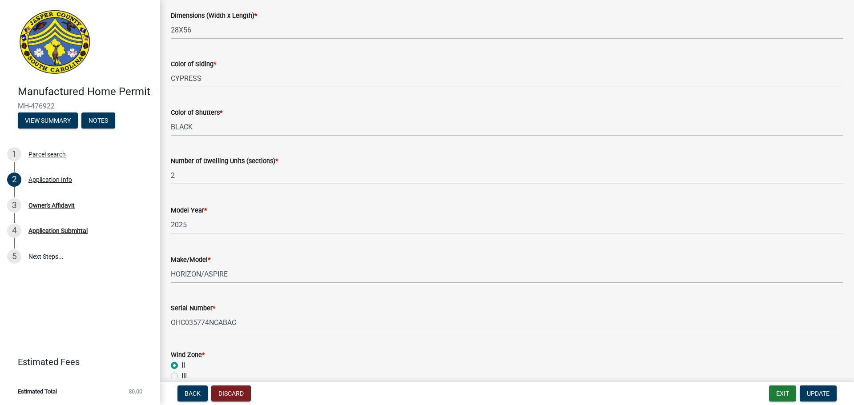
scroll to position [1778, 0]
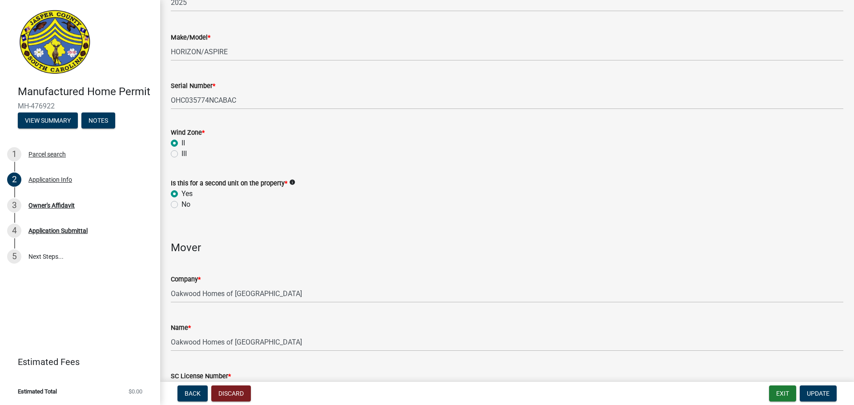
click at [188, 210] on label "No" at bounding box center [185, 204] width 9 height 11
click at [187, 205] on input "No" at bounding box center [184, 202] width 6 height 6
radio input "true"
click at [826, 398] on button "Update" at bounding box center [817, 393] width 37 height 16
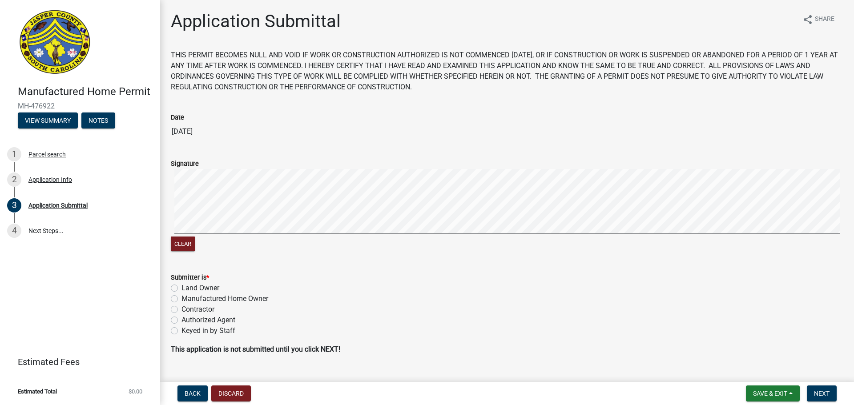
click at [189, 308] on label "Contractor" at bounding box center [197, 309] width 33 height 11
click at [187, 308] on input "Contractor" at bounding box center [184, 307] width 6 height 6
radio input "true"
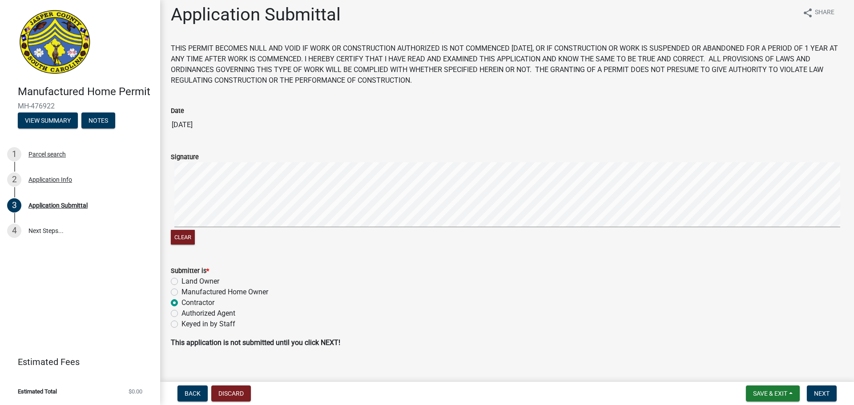
scroll to position [18, 0]
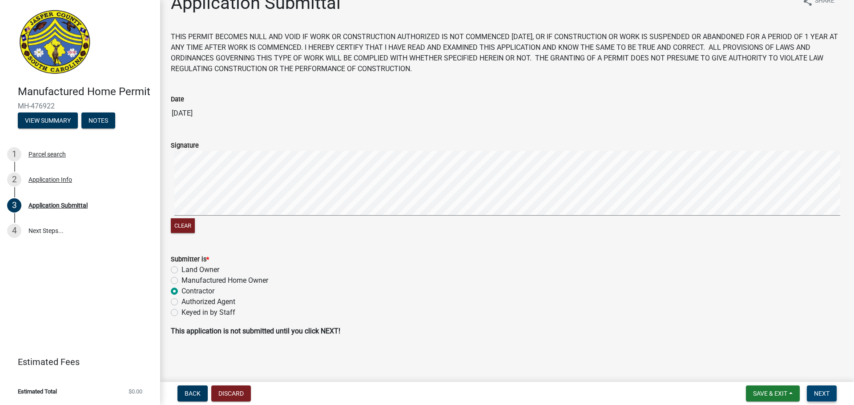
click at [817, 393] on span "Next" at bounding box center [822, 393] width 16 height 7
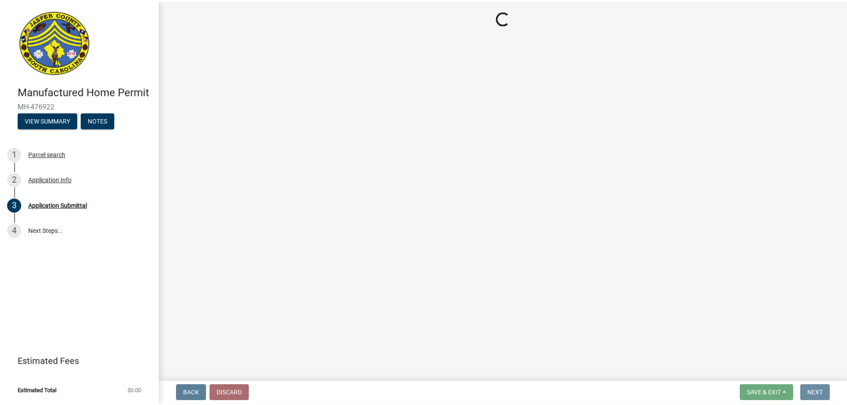
scroll to position [0, 0]
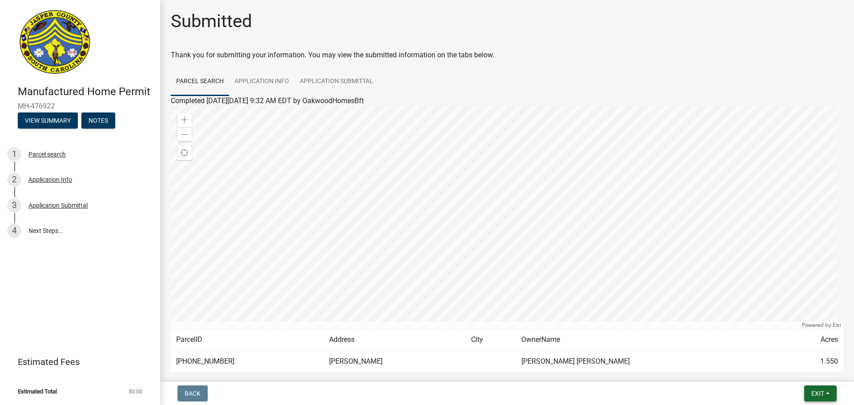
click at [815, 393] on span "Exit" at bounding box center [817, 393] width 13 height 7
click at [797, 366] on button "Save & Exit" at bounding box center [800, 370] width 71 height 21
